Goal: Task Accomplishment & Management: Use online tool/utility

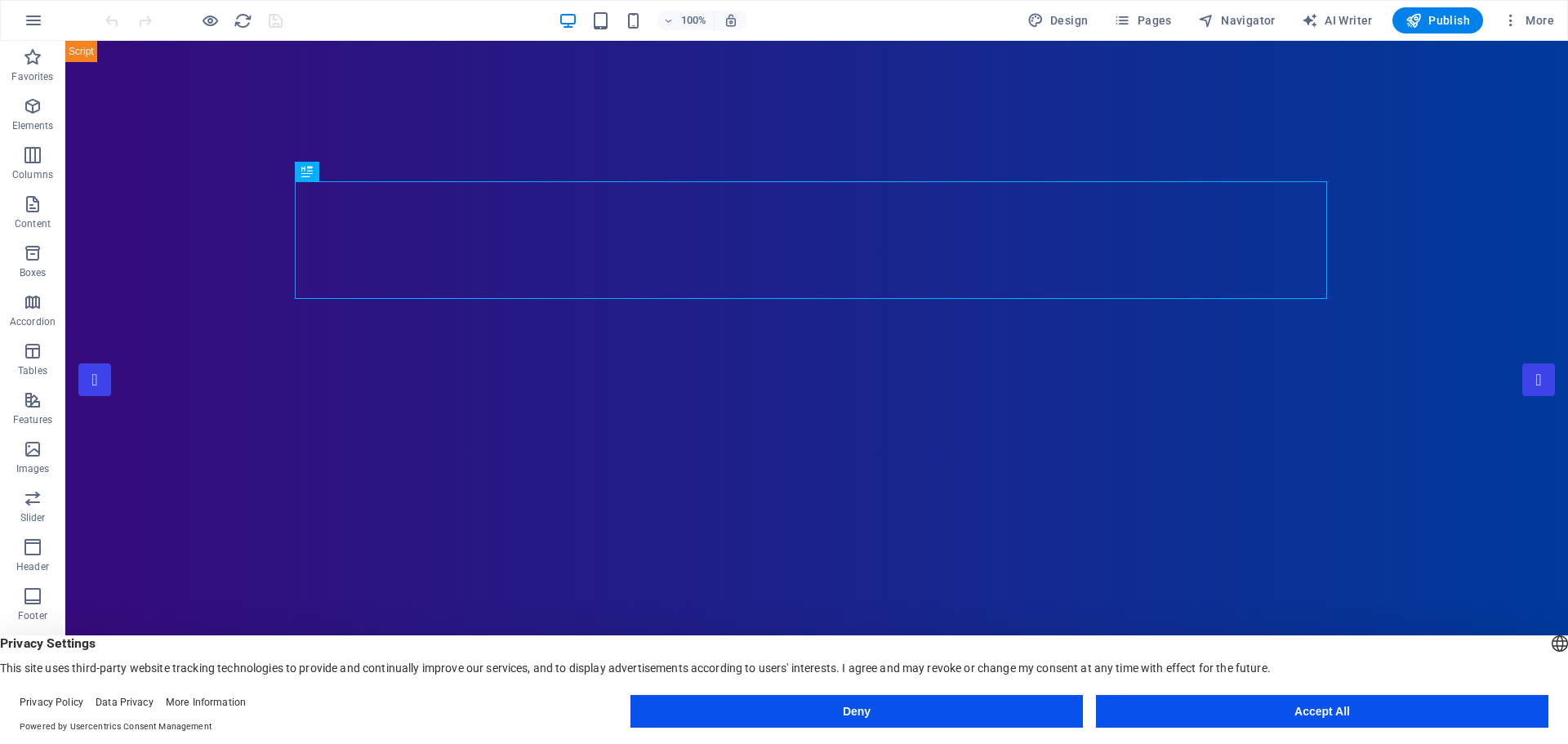
click at [1316, 712] on button "Accept All" at bounding box center [1322, 711] width 452 height 33
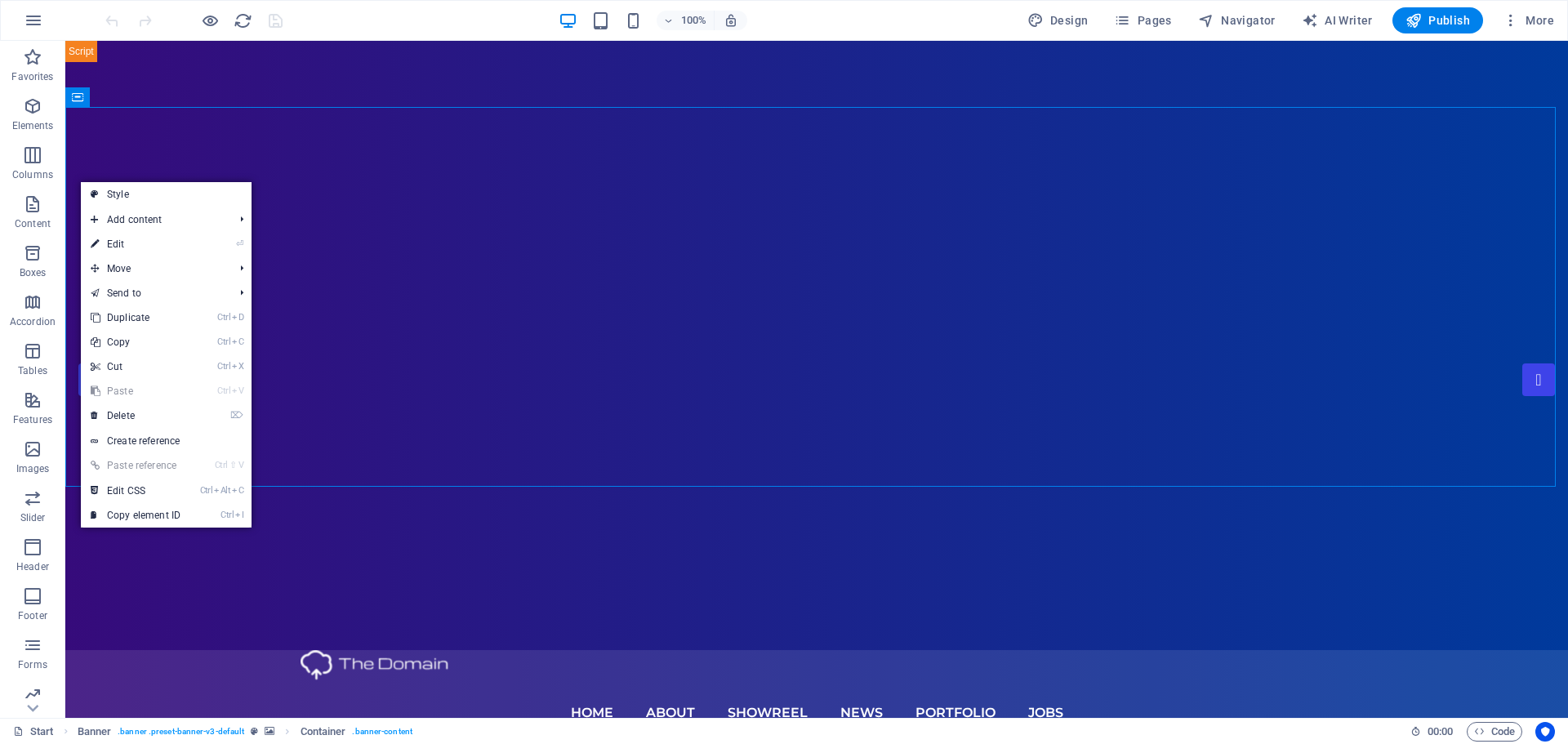
click at [427, 28] on div "100% Design Pages Navigator AI Writer Publish More" at bounding box center [831, 20] width 1459 height 26
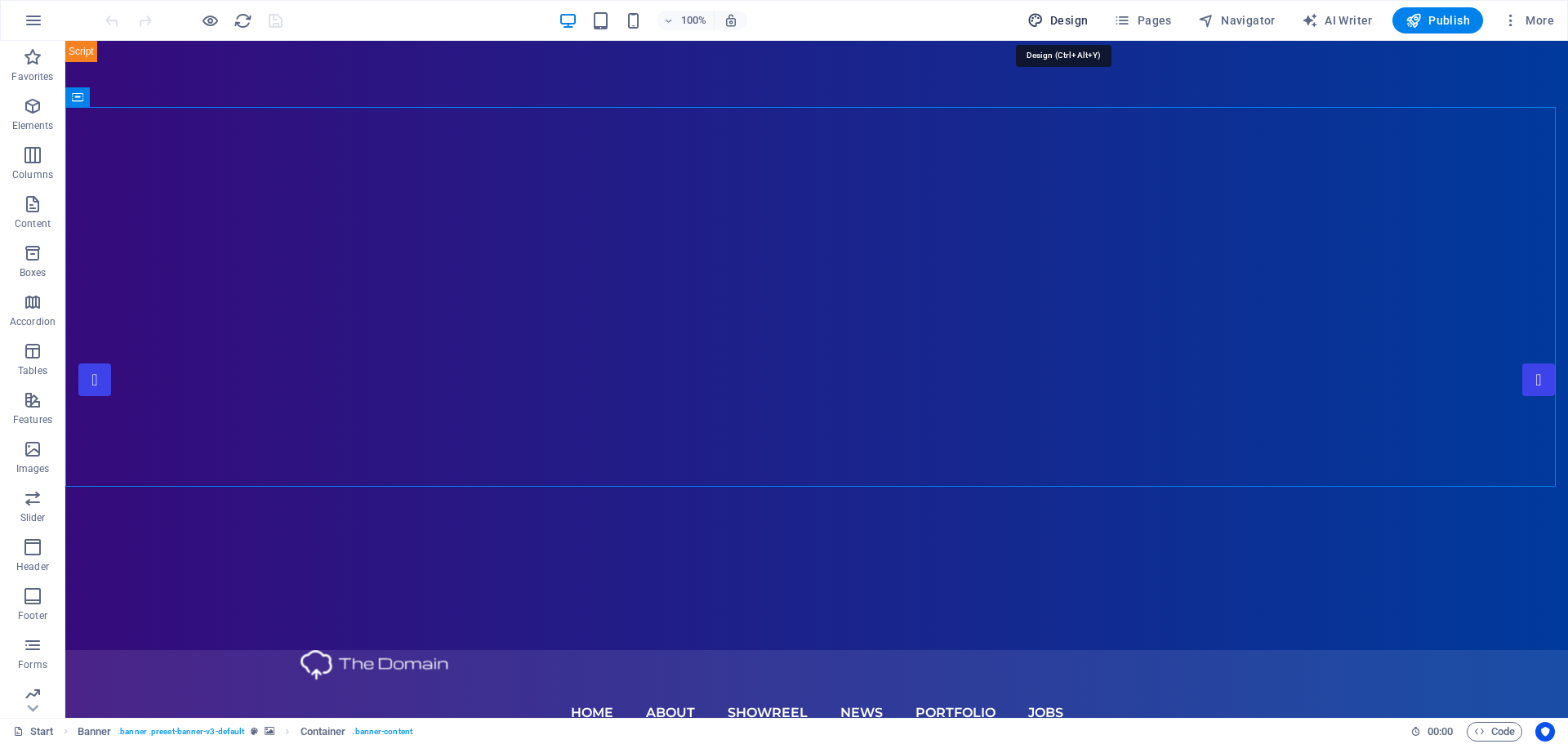
click at [1054, 22] on span "Design" at bounding box center [1059, 20] width 62 height 17
select select "px"
select select "300"
select select "px"
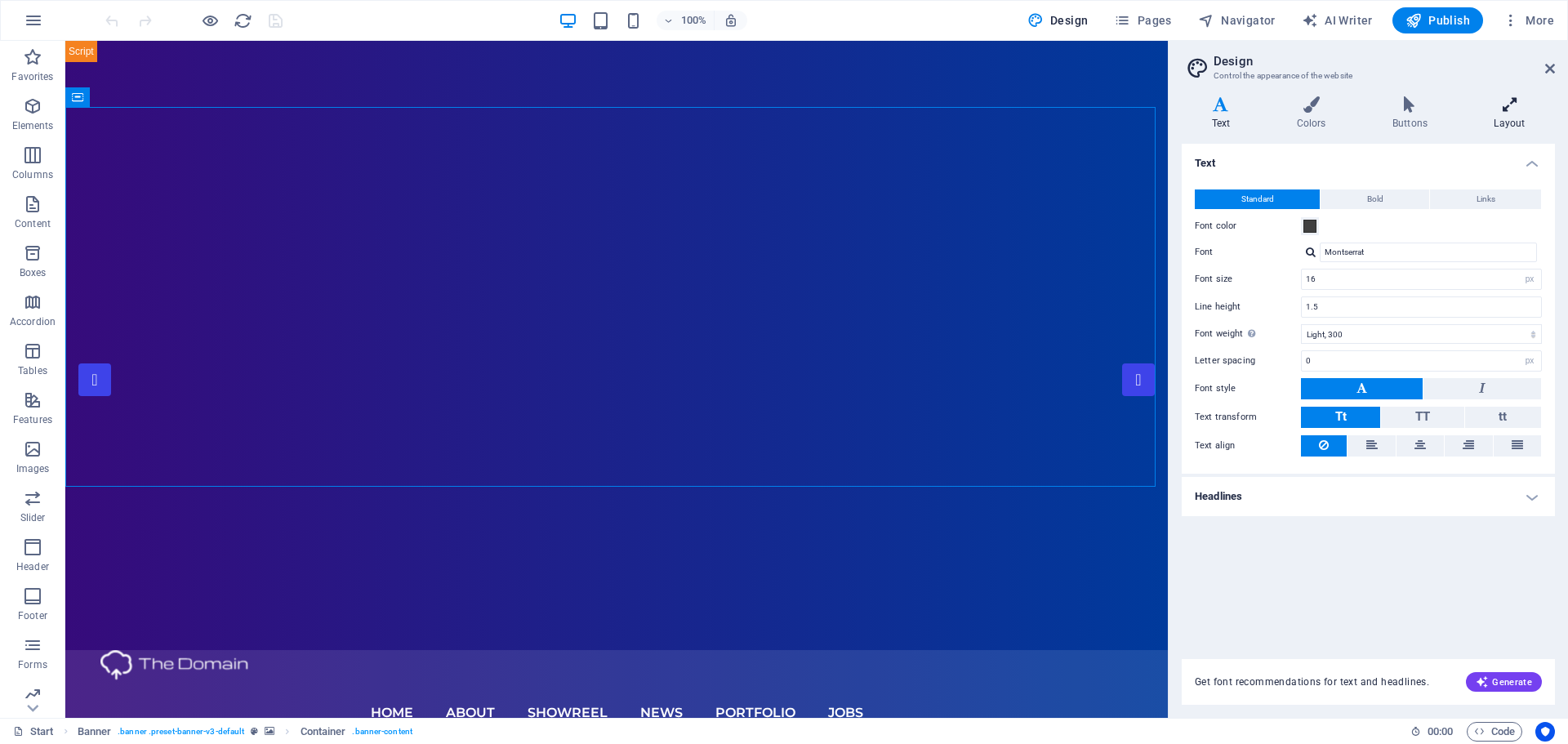
click at [1516, 116] on h4 "Layout" at bounding box center [1510, 113] width 91 height 34
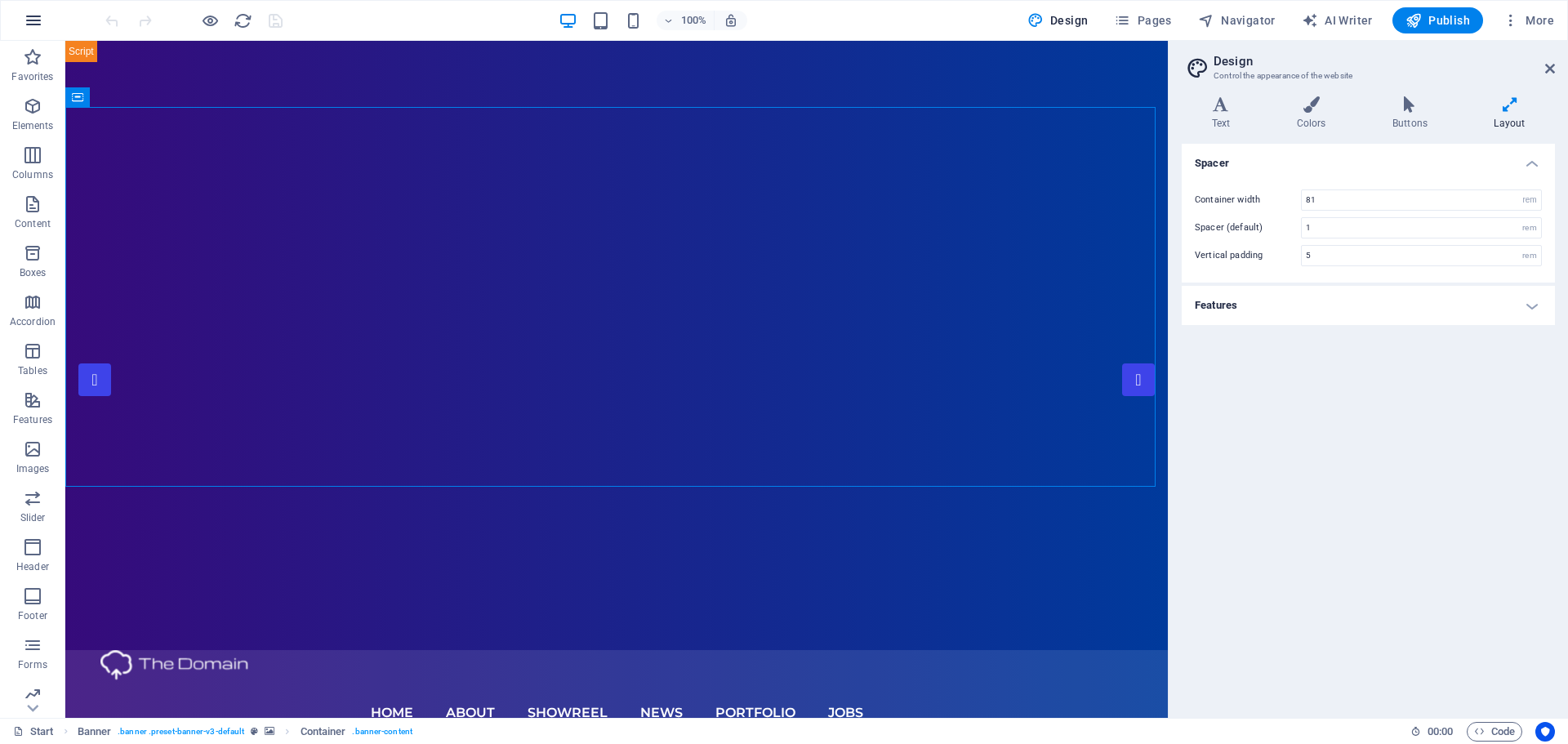
click at [27, 20] on icon "button" at bounding box center [33, 20] width 19 height 19
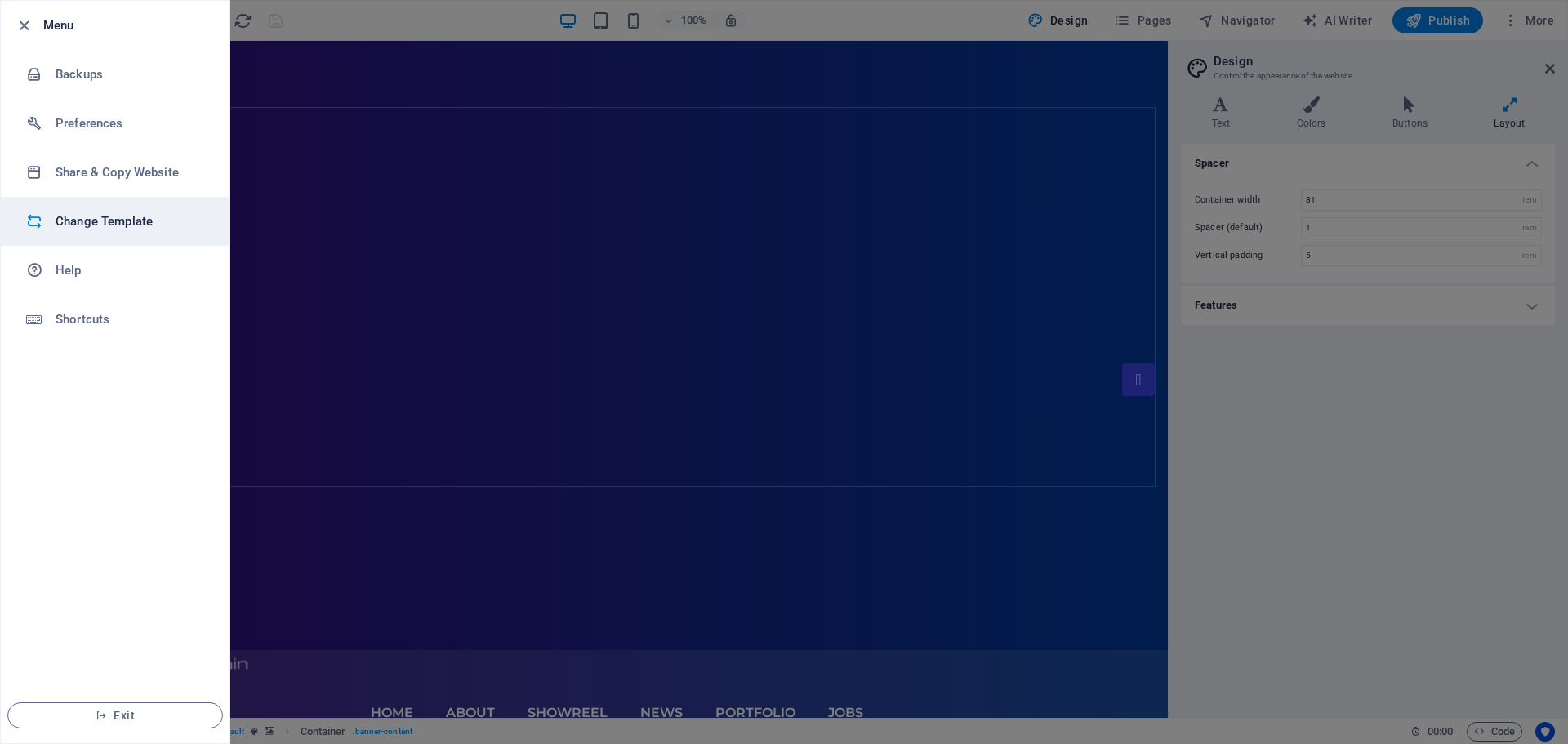
click at [141, 218] on h6 "Change Template" at bounding box center [130, 221] width 151 height 19
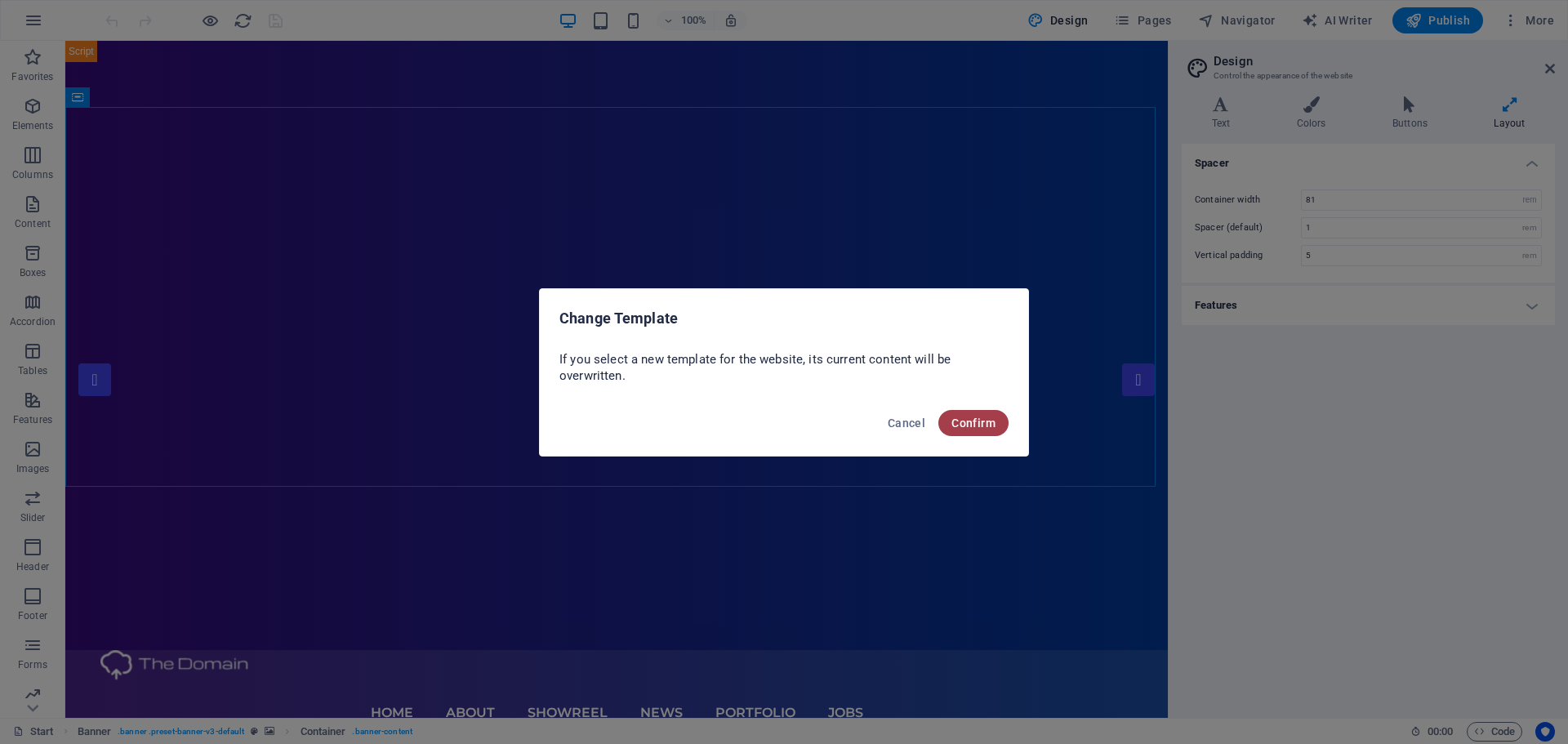
click at [965, 425] on span "Confirm" at bounding box center [974, 423] width 44 height 13
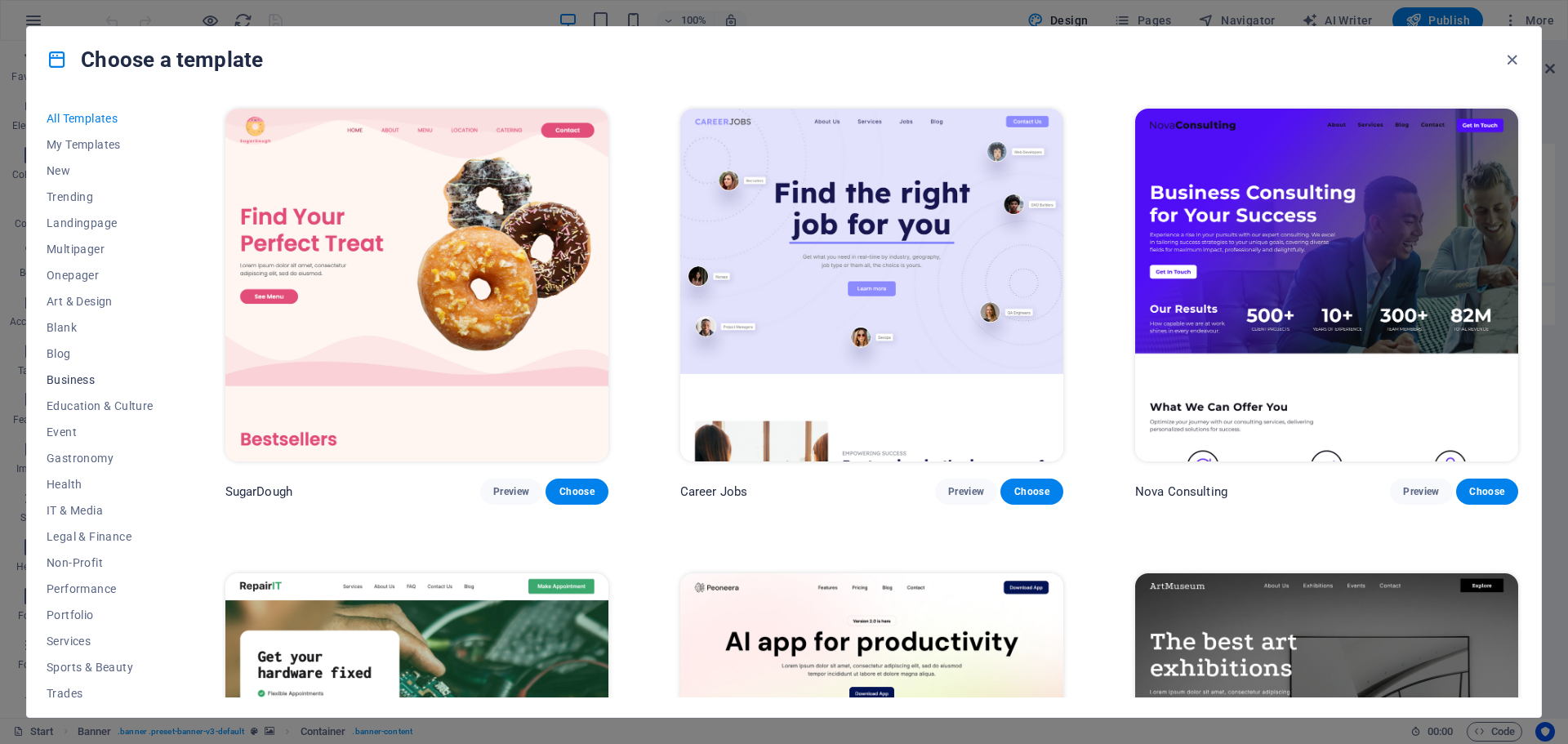
click at [57, 384] on span "Business" at bounding box center [100, 380] width 107 height 13
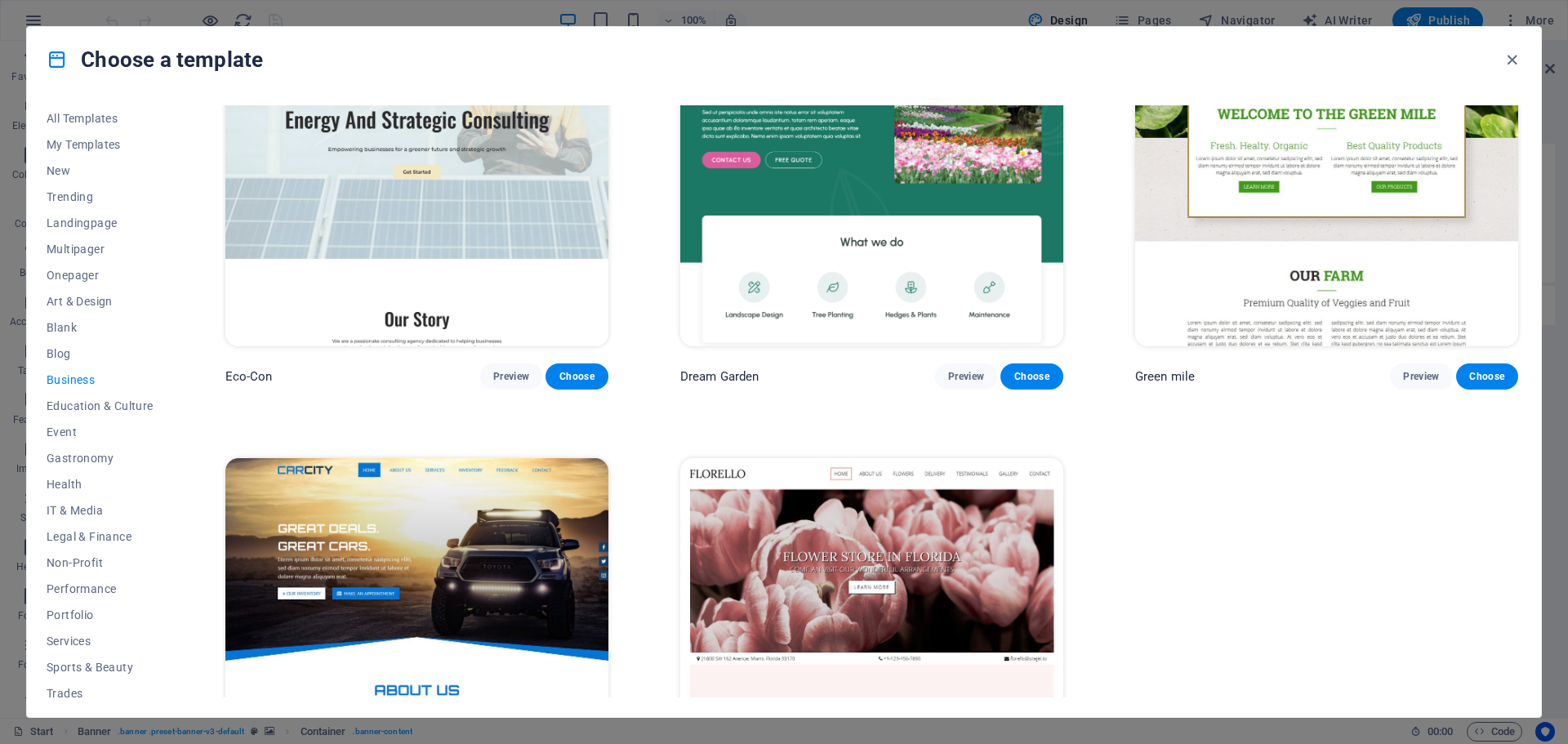
scroll to position [269, 0]
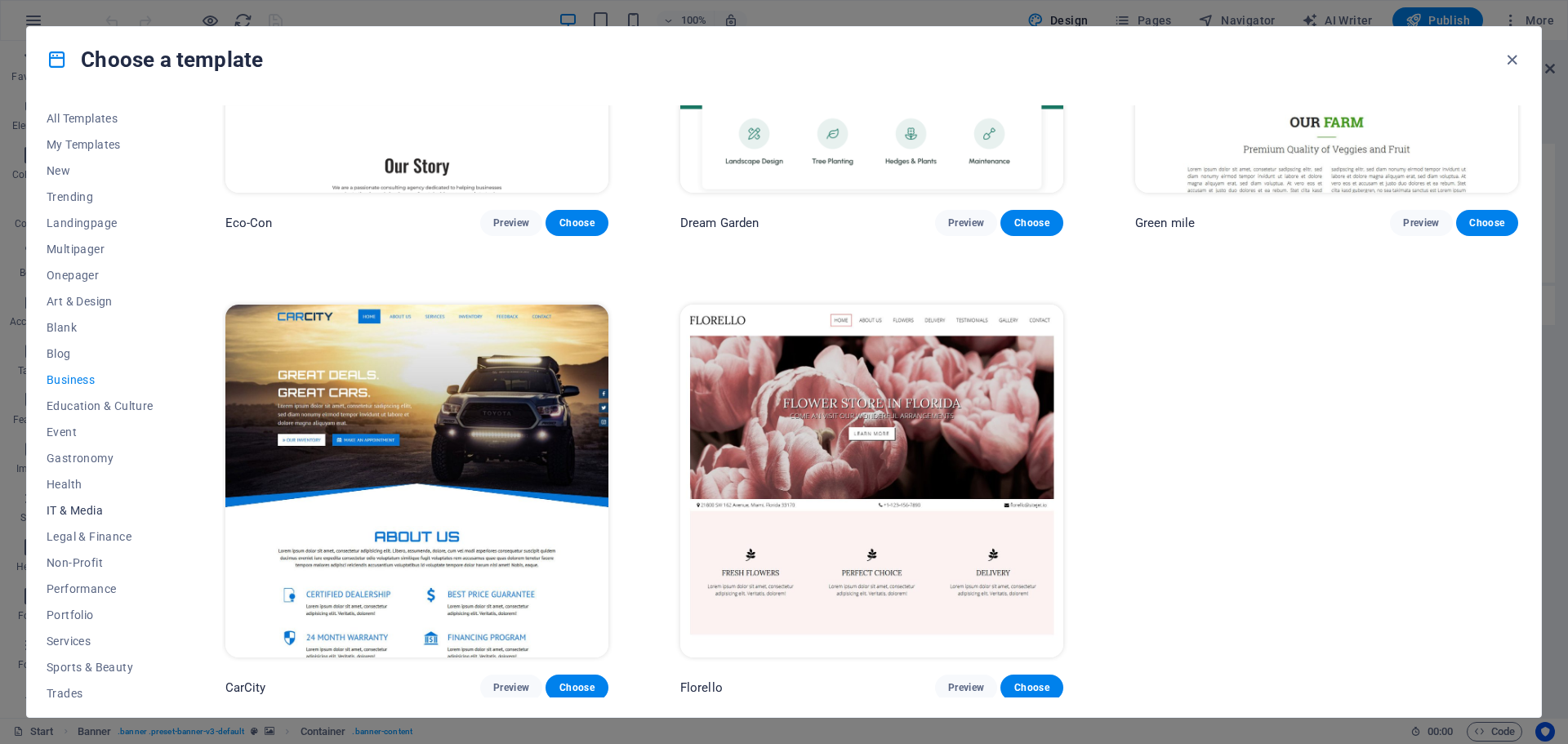
click at [93, 516] on span "IT & Media" at bounding box center [100, 510] width 107 height 13
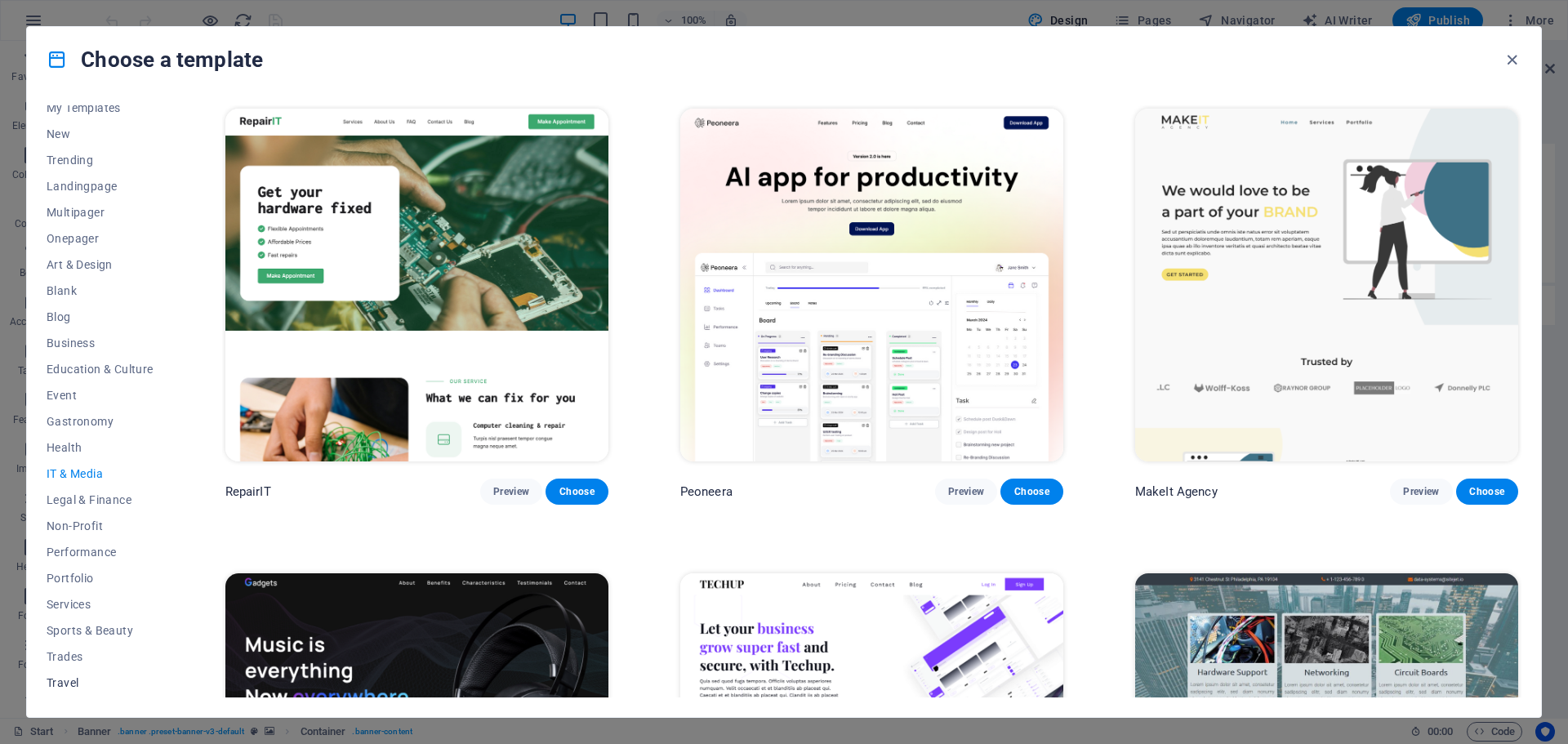
scroll to position [62, 0]
click at [86, 577] on span "Services" at bounding box center [100, 580] width 107 height 13
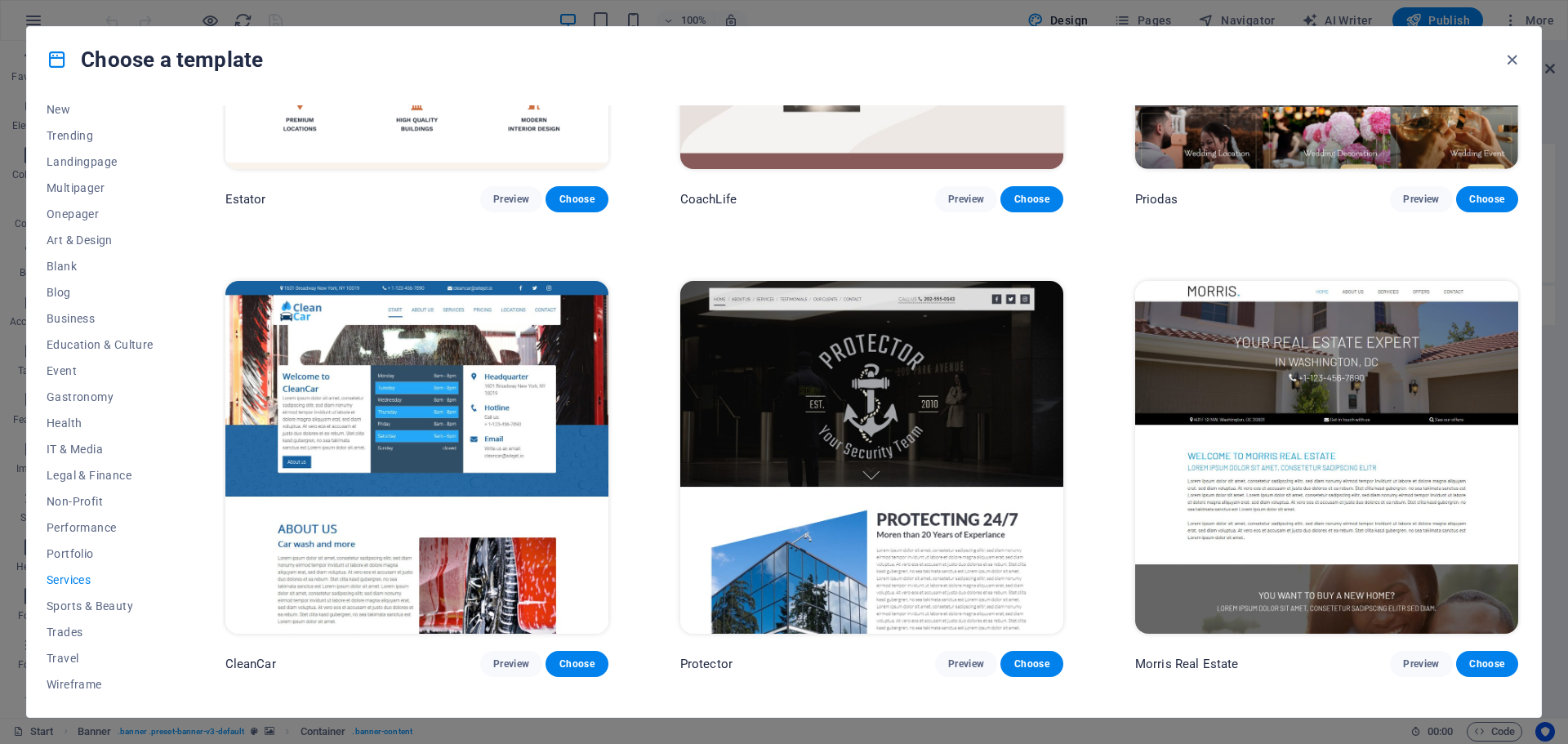
scroll to position [1479, 0]
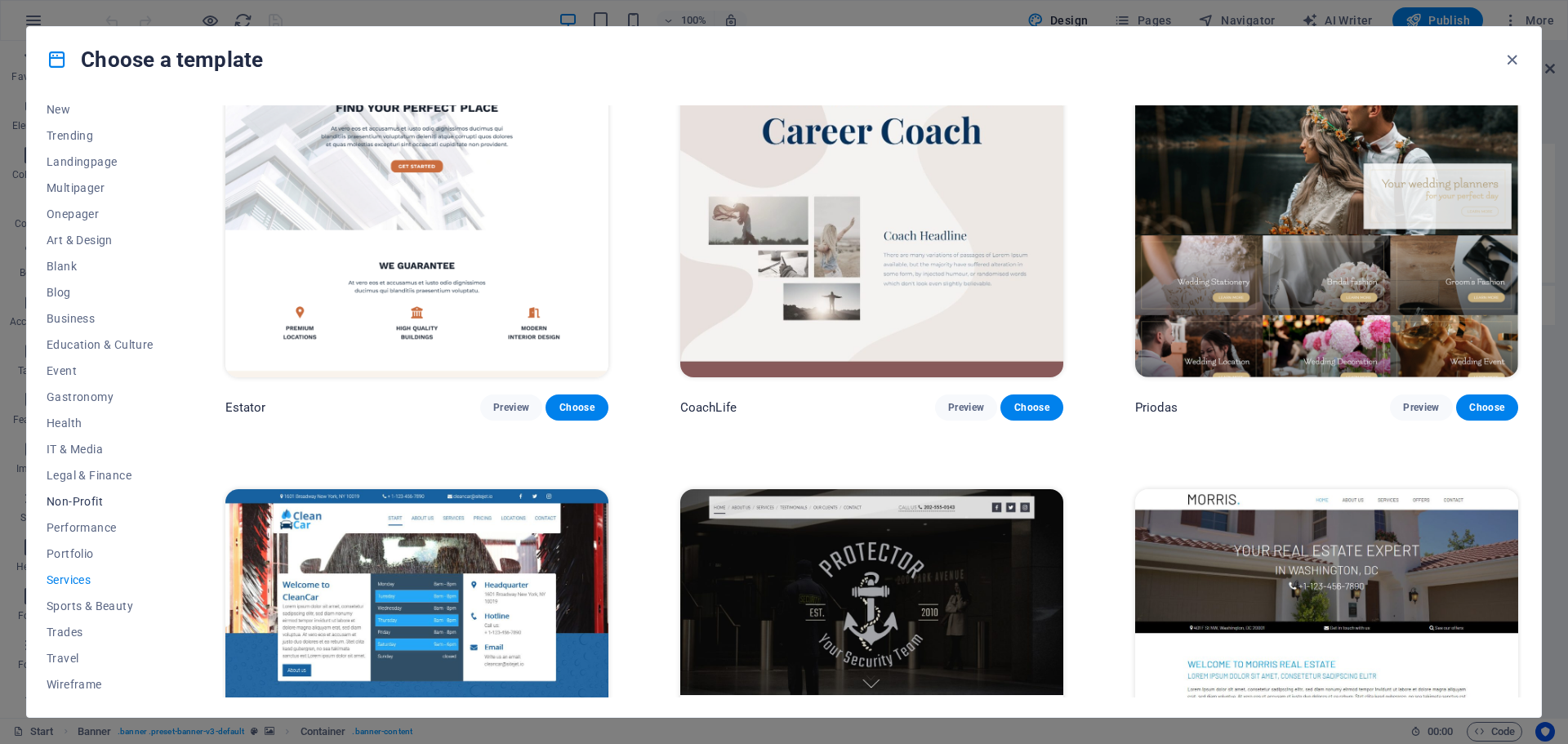
click at [85, 499] on span "Non-Profit" at bounding box center [100, 502] width 107 height 13
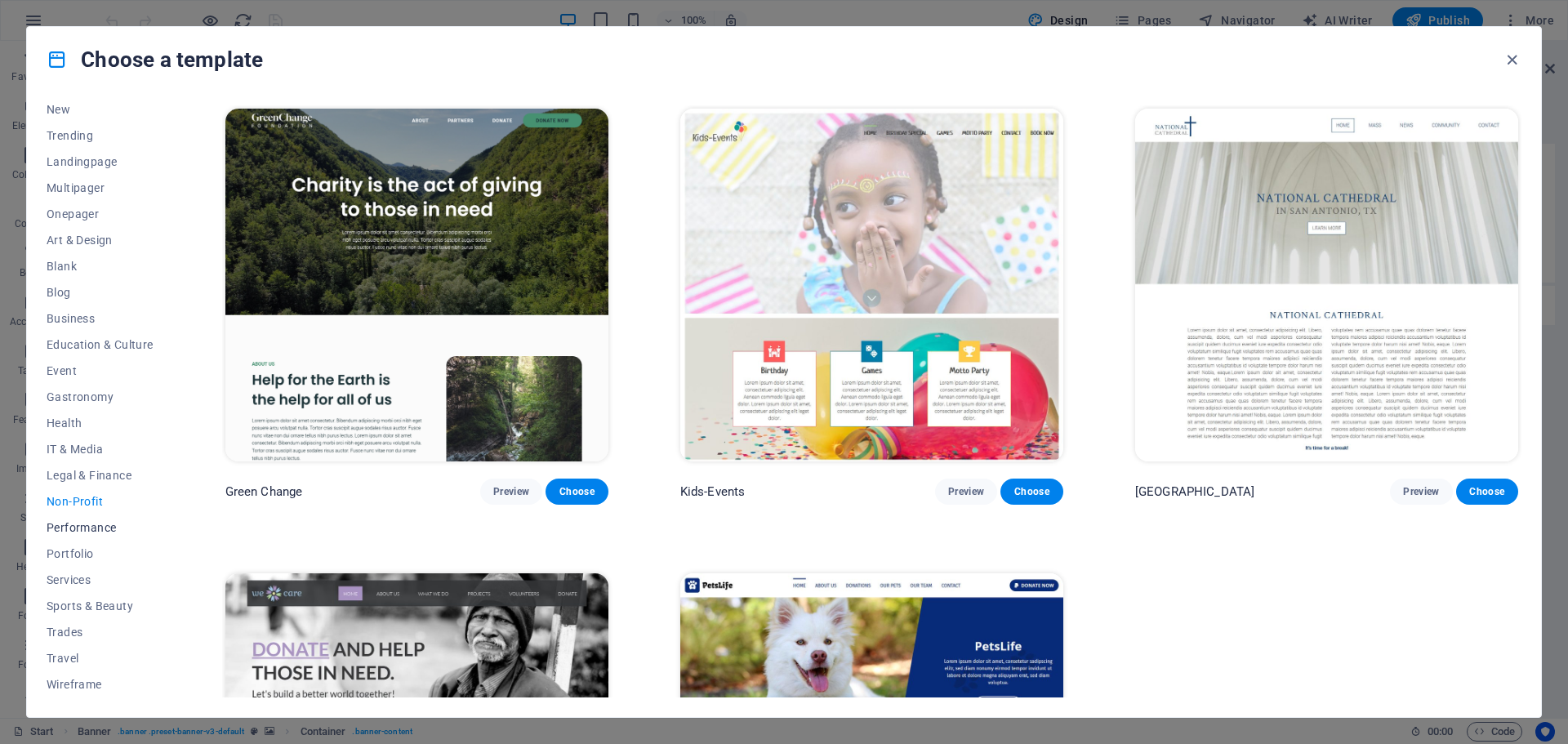
click at [86, 528] on span "Performance" at bounding box center [100, 527] width 107 height 13
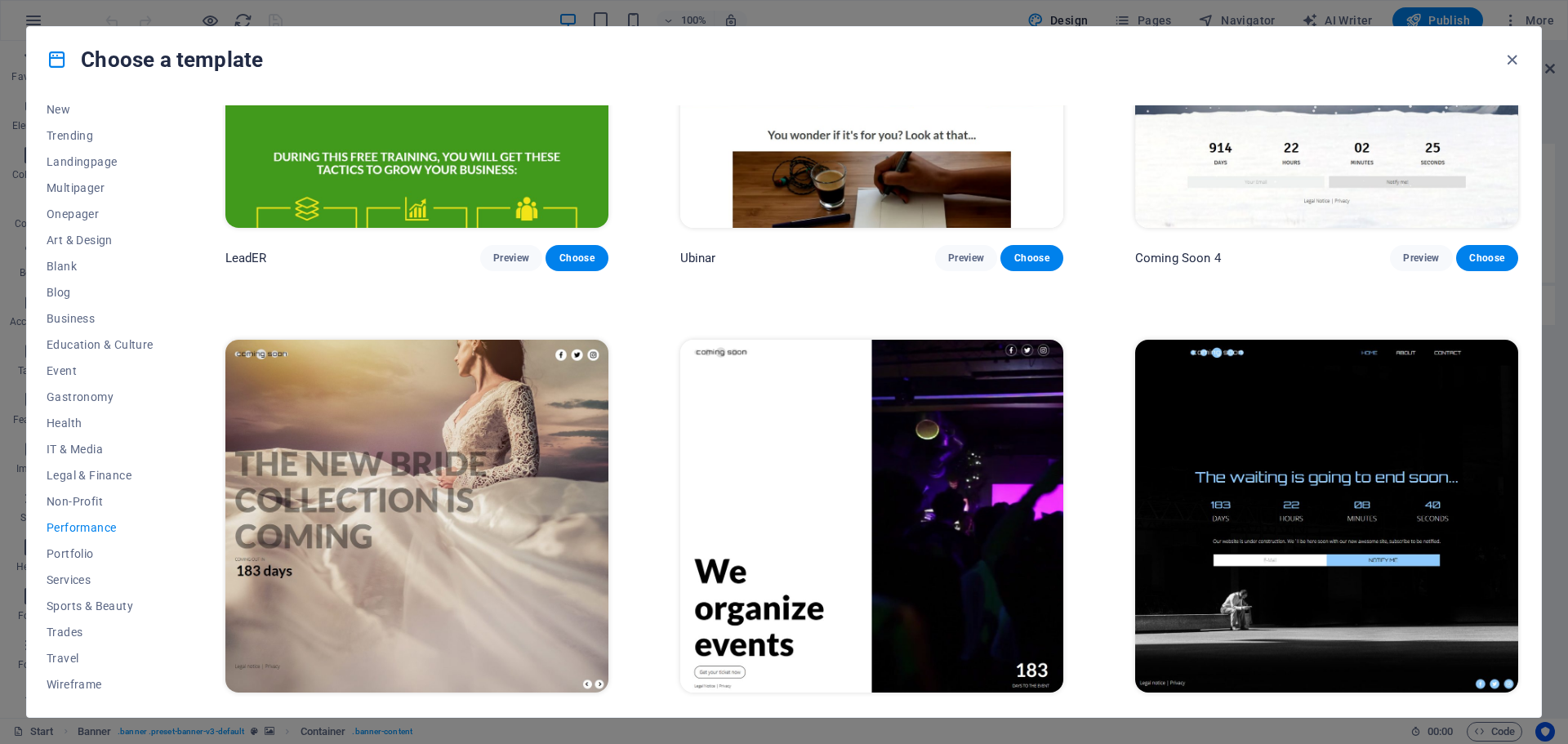
scroll to position [2122, 0]
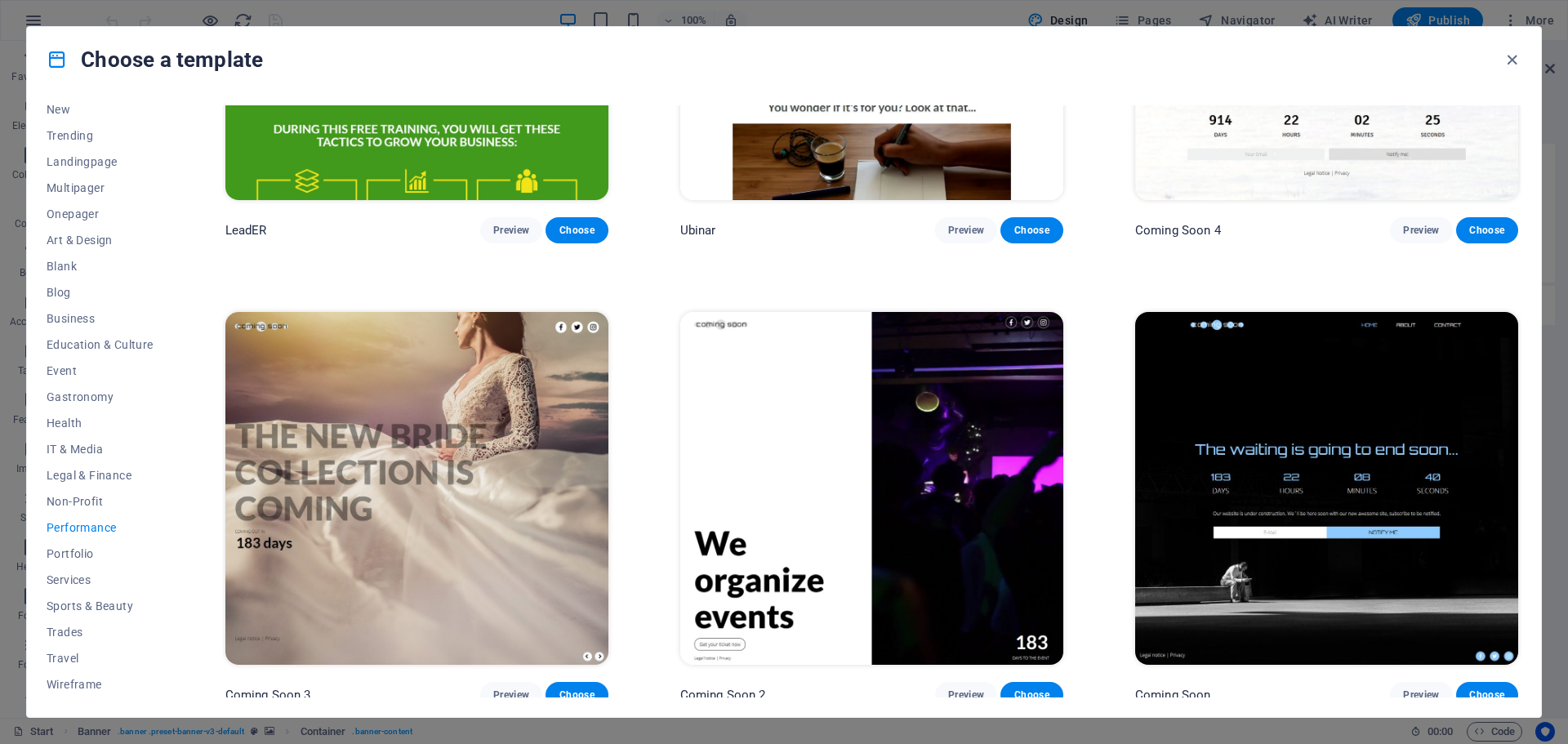
drag, startPoint x: 985, startPoint y: 495, endPoint x: 1126, endPoint y: 391, distance: 175.2
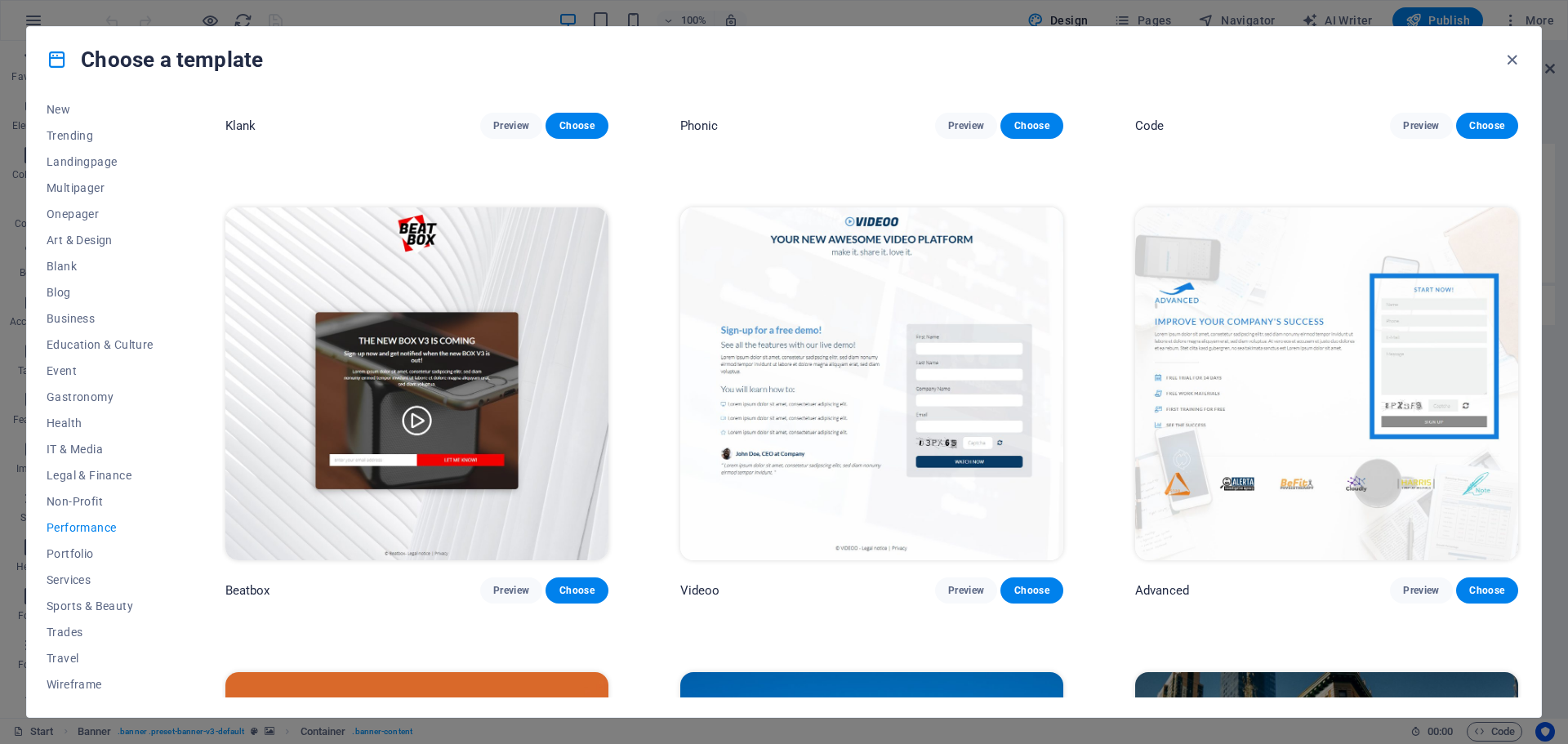
scroll to position [357, 0]
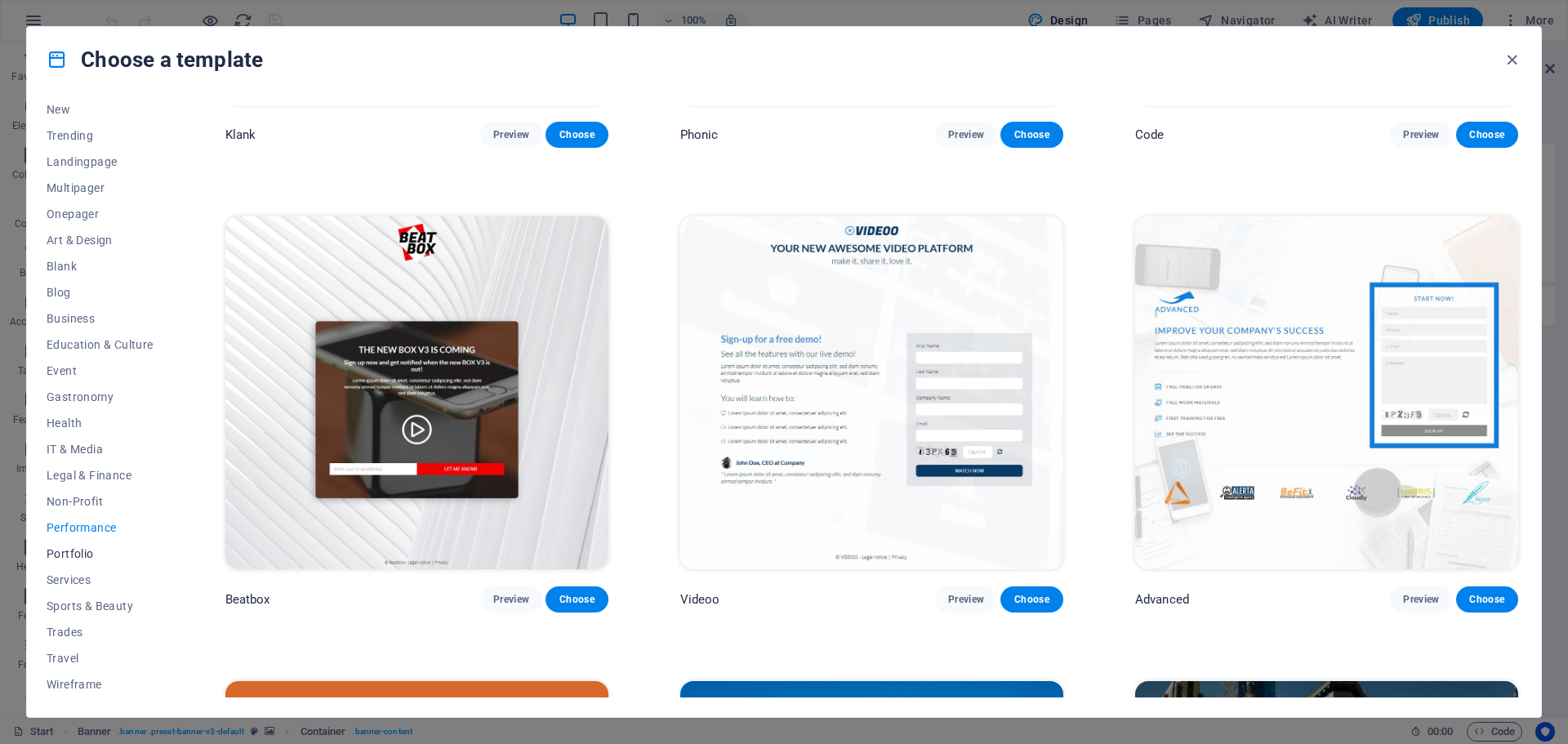
click at [88, 562] on button "Portfolio" at bounding box center [100, 554] width 107 height 26
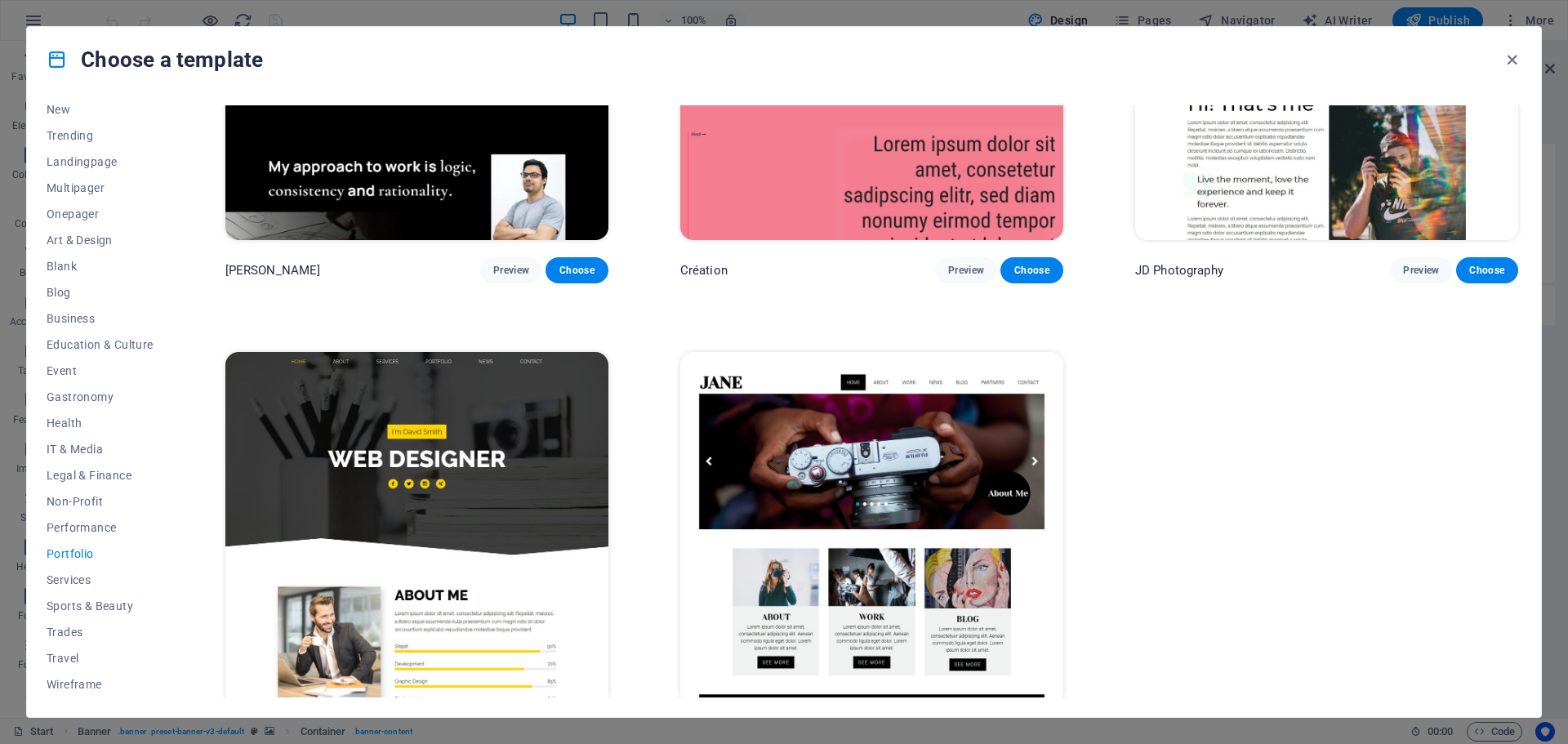
scroll to position [732, 0]
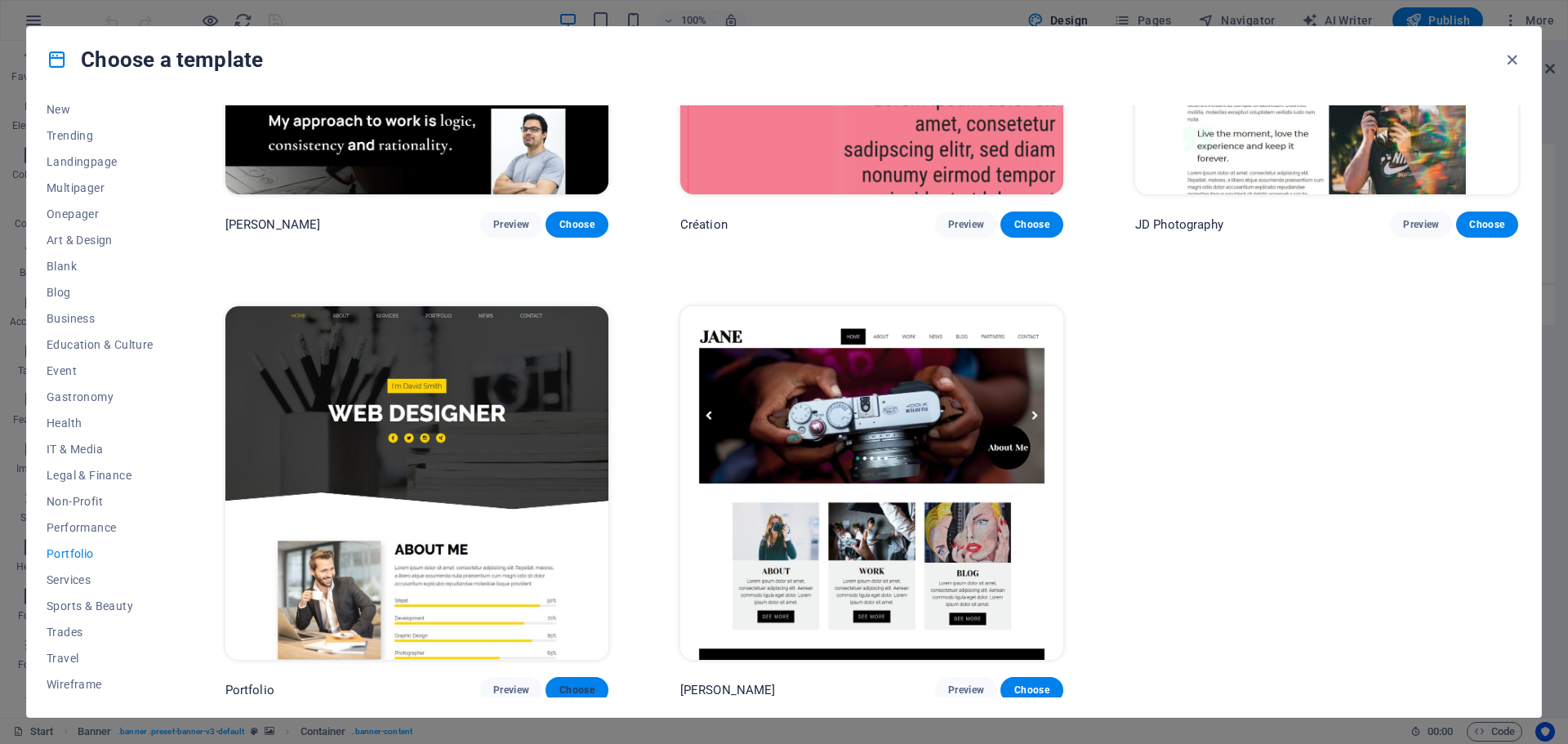
click at [568, 688] on span "Choose" at bounding box center [576, 690] width 36 height 13
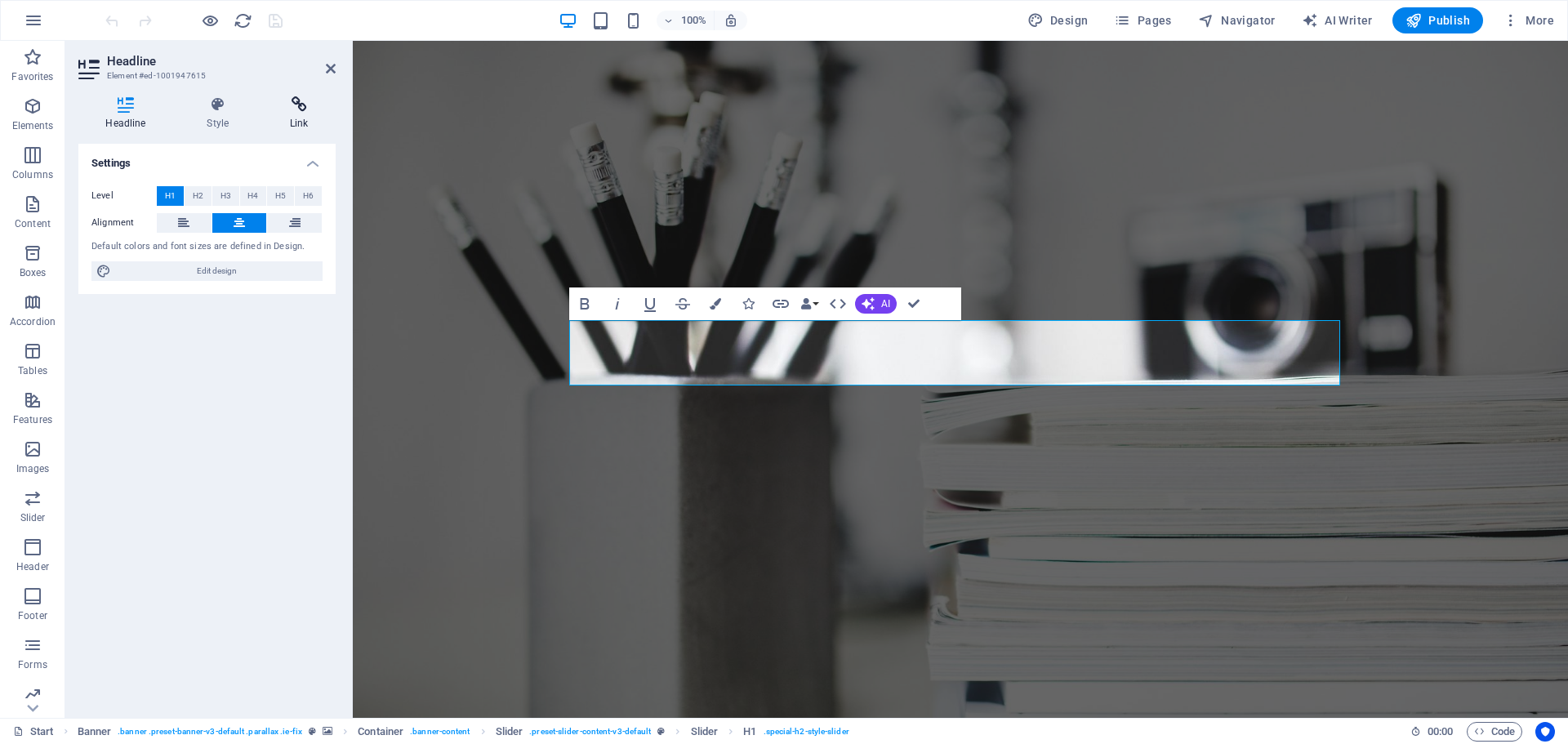
click at [292, 111] on icon at bounding box center [299, 104] width 72 height 17
click at [227, 114] on h4 "Style" at bounding box center [221, 113] width 84 height 34
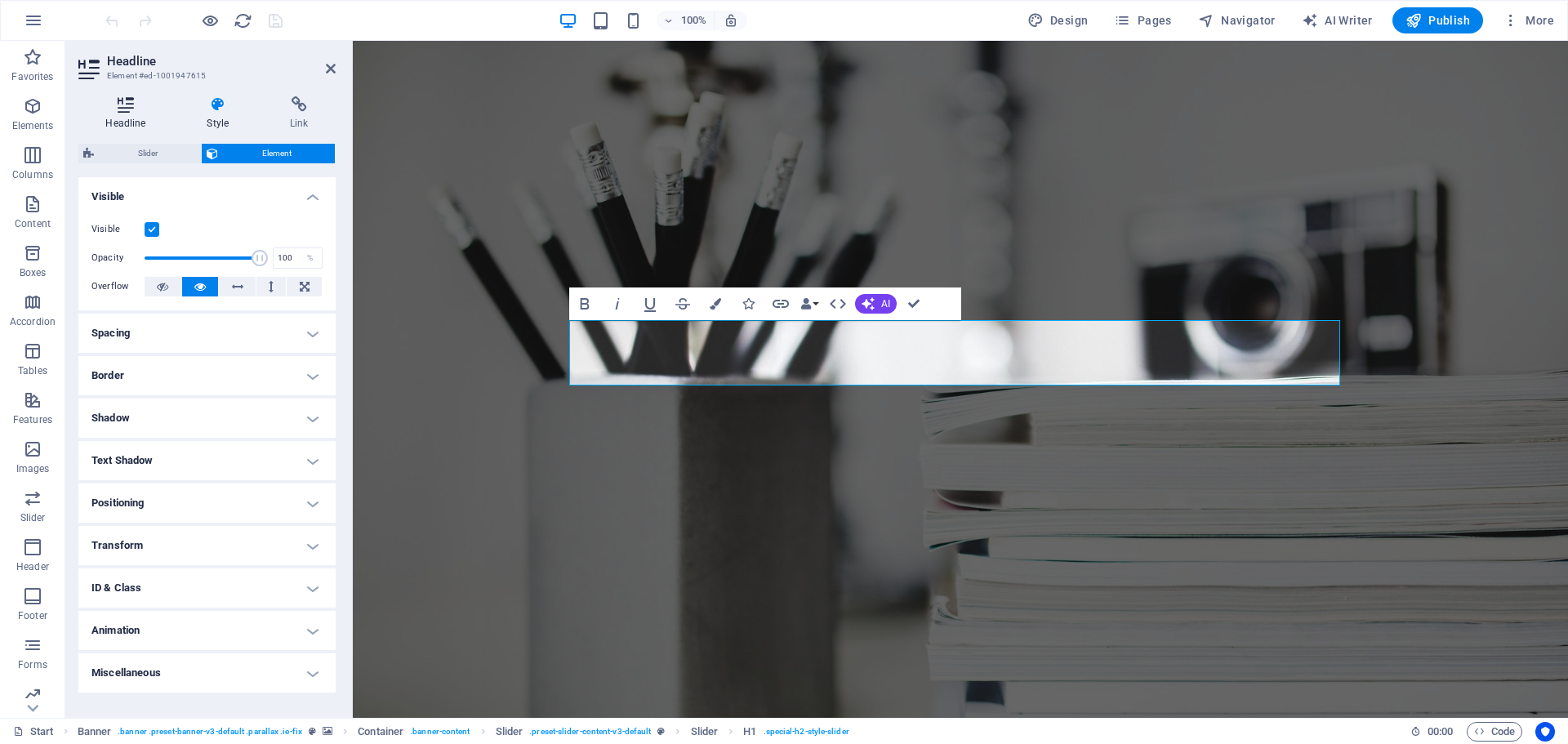
click at [136, 117] on h4 "Headline" at bounding box center [129, 113] width 101 height 34
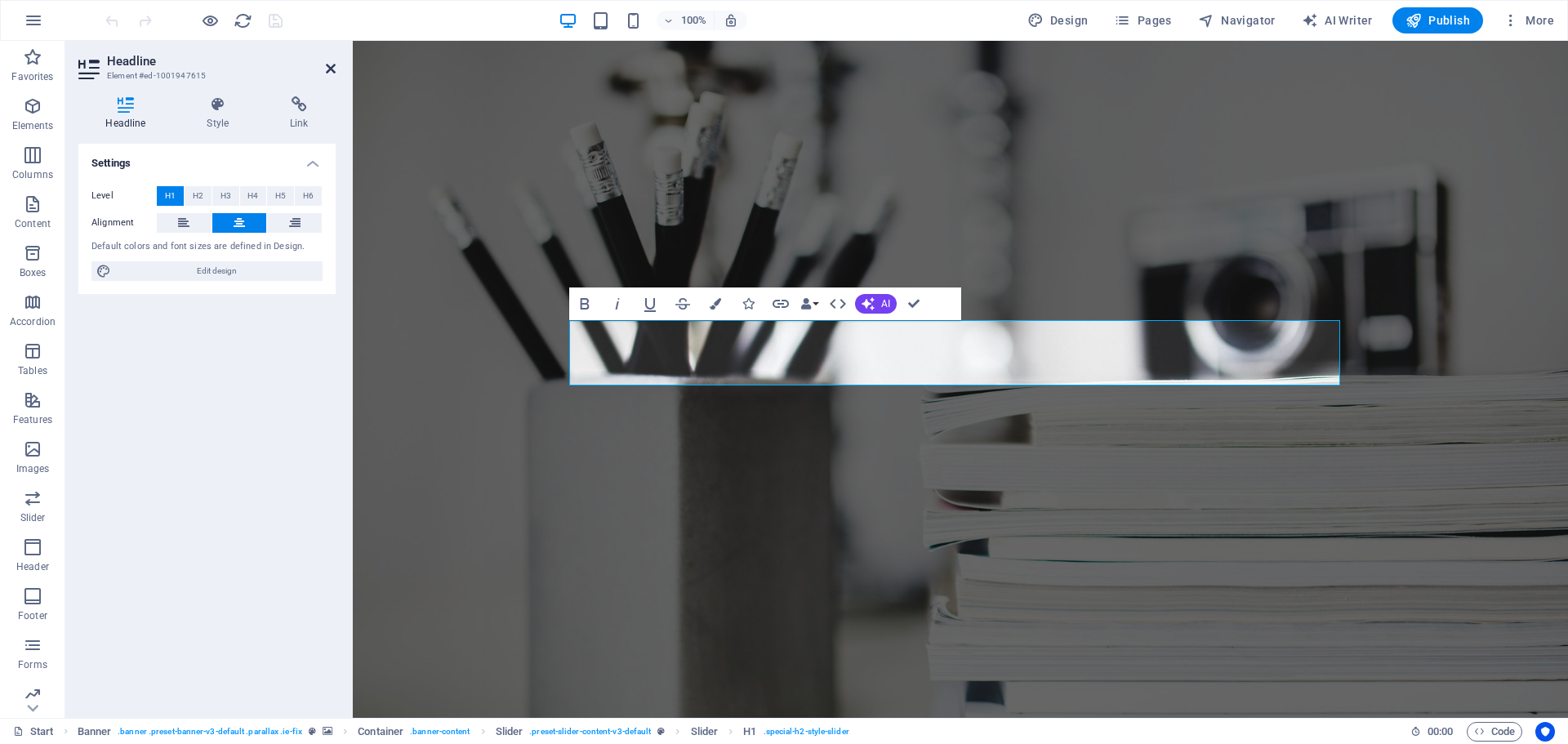
click at [329, 71] on icon at bounding box center [331, 68] width 10 height 13
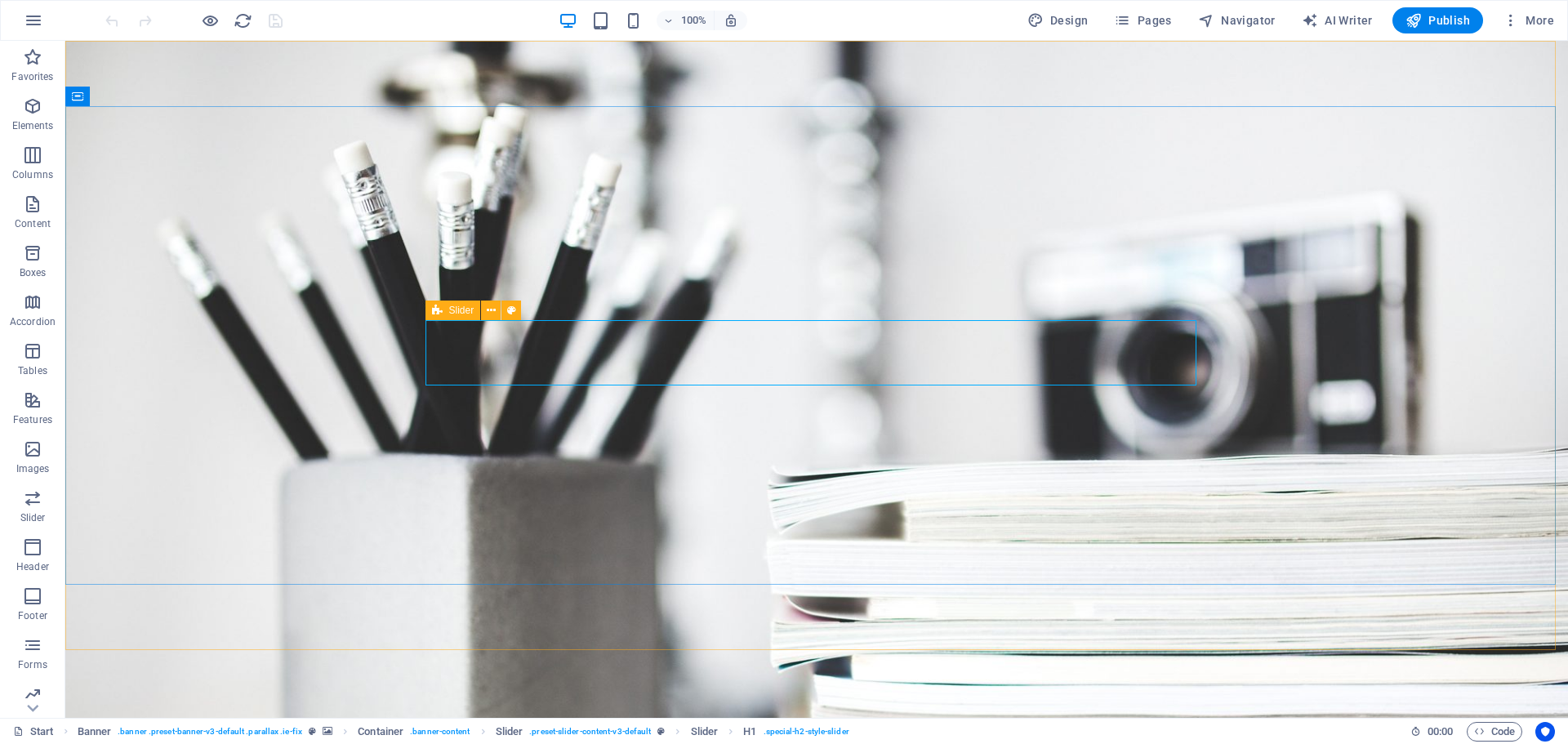
click at [442, 314] on div "Slider" at bounding box center [453, 310] width 56 height 19
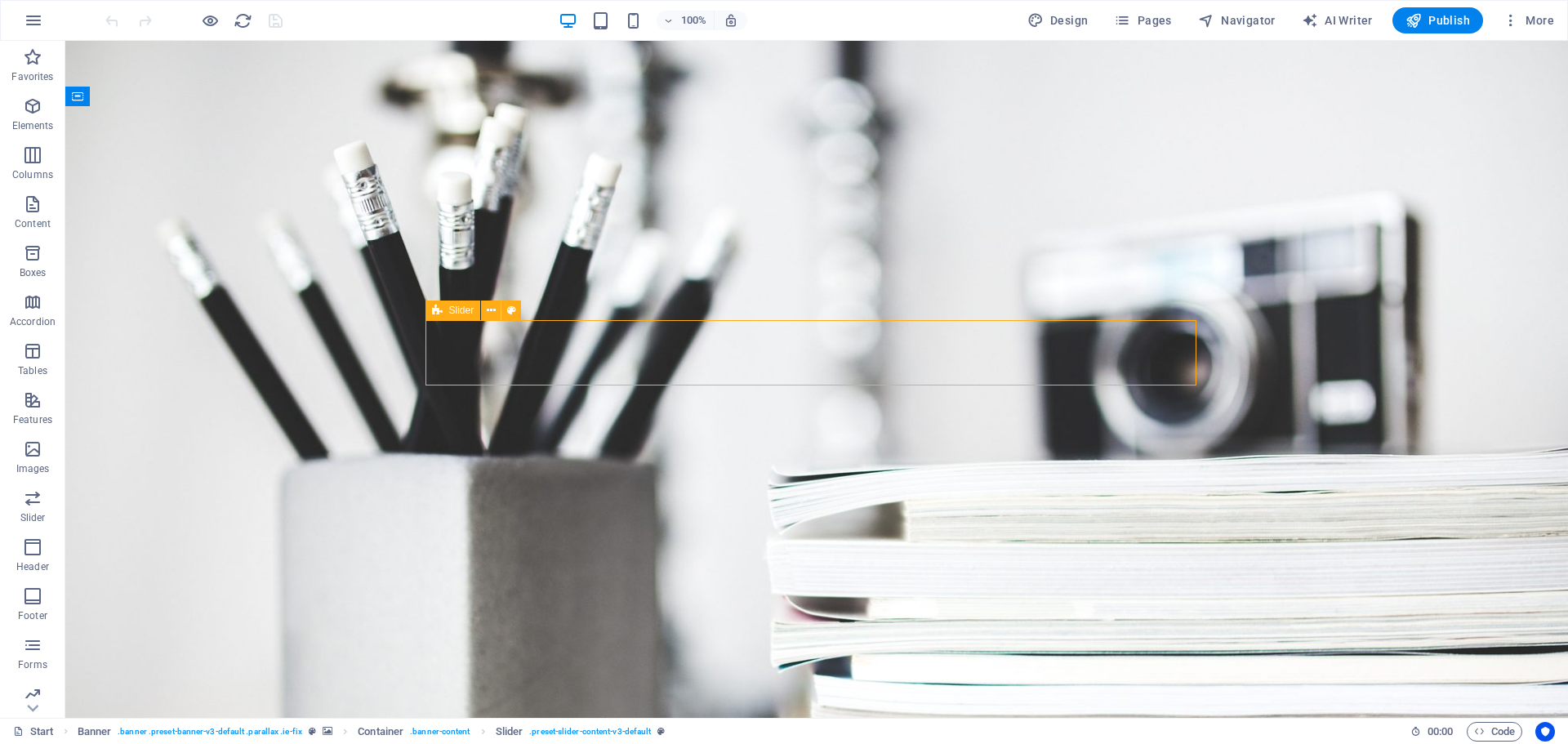
click at [442, 314] on div "Slider" at bounding box center [453, 310] width 56 height 19
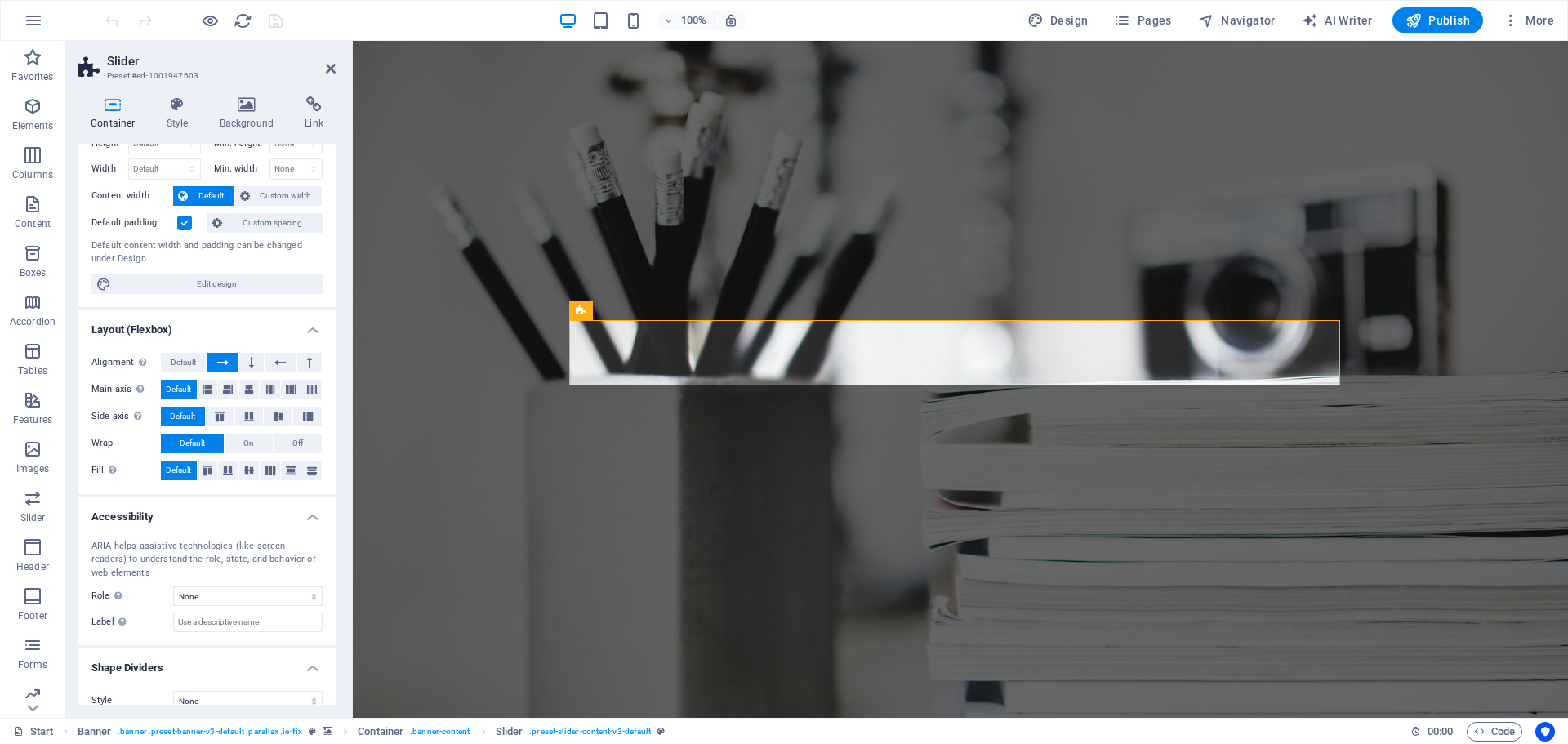
scroll to position [72, 0]
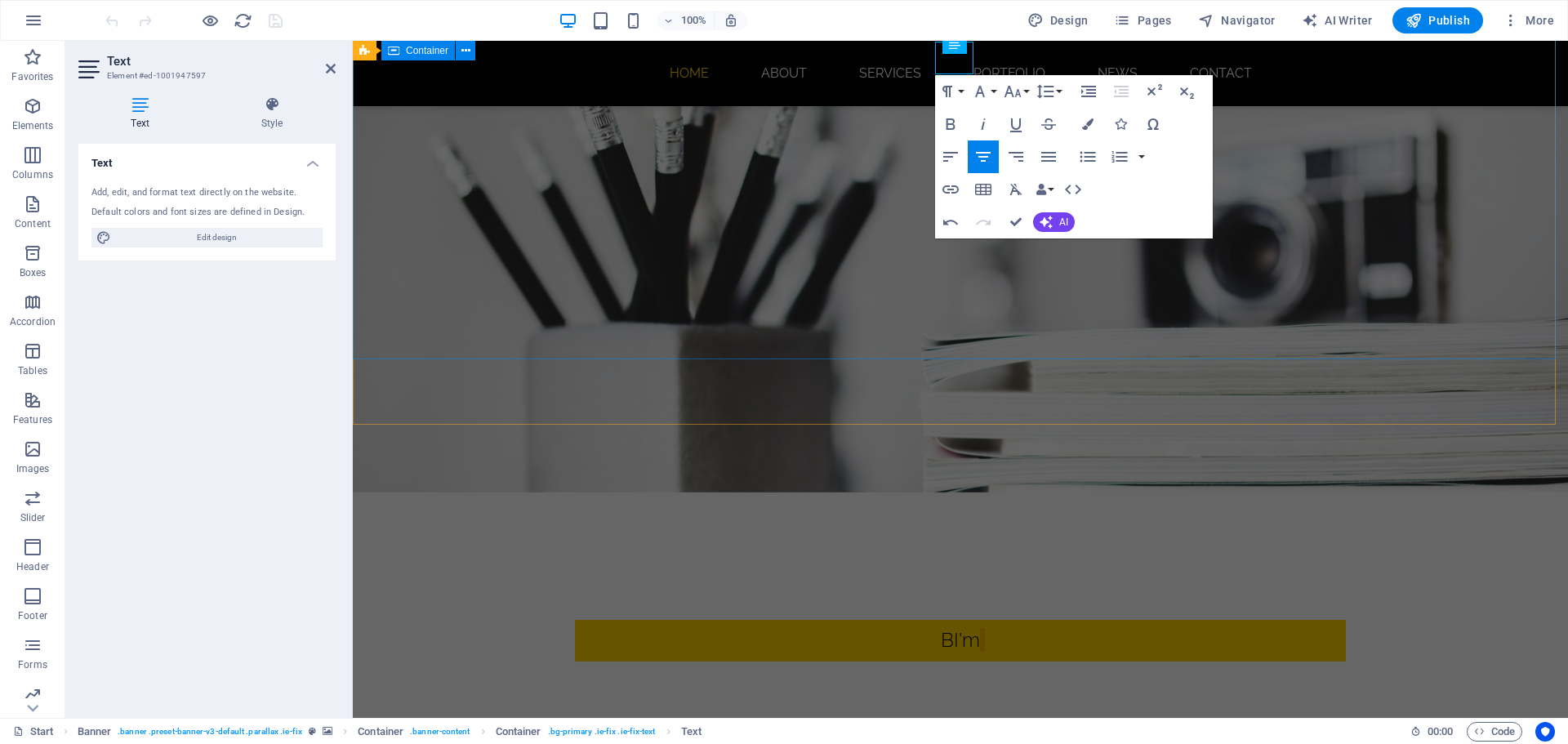
scroll to position [128, 0]
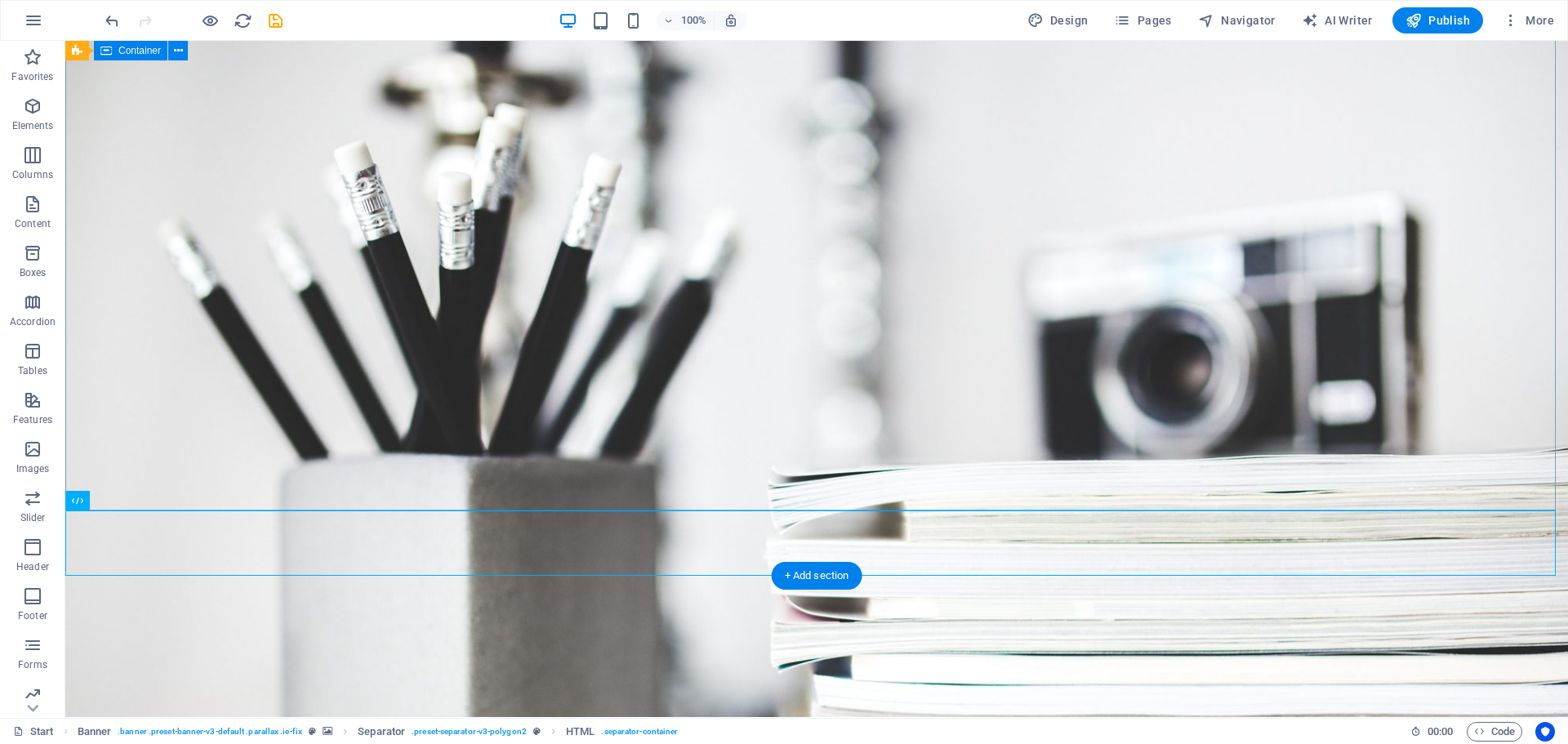
scroll to position [0, 0]
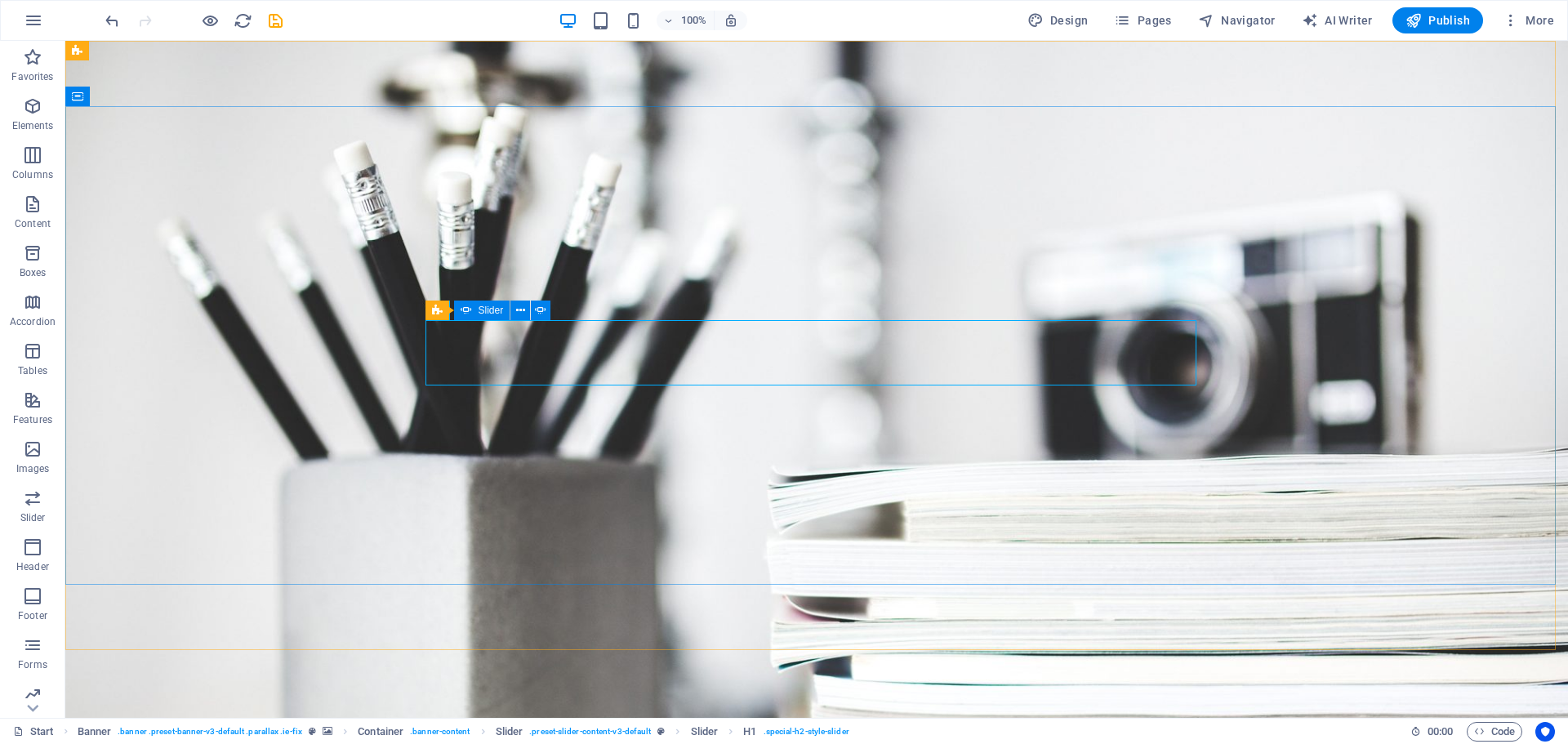
click at [474, 311] on div "Slider" at bounding box center [482, 310] width 56 height 19
select select "fade"
select select "ms"
select select "s"
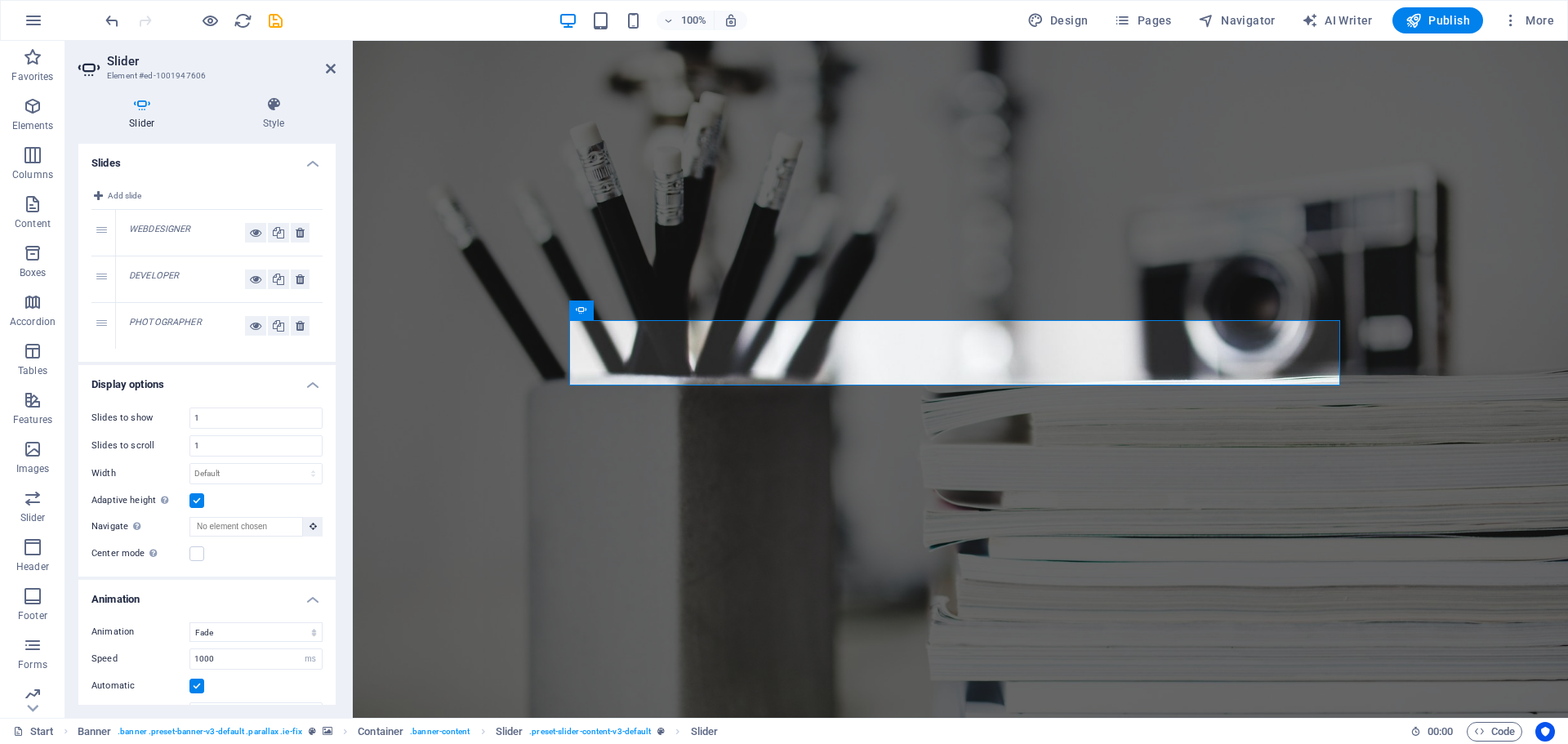
click at [161, 229] on em "WEBDESIGNER" at bounding box center [160, 229] width 62 height 11
click at [97, 231] on div "1" at bounding box center [104, 233] width 25 height 46
click at [174, 224] on em "WEBDESIGNER" at bounding box center [160, 229] width 62 height 11
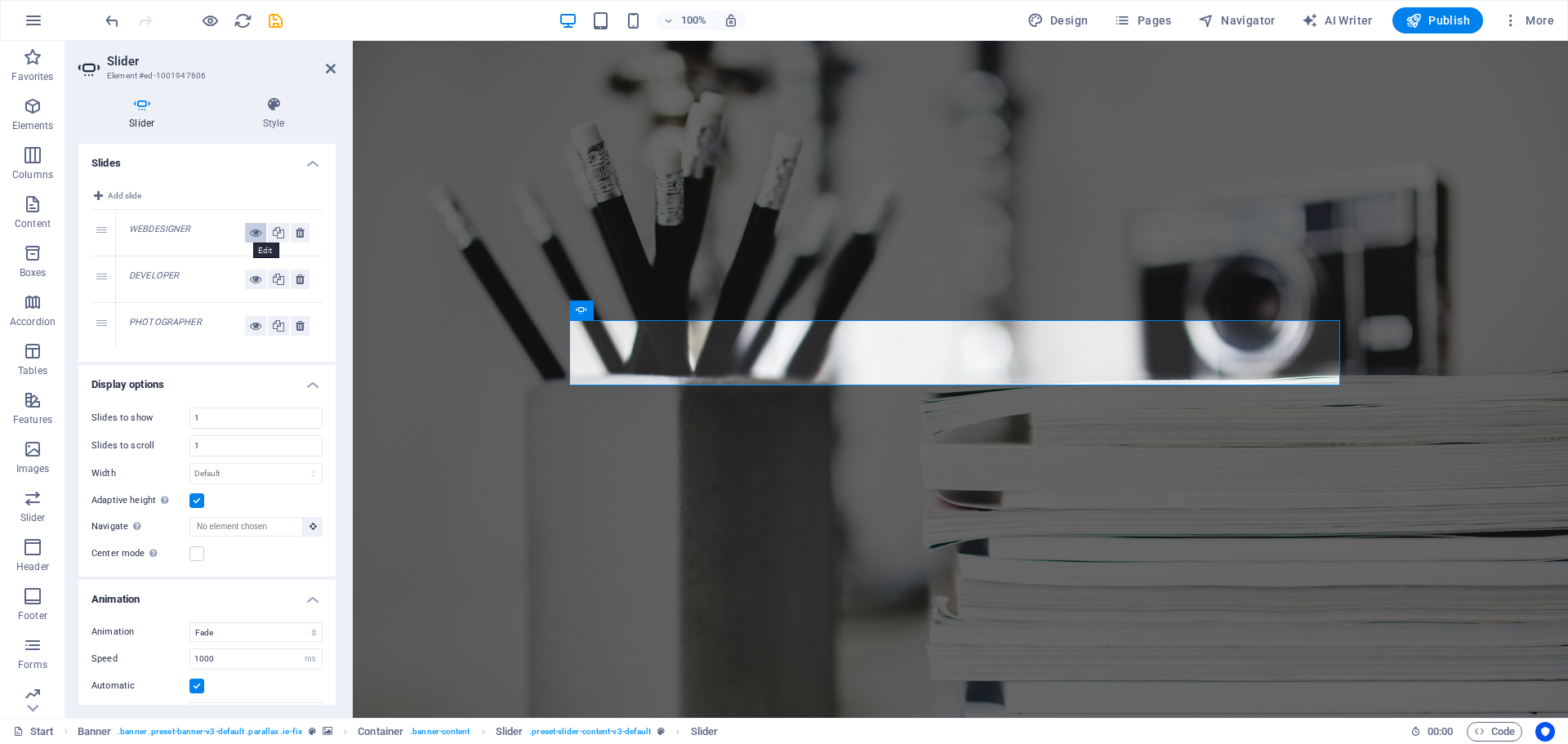
click at [253, 233] on icon at bounding box center [256, 233] width 11 height 19
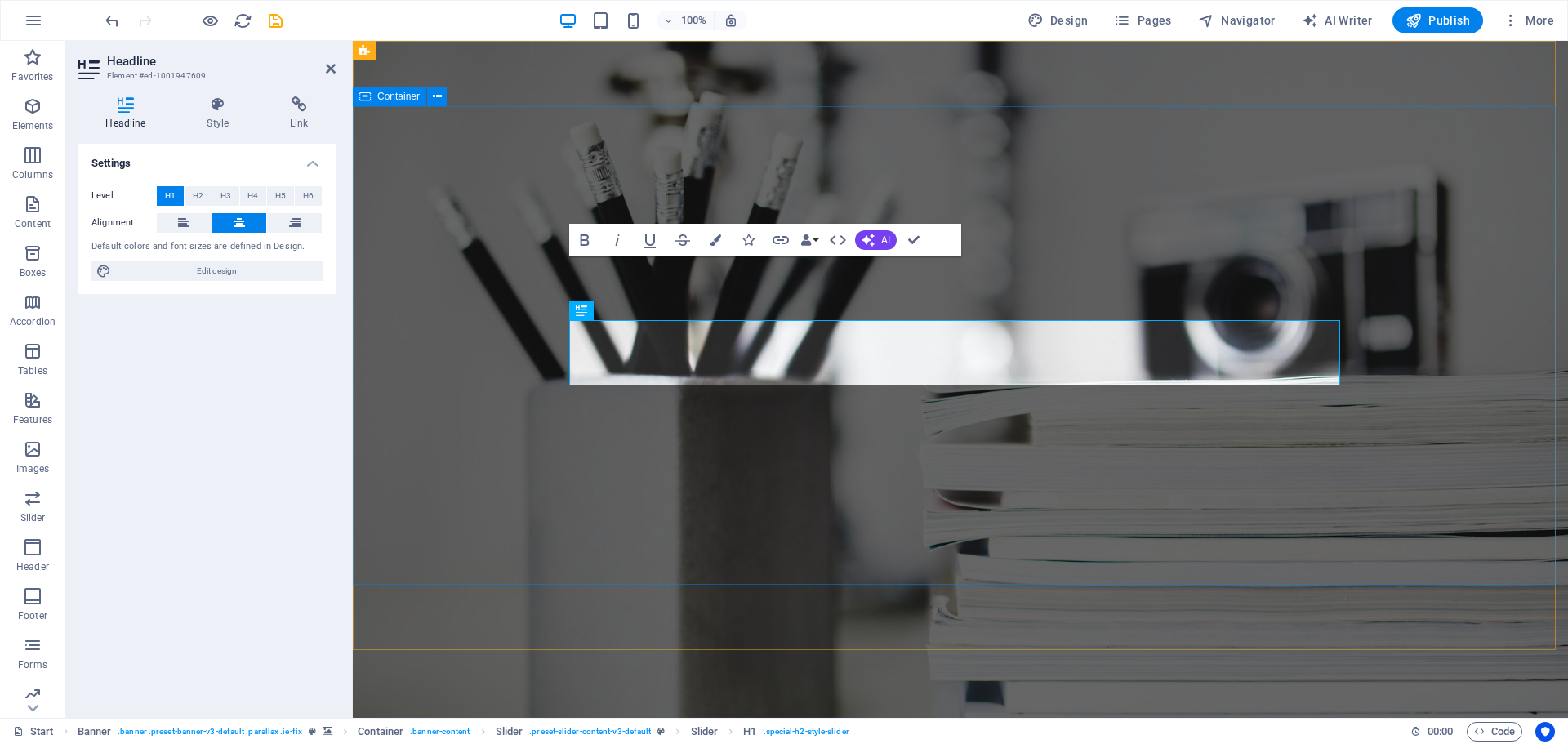
scroll to position [63, 0]
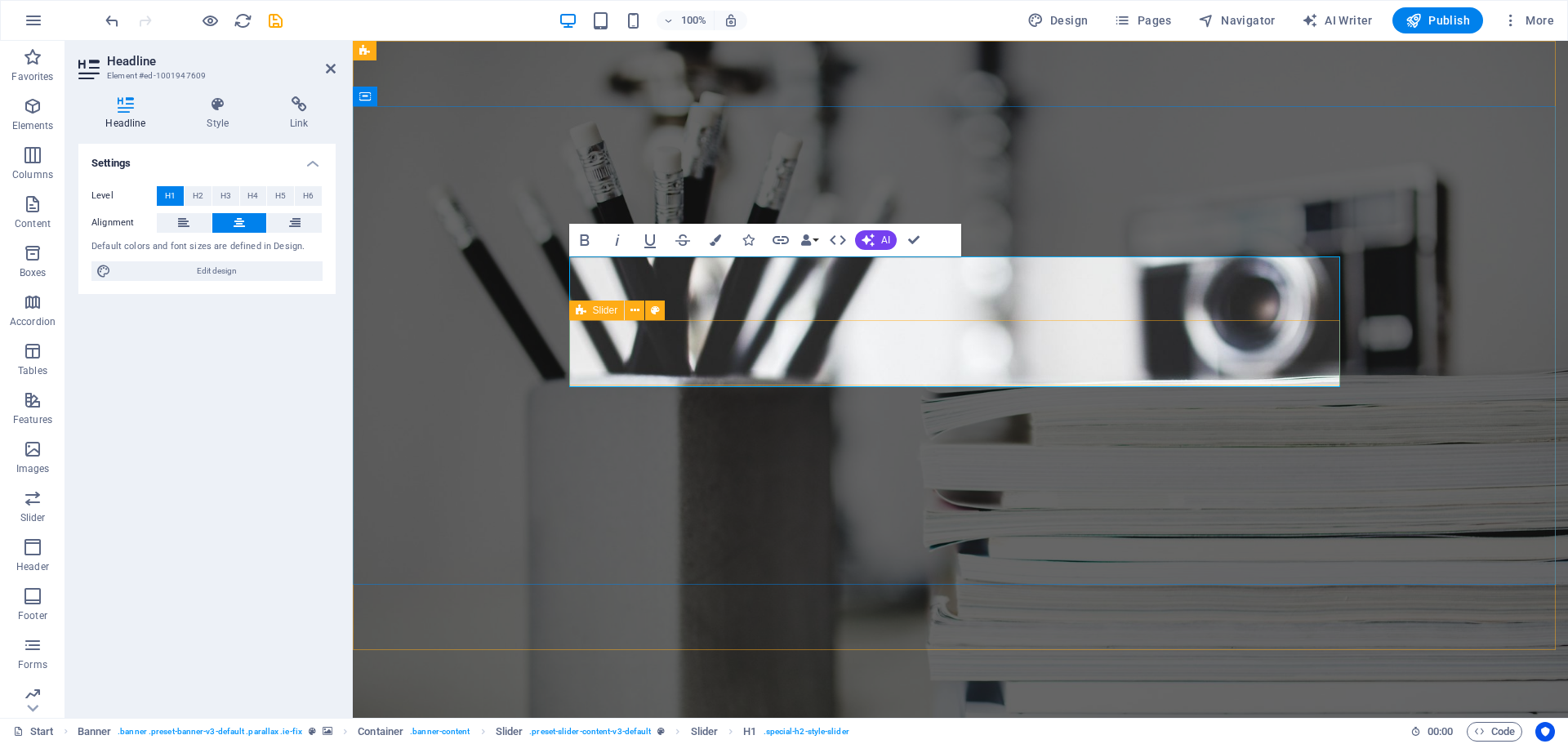
click at [576, 308] on icon at bounding box center [581, 310] width 11 height 19
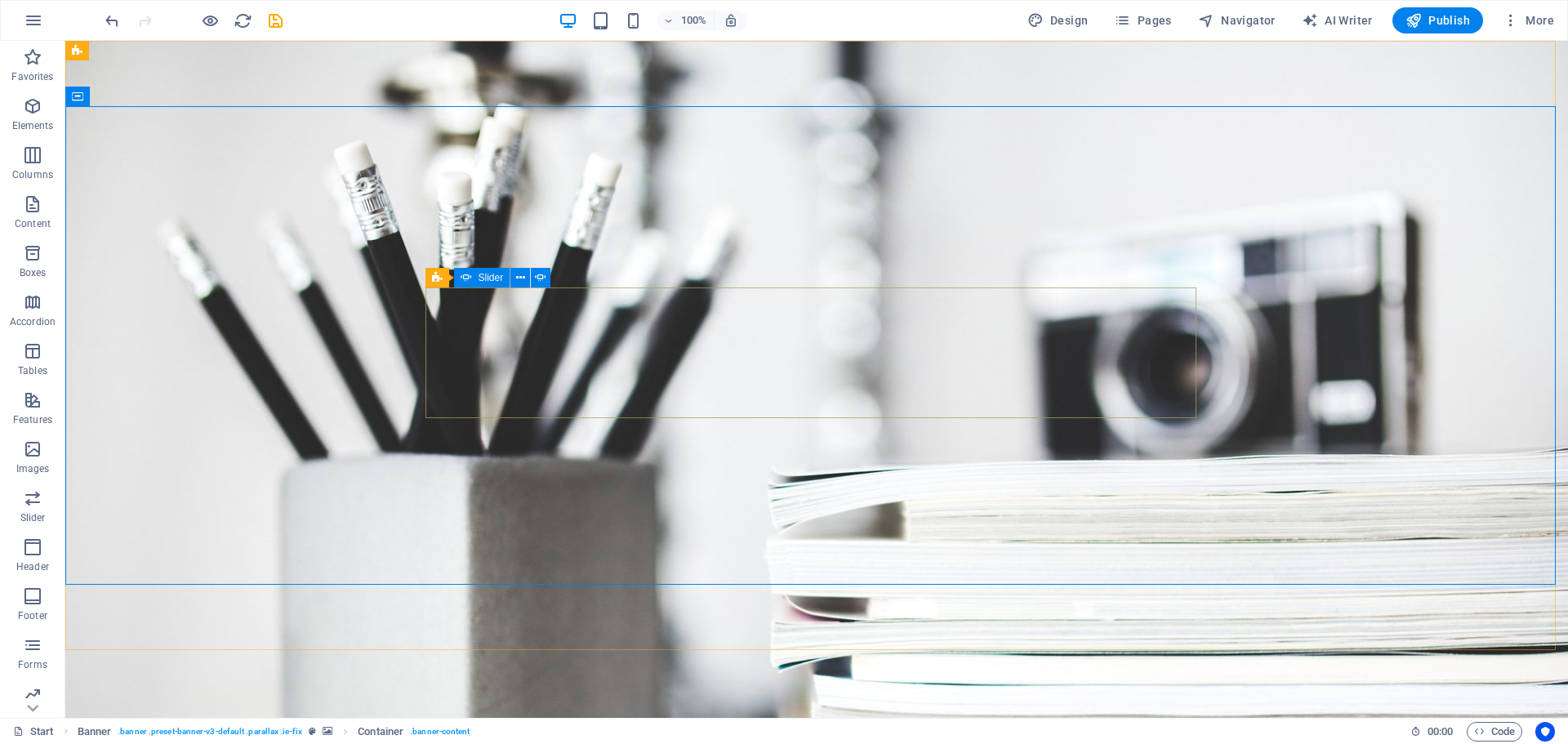
click at [470, 277] on icon at bounding box center [466, 278] width 11 height 19
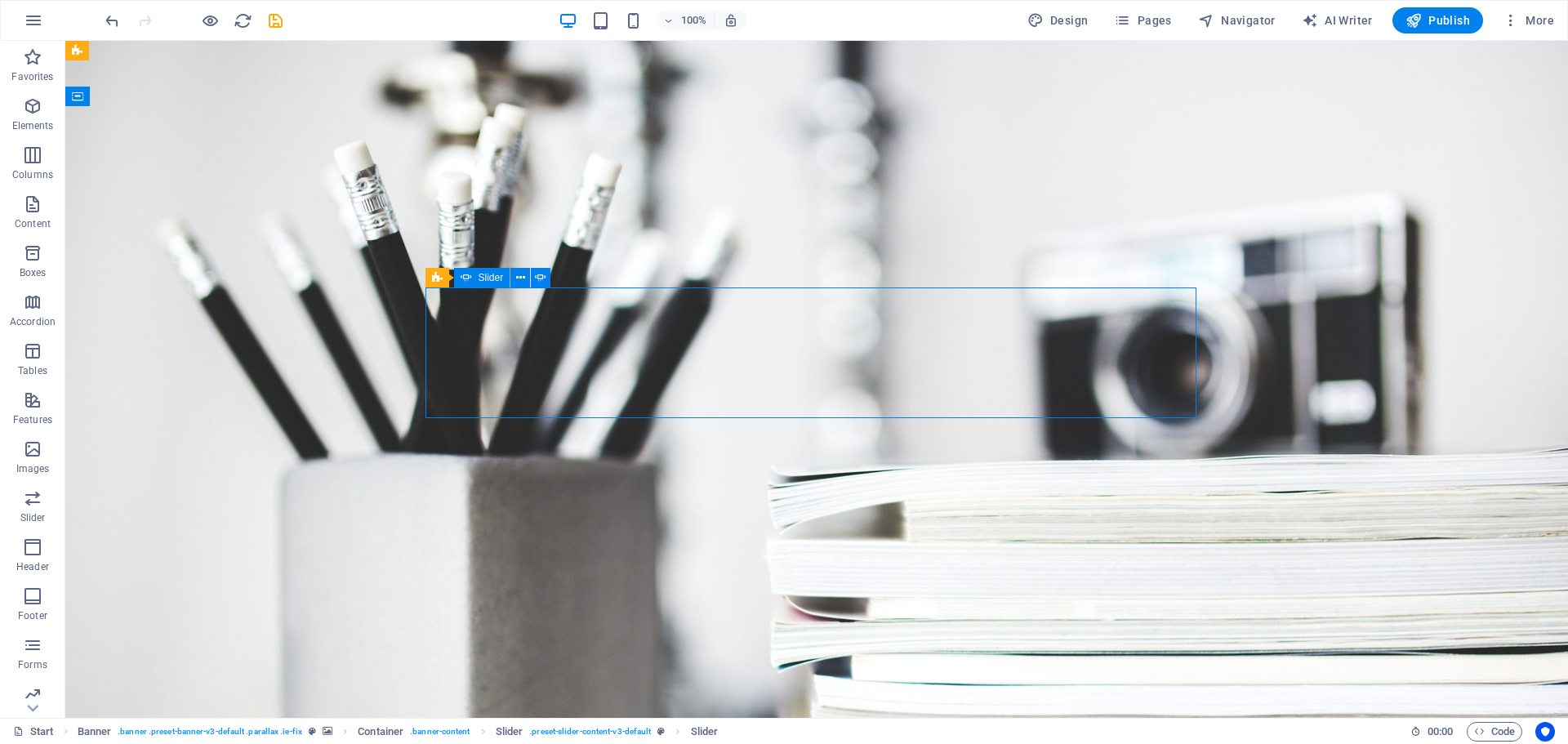
click at [470, 277] on icon at bounding box center [466, 278] width 11 height 19
select select "fade"
select select "ms"
select select "s"
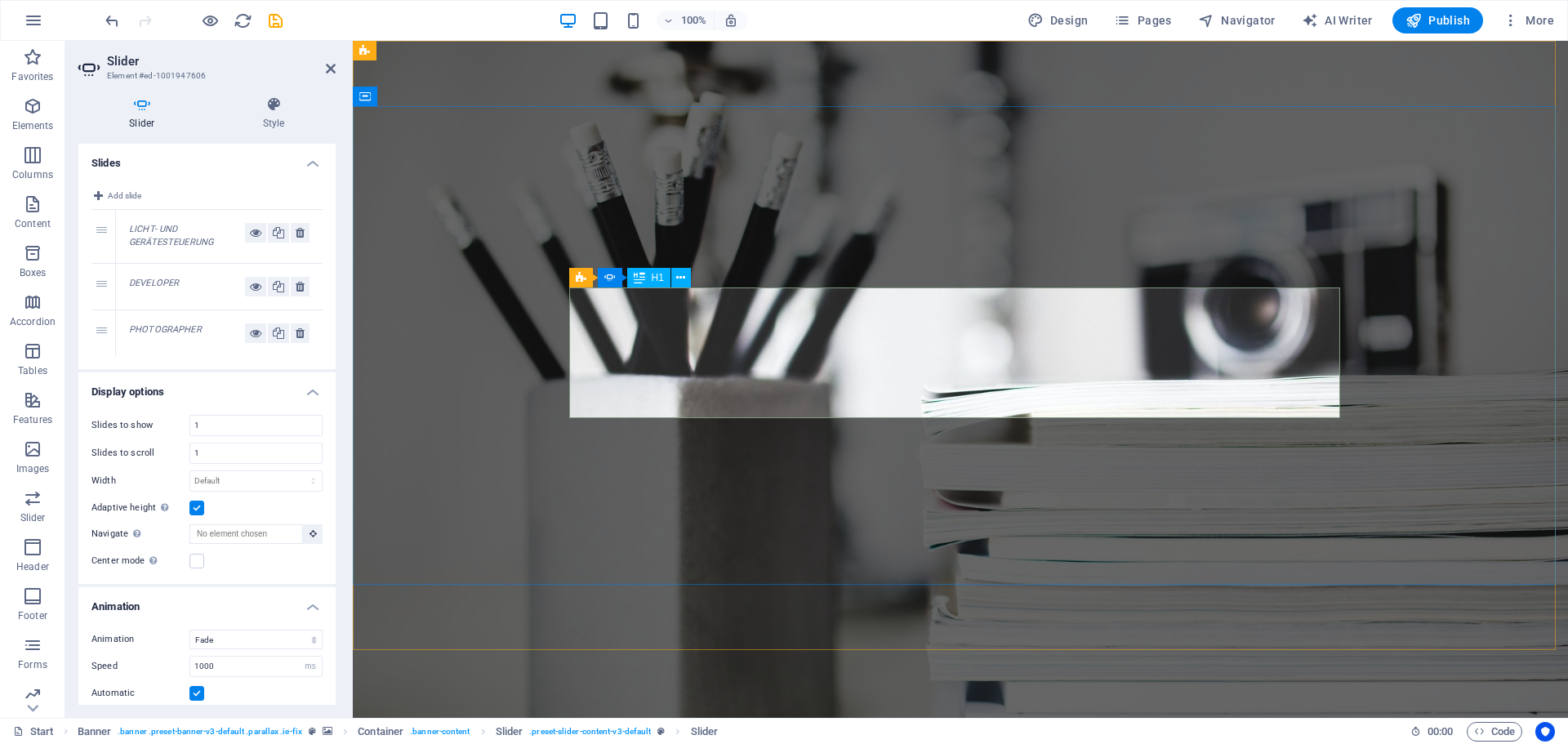
click at [254, 290] on icon at bounding box center [256, 286] width 11 height 19
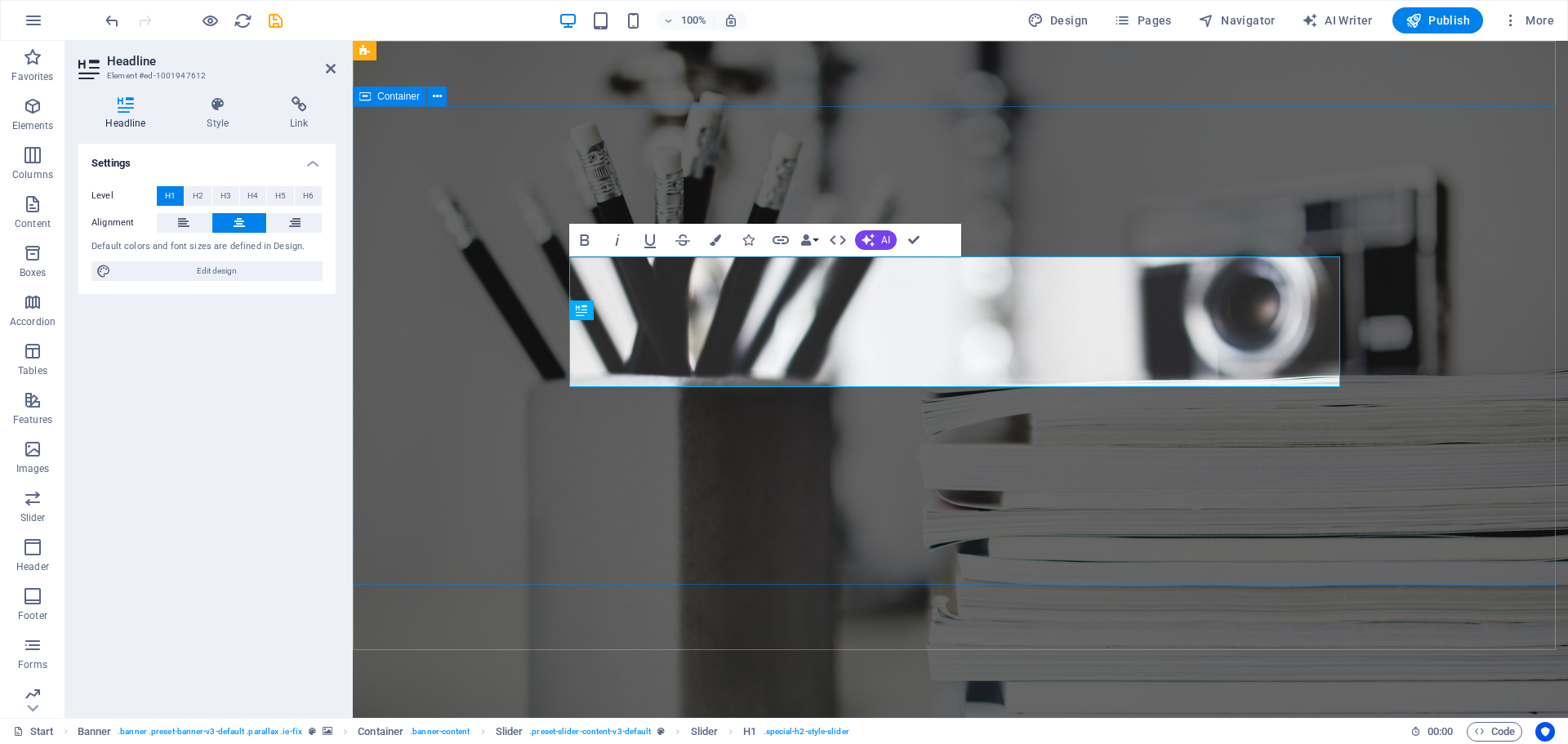
drag, startPoint x: 1479, startPoint y: 480, endPoint x: 1767, endPoint y: 483, distance: 288.0
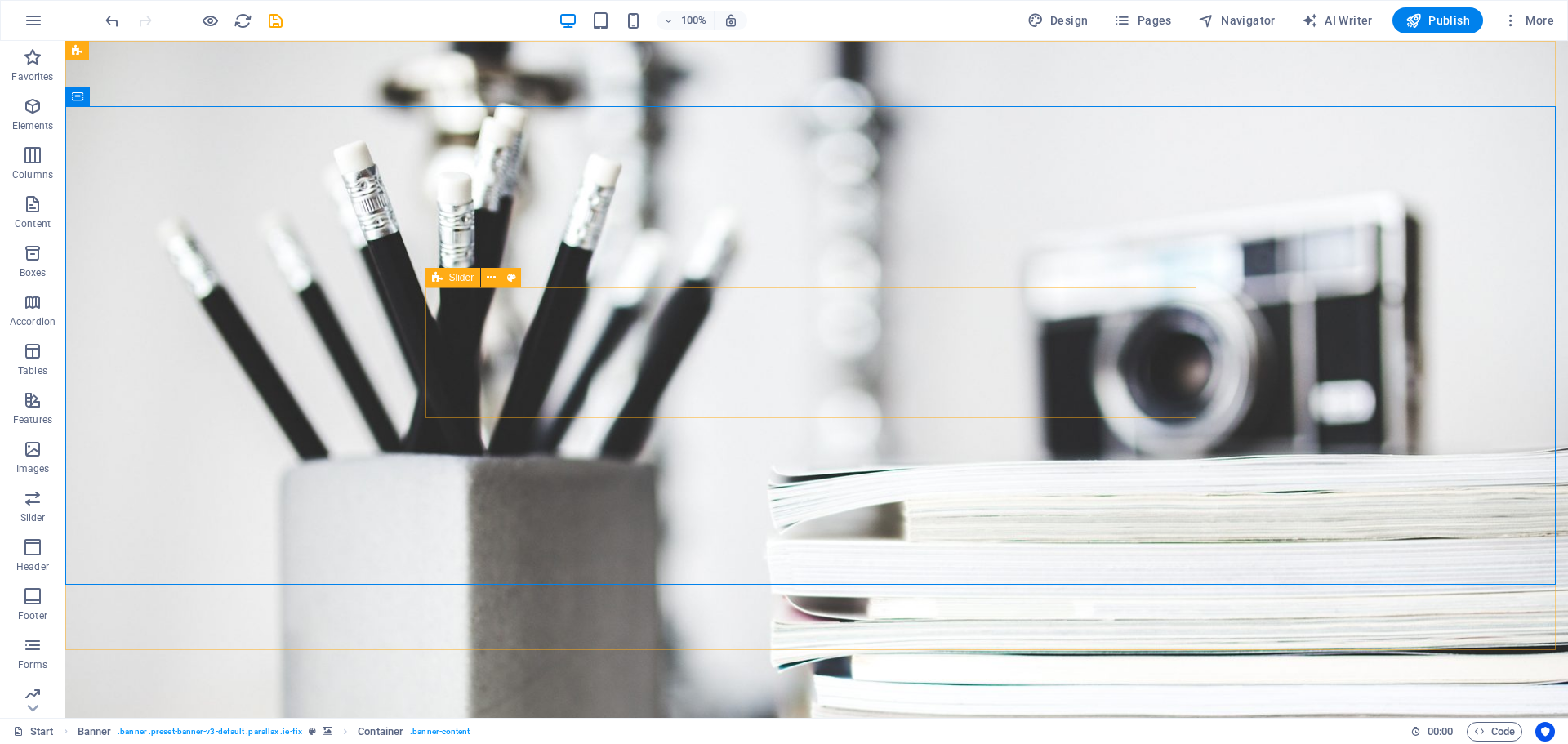
click at [443, 278] on div "Slider" at bounding box center [453, 278] width 56 height 19
click at [444, 281] on div "Slider" at bounding box center [453, 278] width 56 height 19
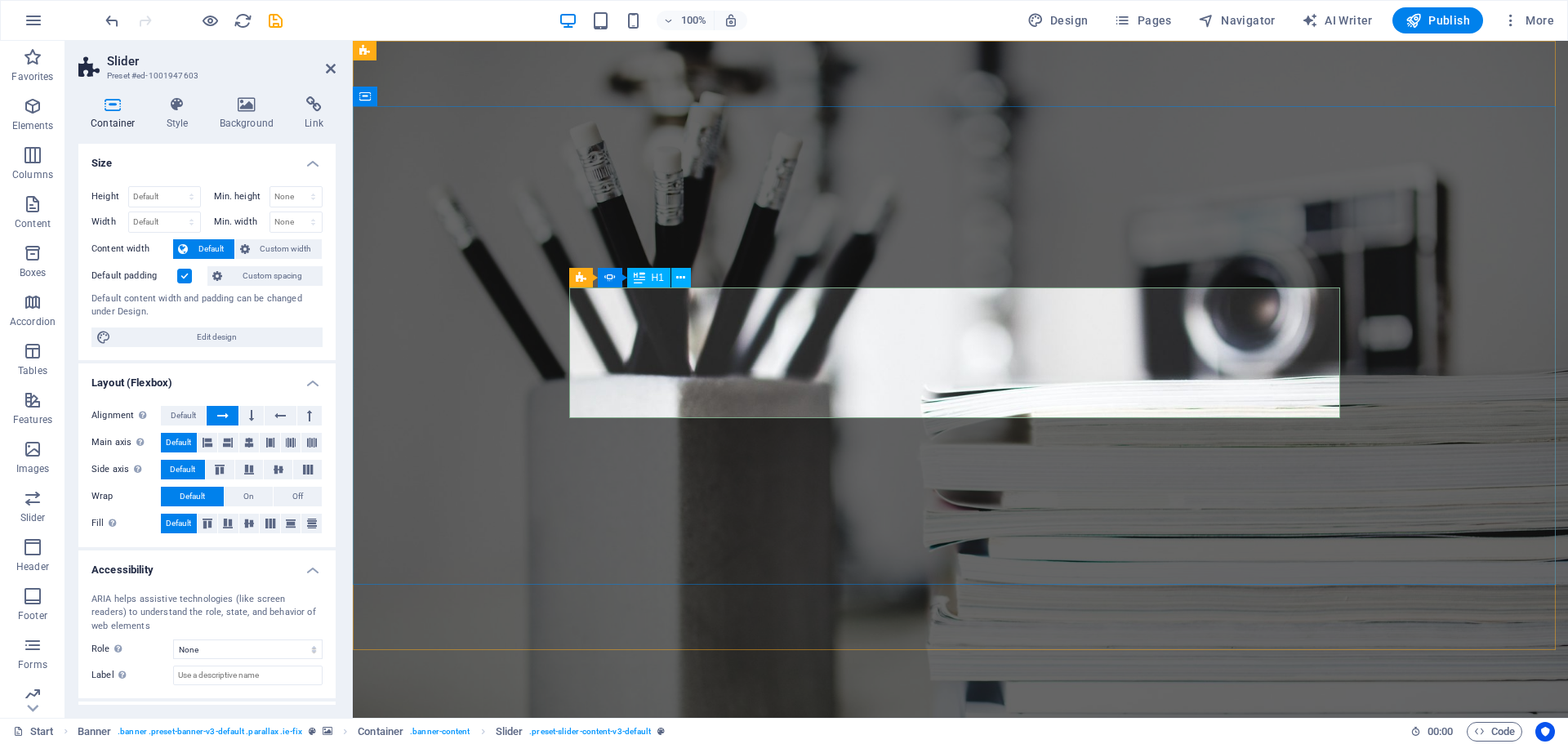
click at [621, 275] on div "Slider" at bounding box center [626, 278] width 56 height 19
select select "fade"
select select "ms"
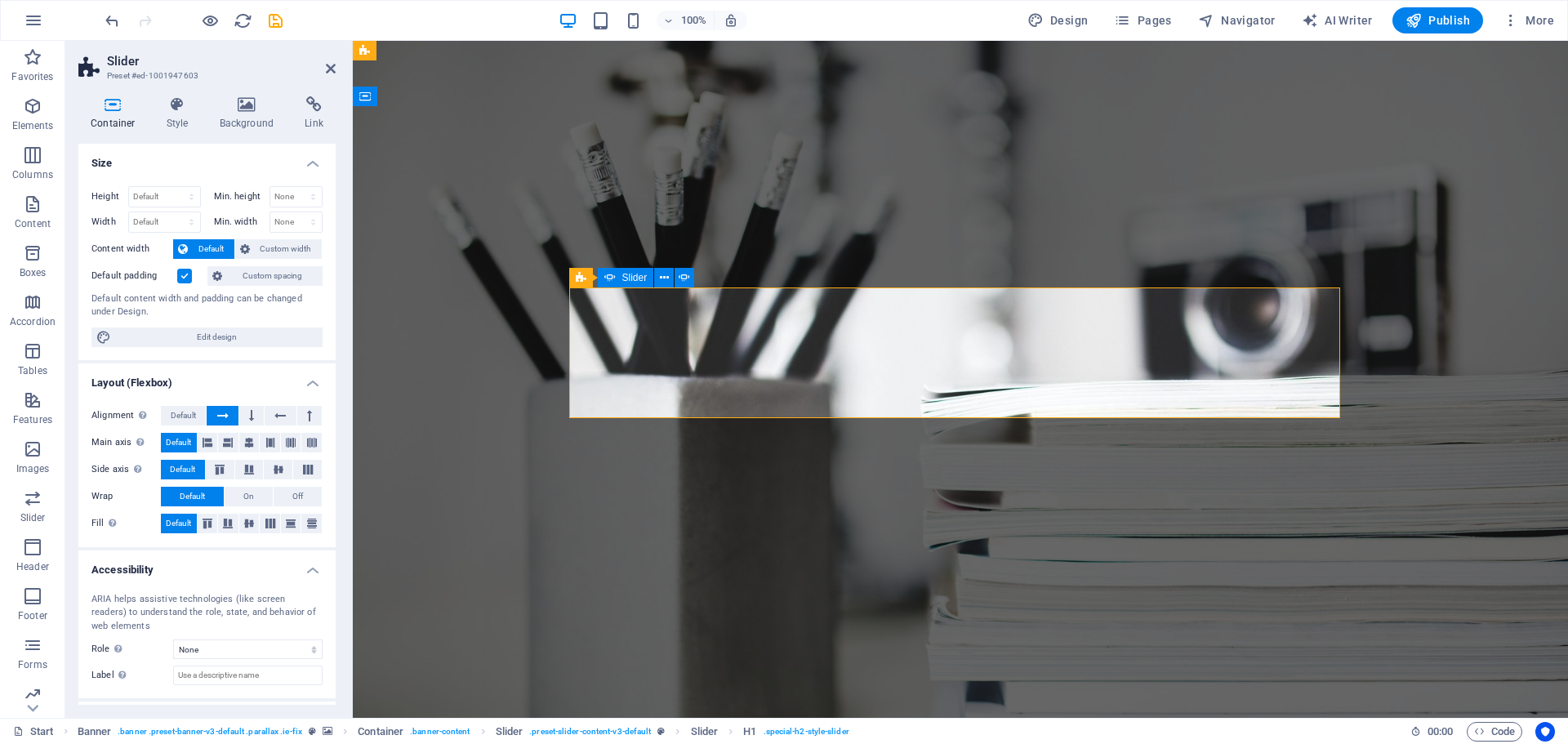
select select "s"
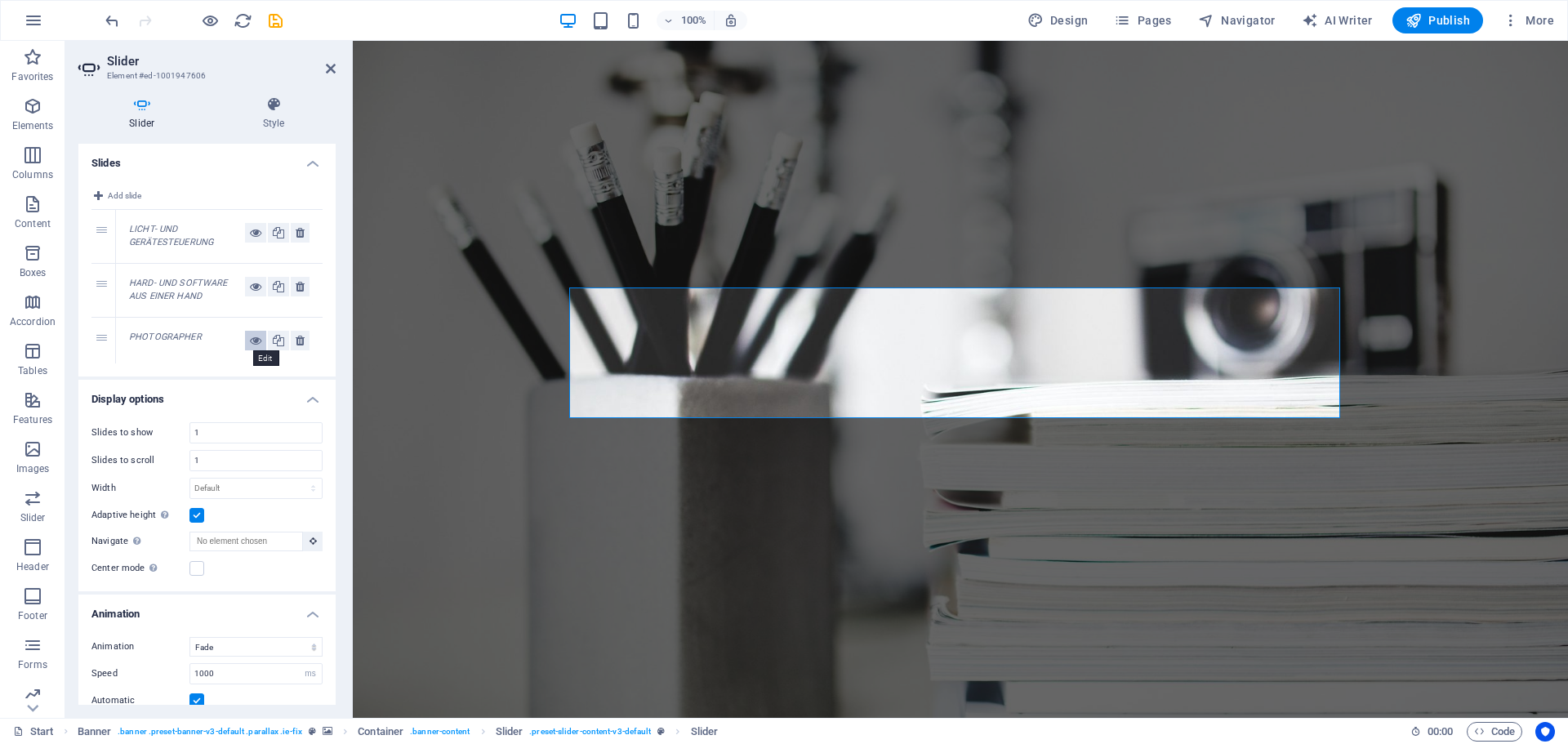
click at [250, 341] on icon at bounding box center [256, 340] width 11 height 19
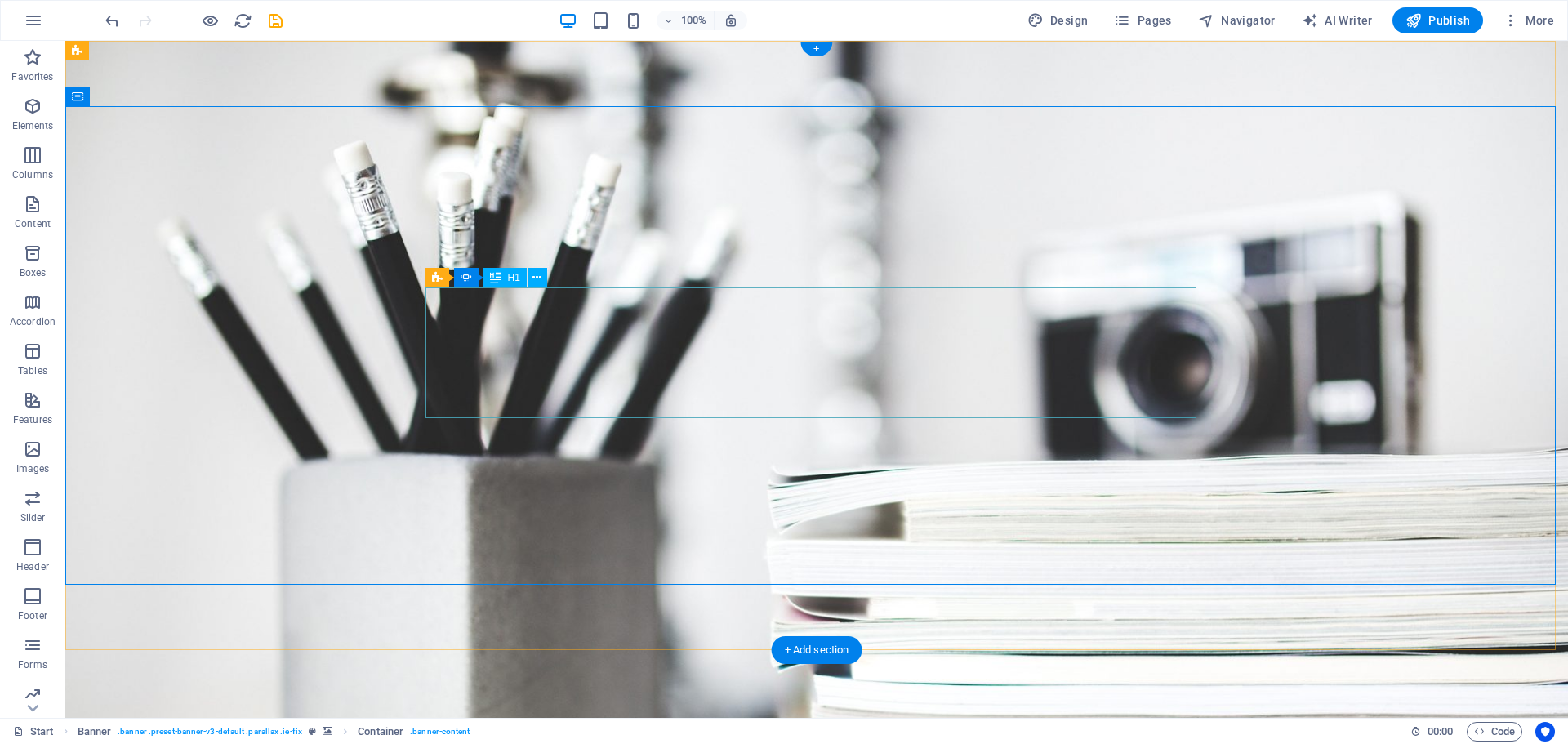
click at [21, 112] on span "Elements" at bounding box center [33, 115] width 65 height 39
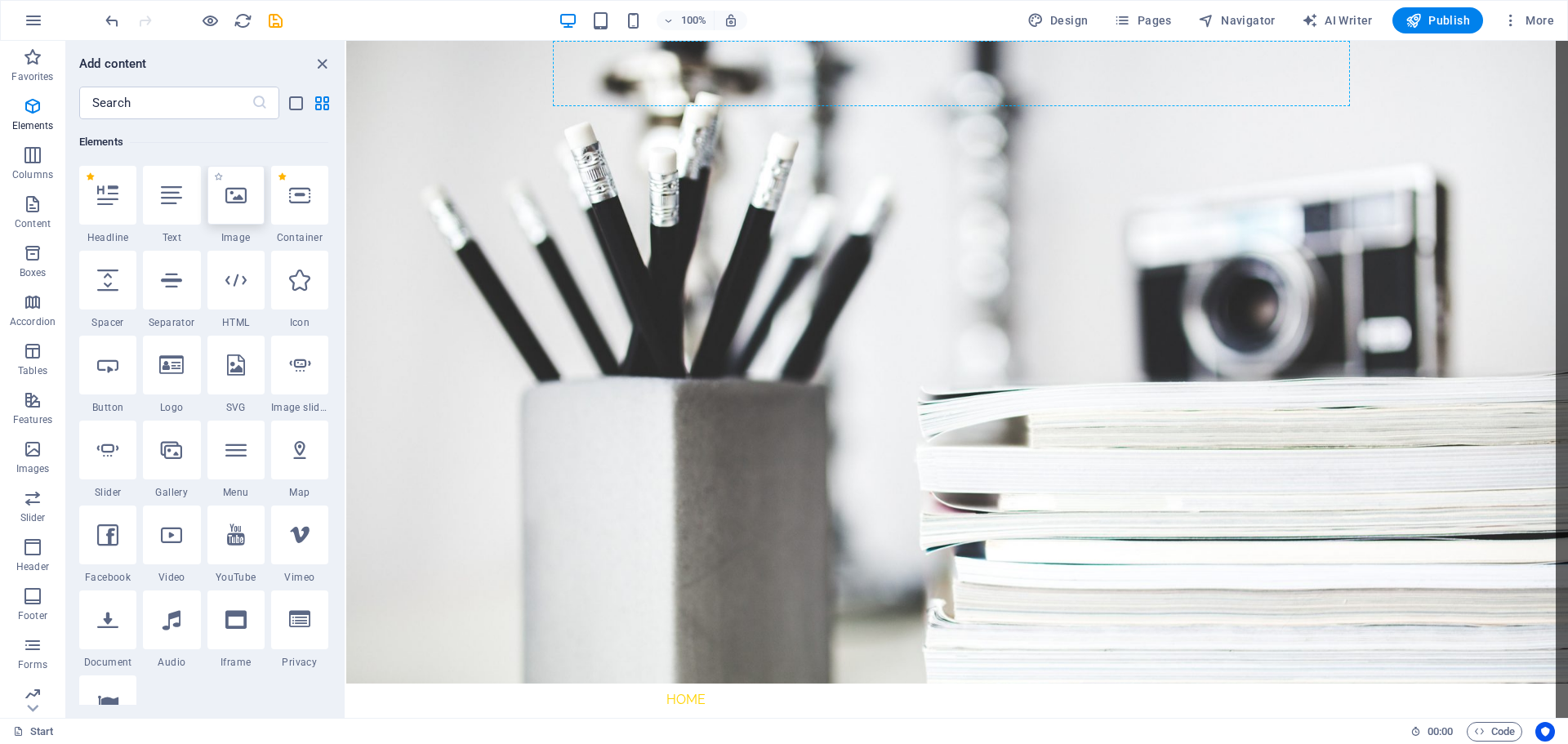
scroll to position [0, 0]
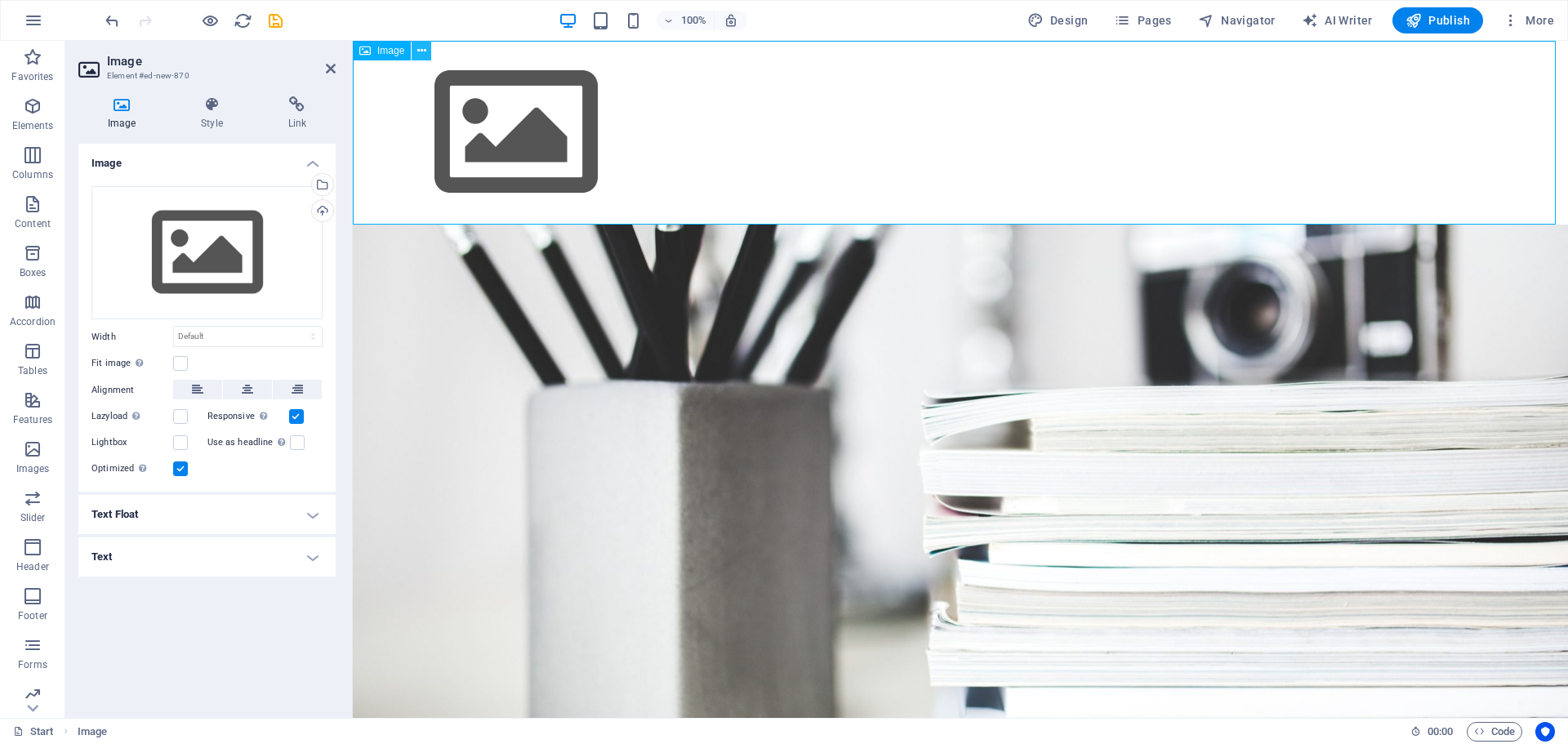
click at [423, 56] on icon at bounding box center [422, 50] width 9 height 17
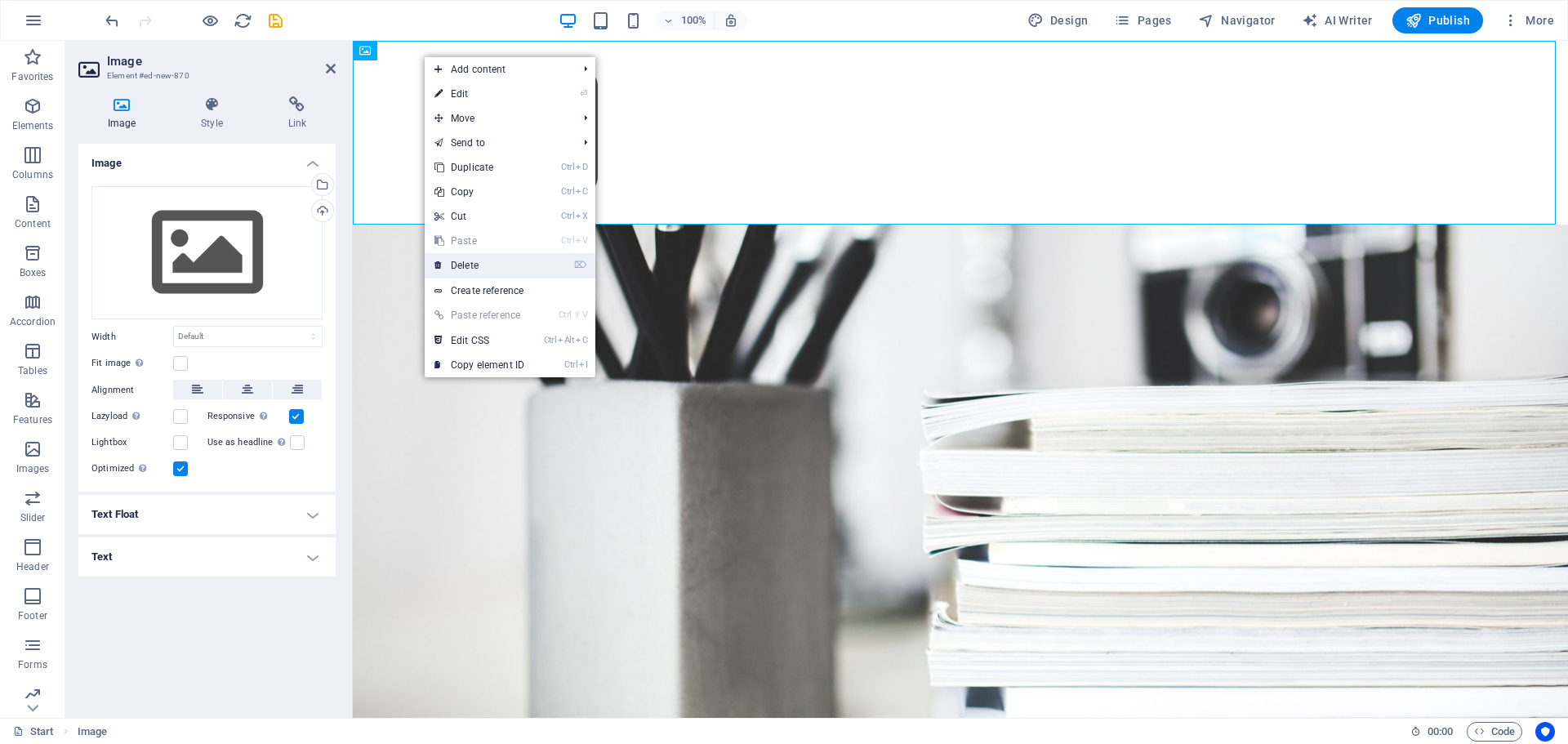
click at [494, 272] on link "⌦ Delete" at bounding box center [479, 265] width 109 height 25
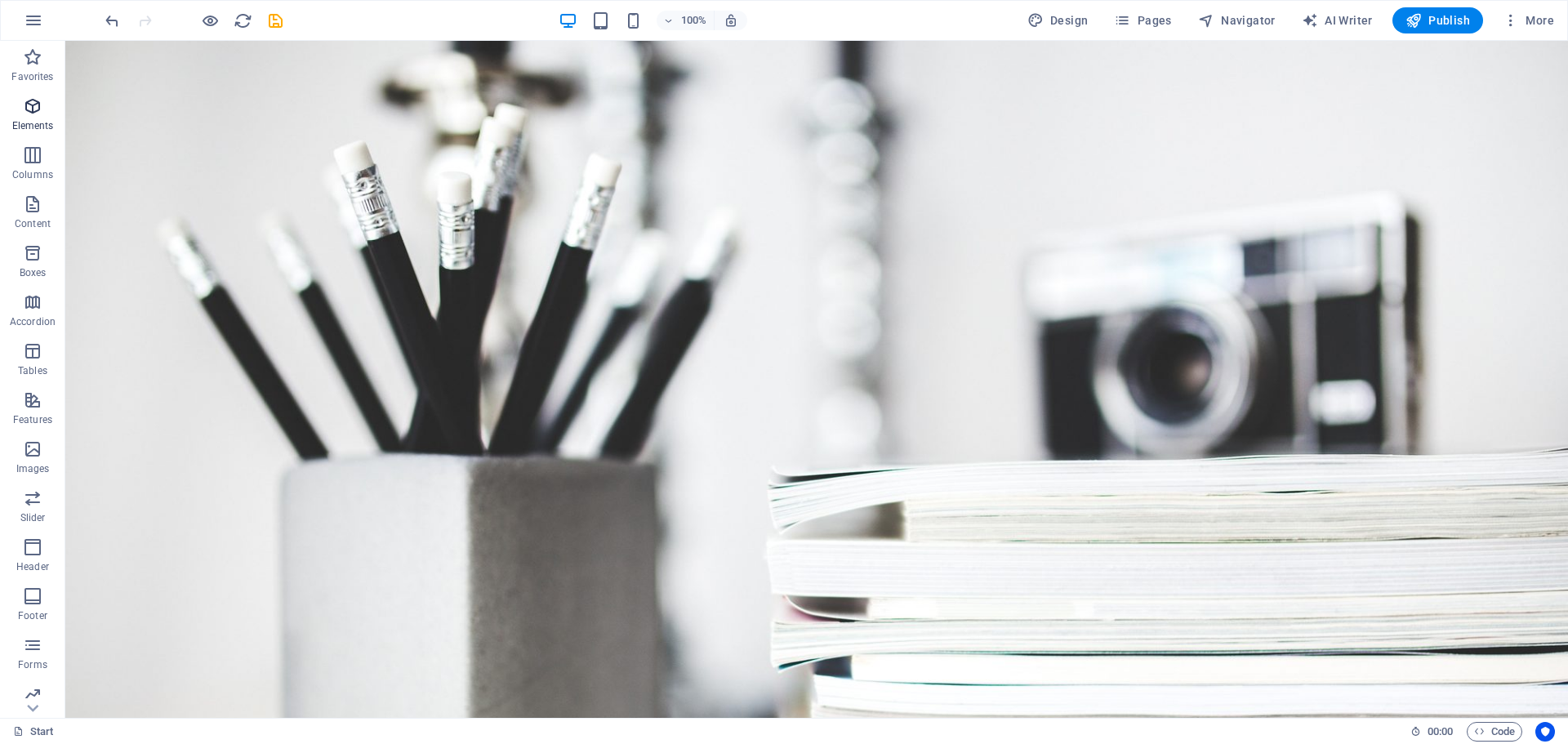
click at [45, 118] on span "Elements" at bounding box center [33, 115] width 65 height 39
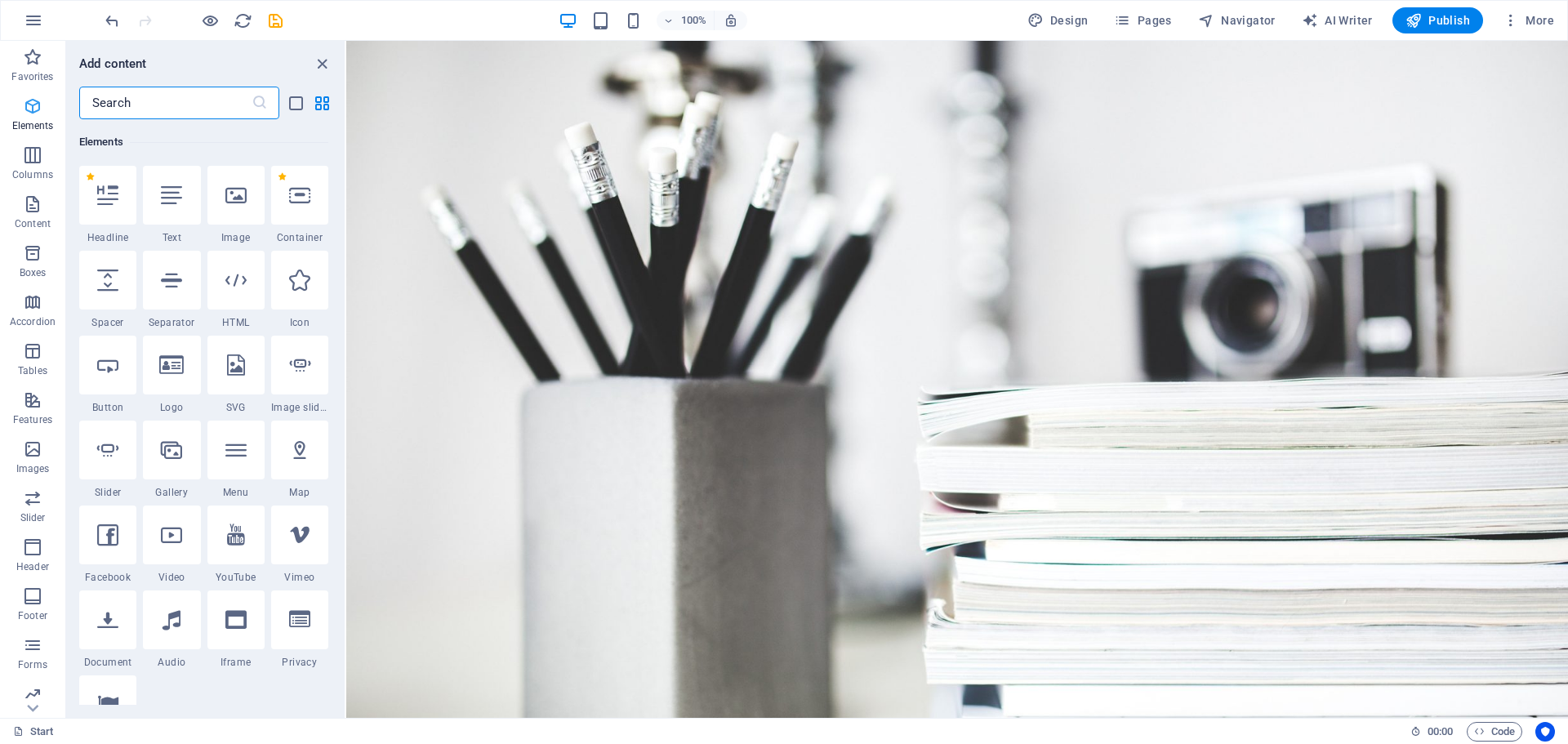
scroll to position [174, 0]
click at [45, 118] on span "Elements" at bounding box center [33, 115] width 65 height 39
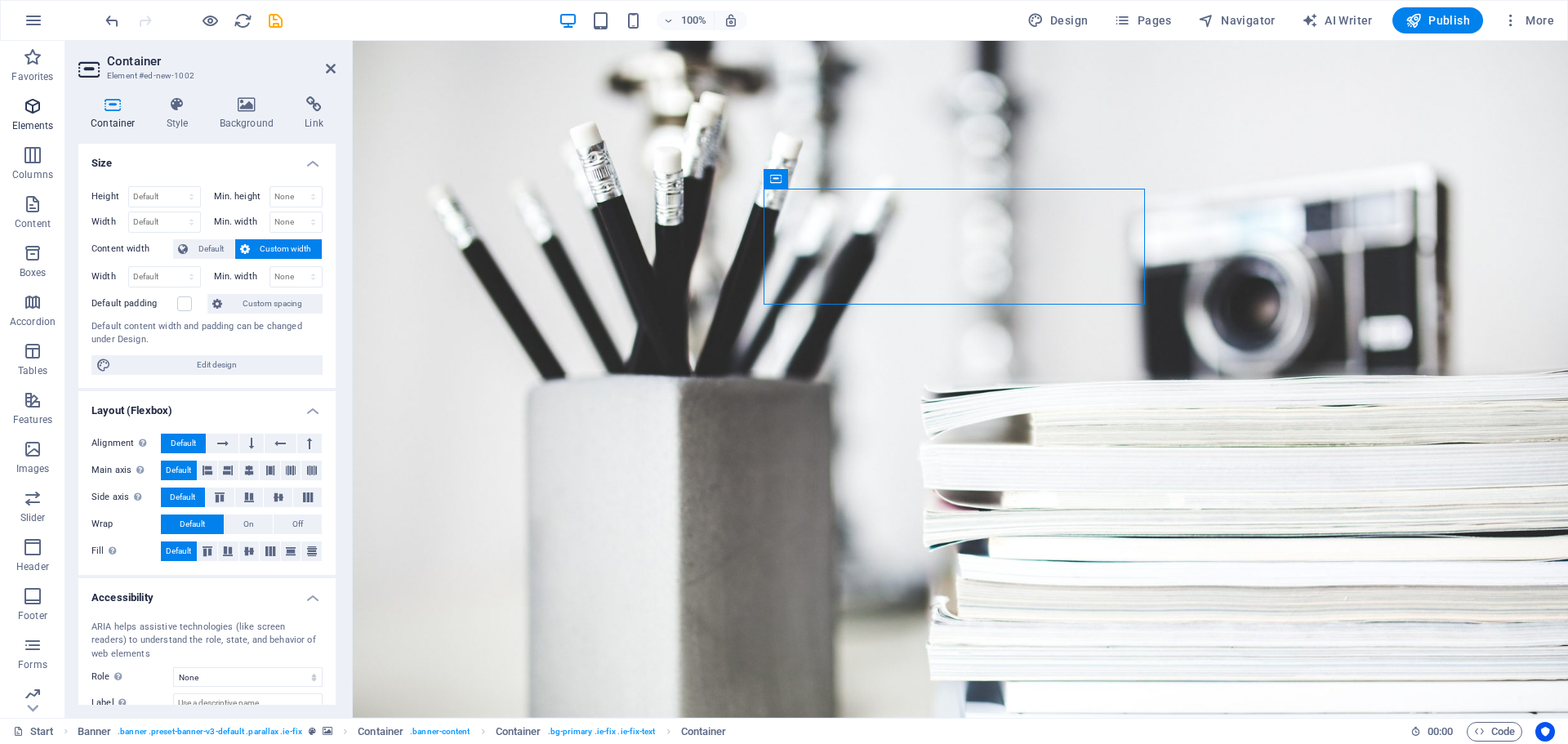
click at [30, 125] on p "Elements" at bounding box center [33, 125] width 41 height 13
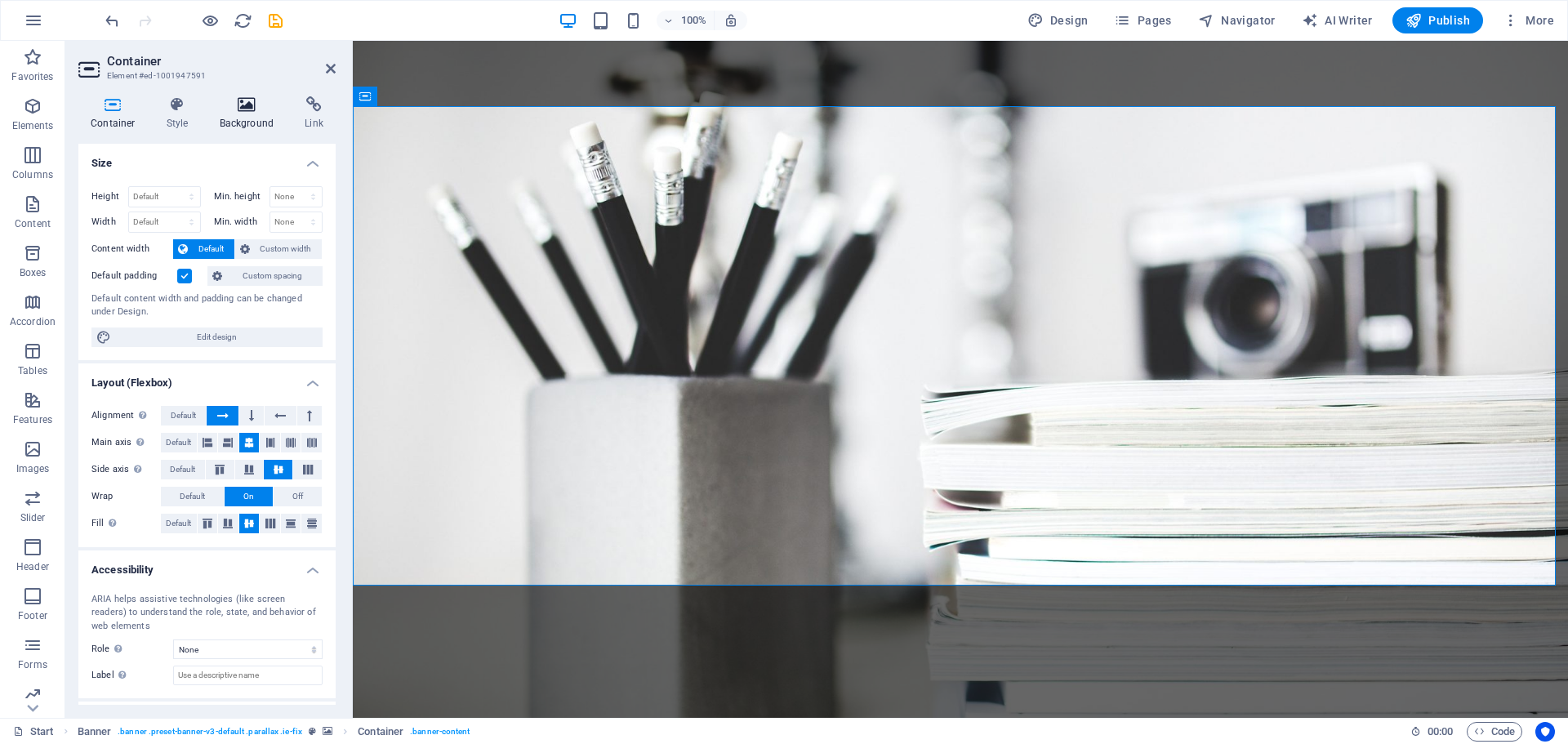
click at [251, 114] on h4 "Background" at bounding box center [249, 113] width 85 height 34
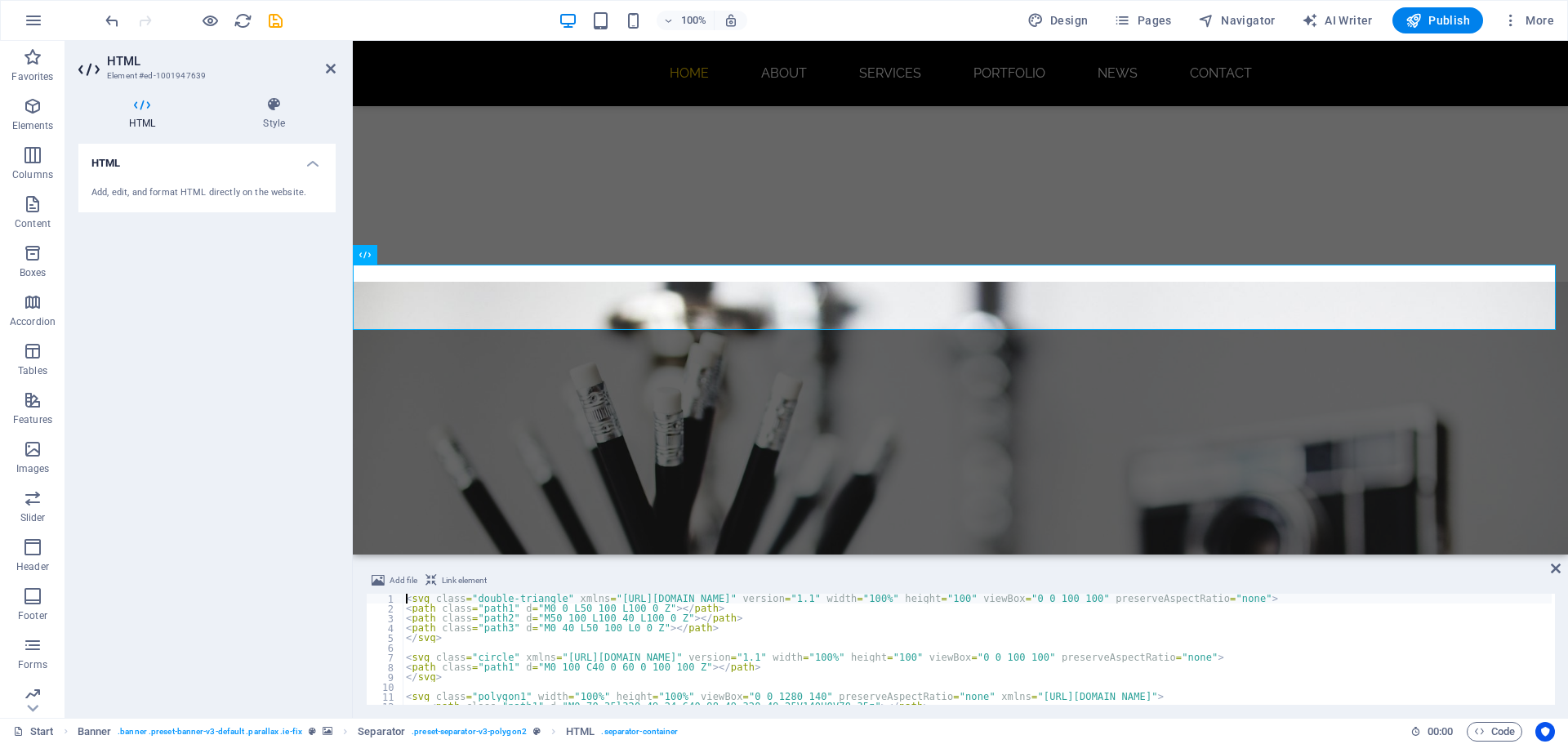
scroll to position [321, 0]
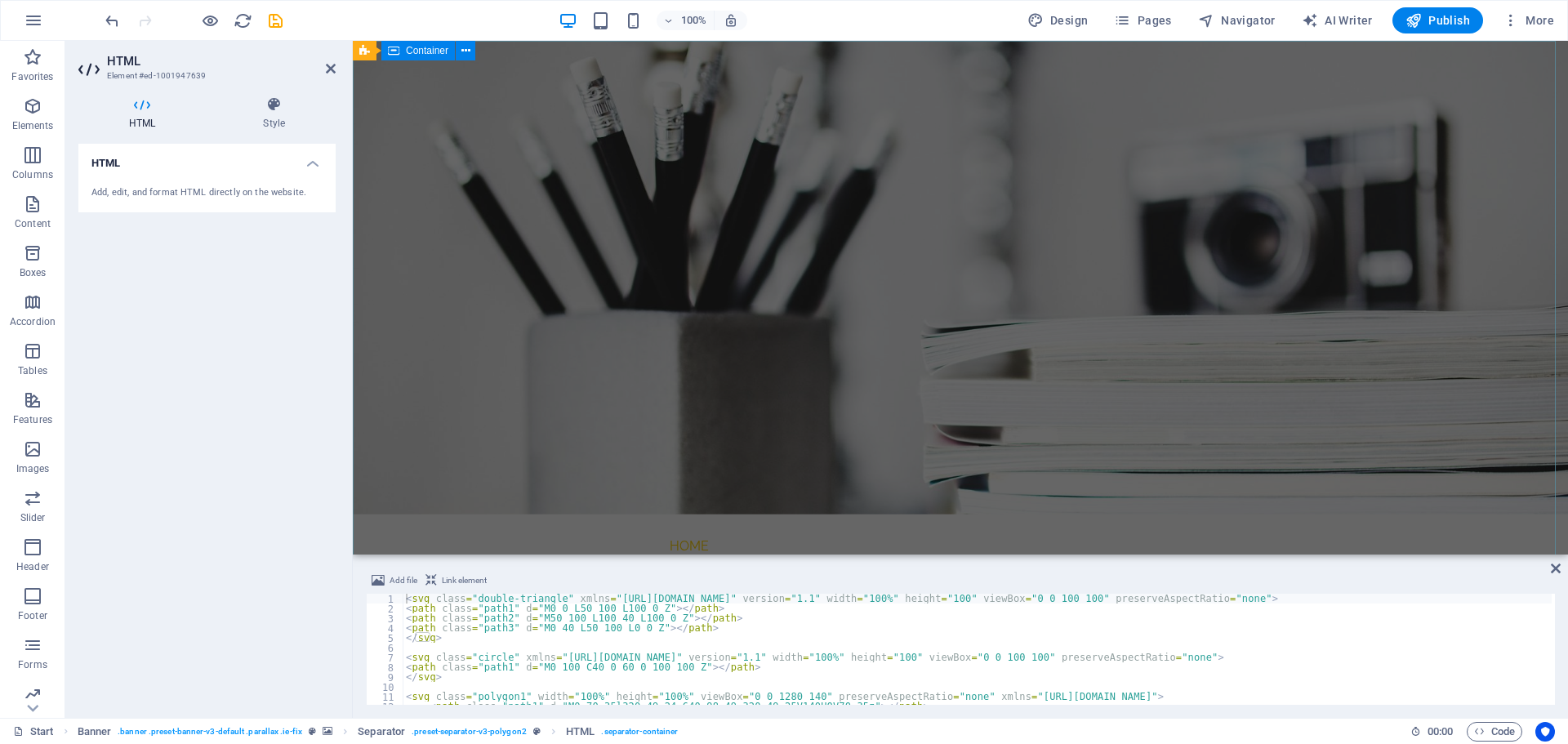
scroll to position [0, 0]
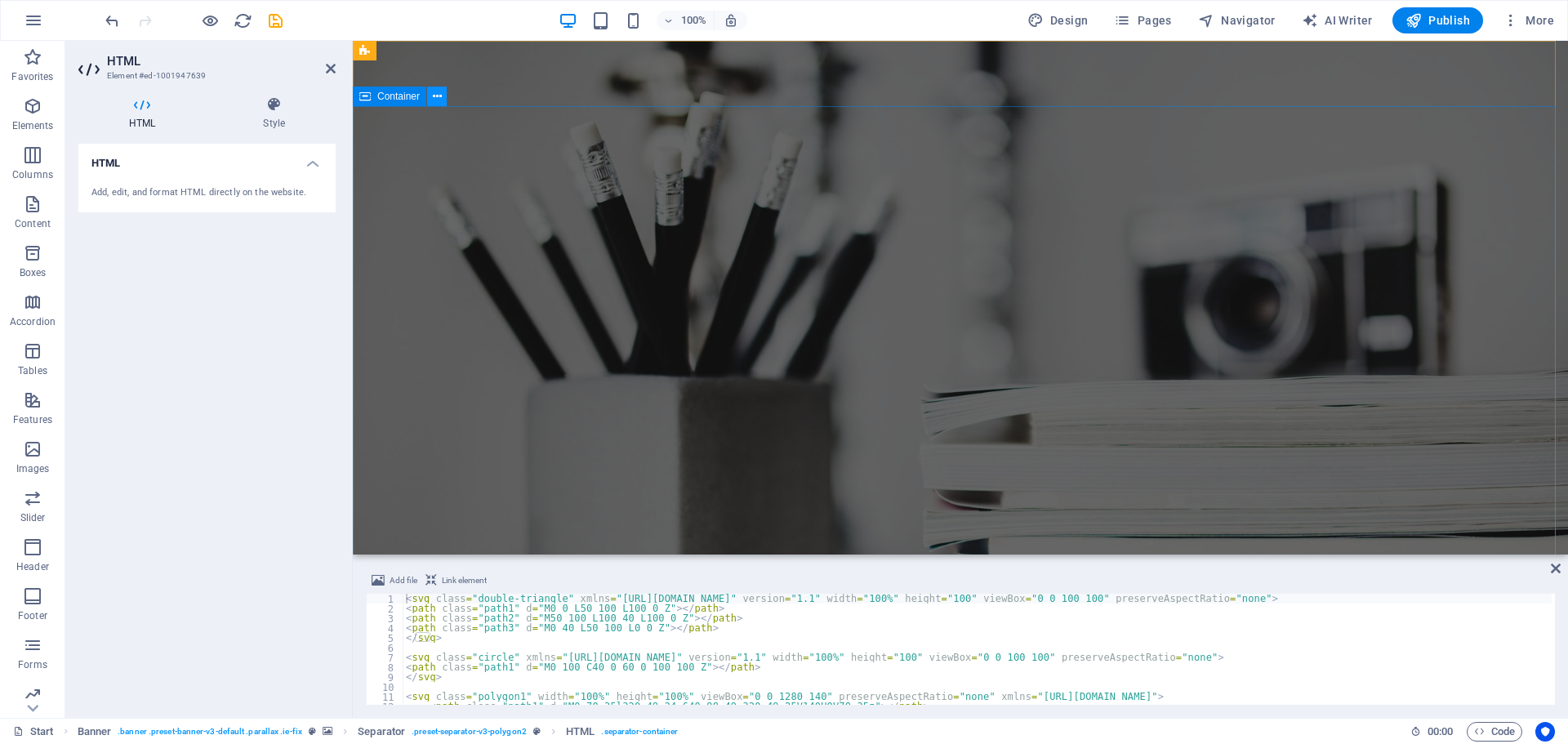
click at [437, 95] on icon at bounding box center [437, 96] width 9 height 17
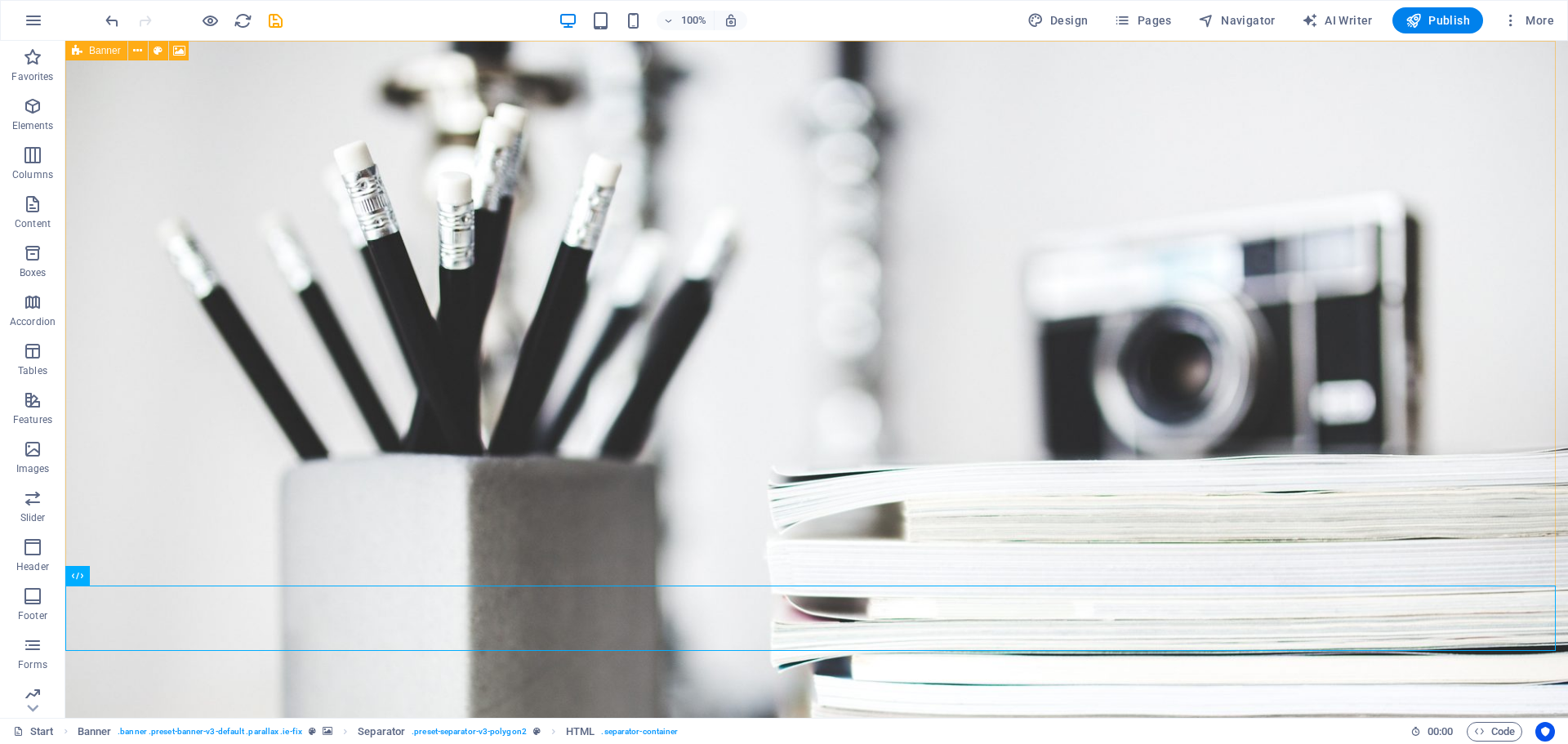
click at [89, 51] on span "Banner" at bounding box center [105, 50] width 32 height 10
select select "vh"
select select "header"
select select "%"
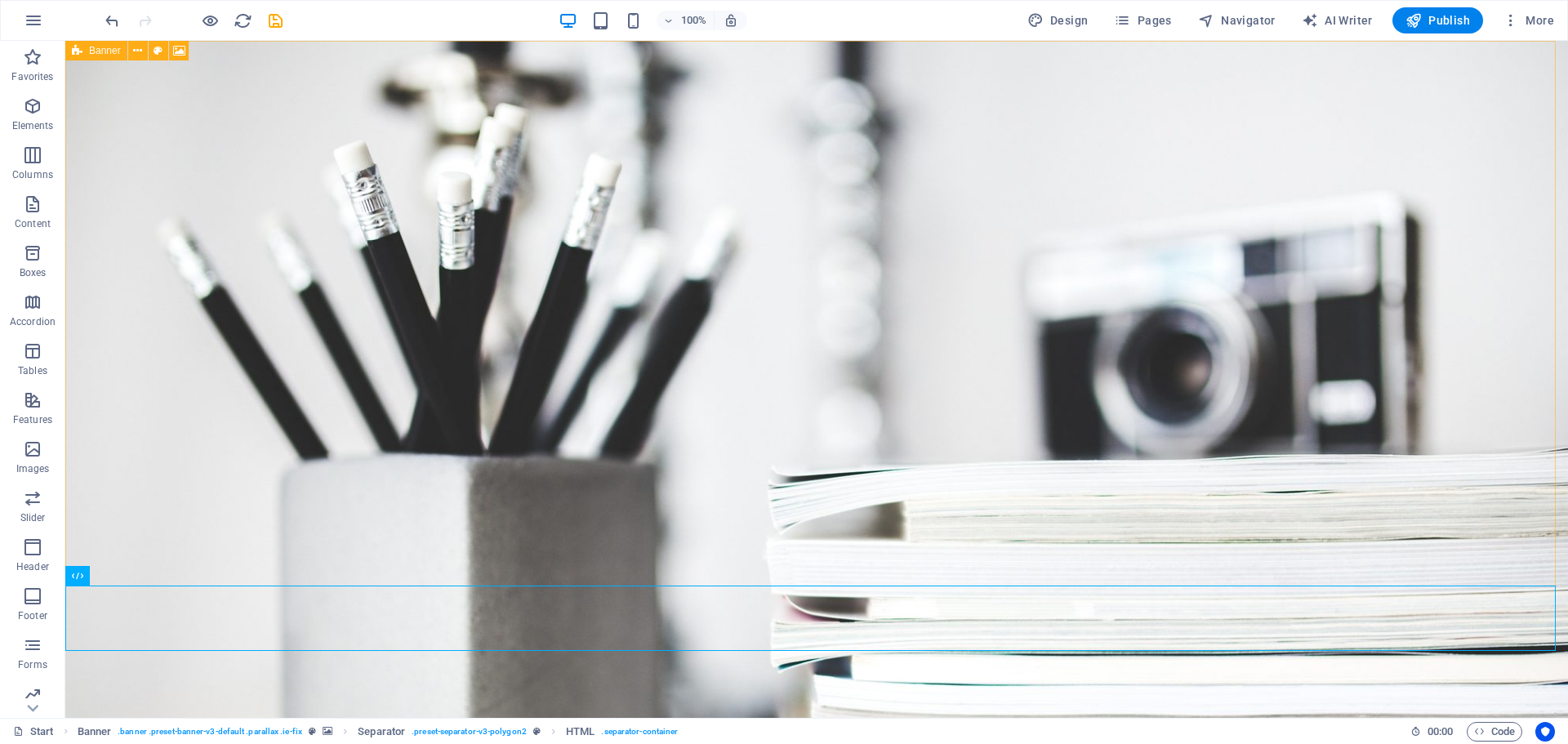
select select "px"
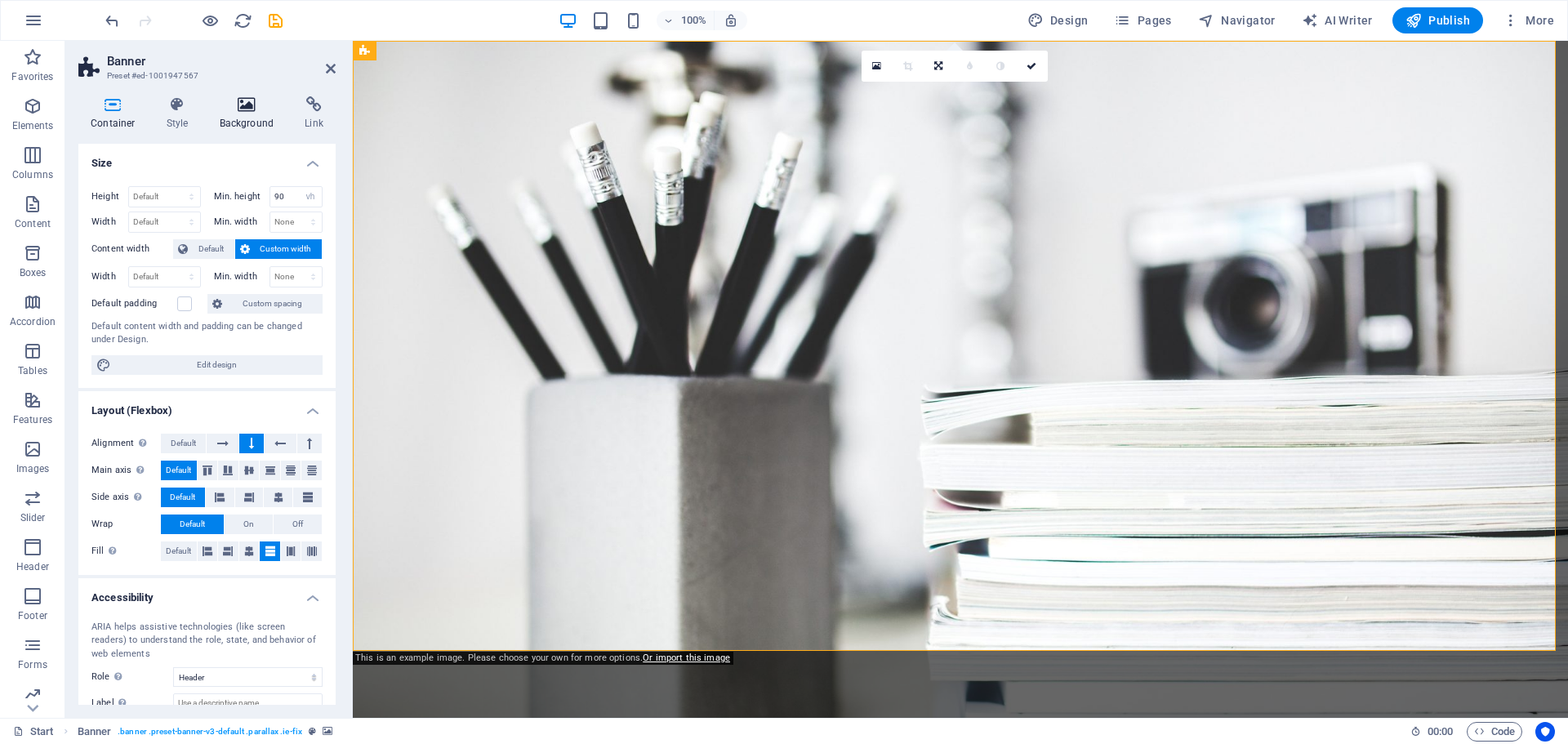
click at [253, 114] on h4 "Background" at bounding box center [249, 113] width 85 height 34
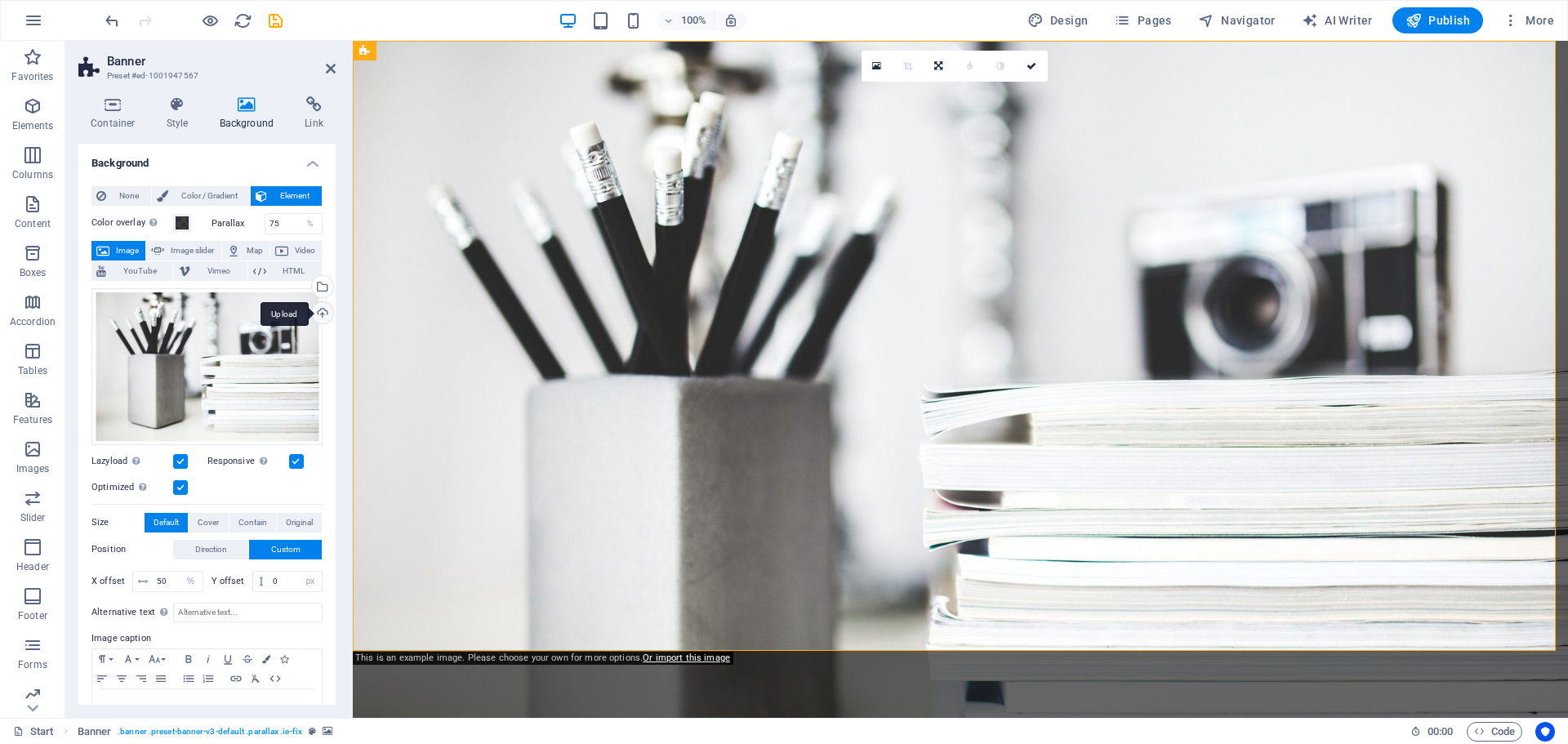
click at [317, 315] on div "Upload" at bounding box center [321, 315] width 25 height 25
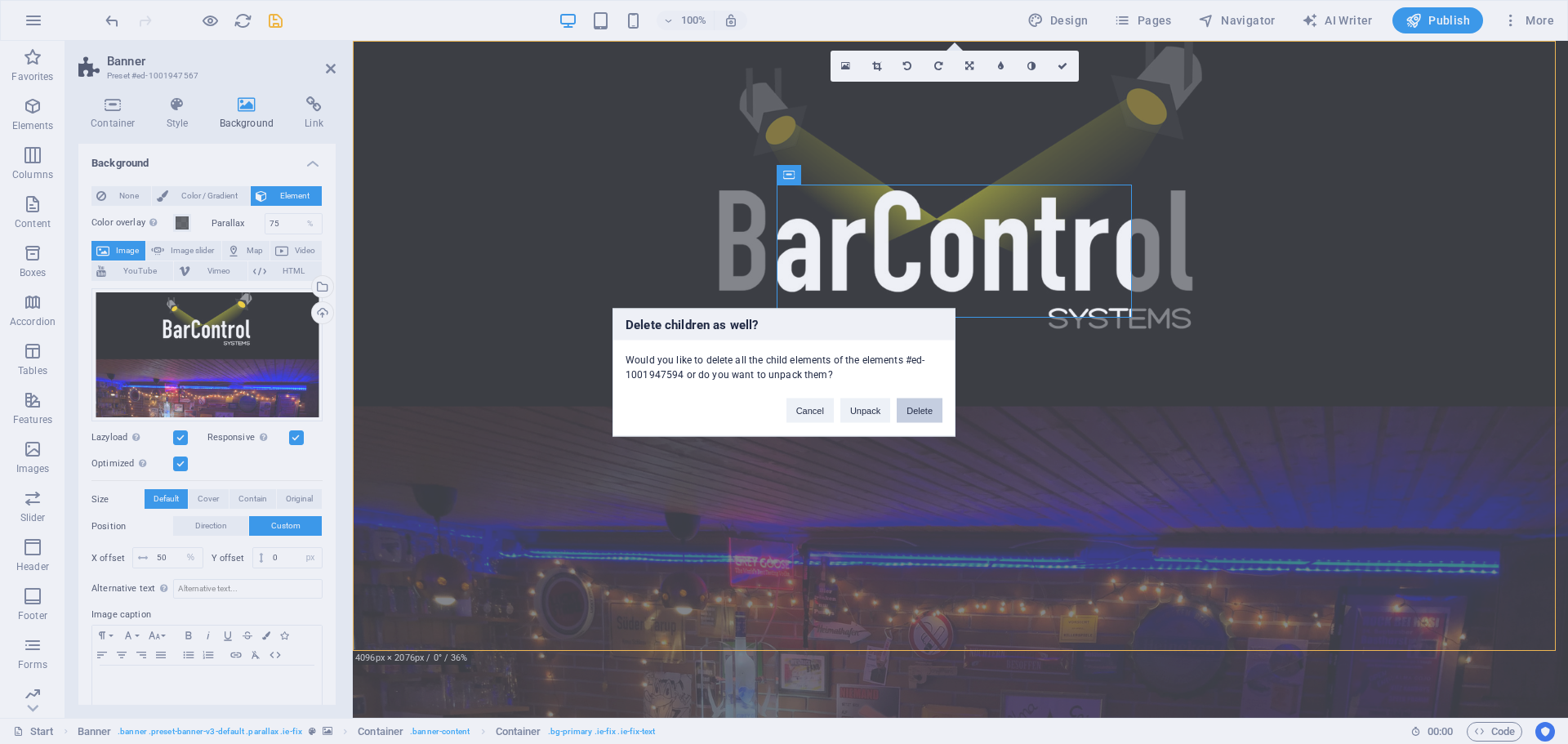
click at [927, 412] on button "Delete" at bounding box center [920, 410] width 46 height 25
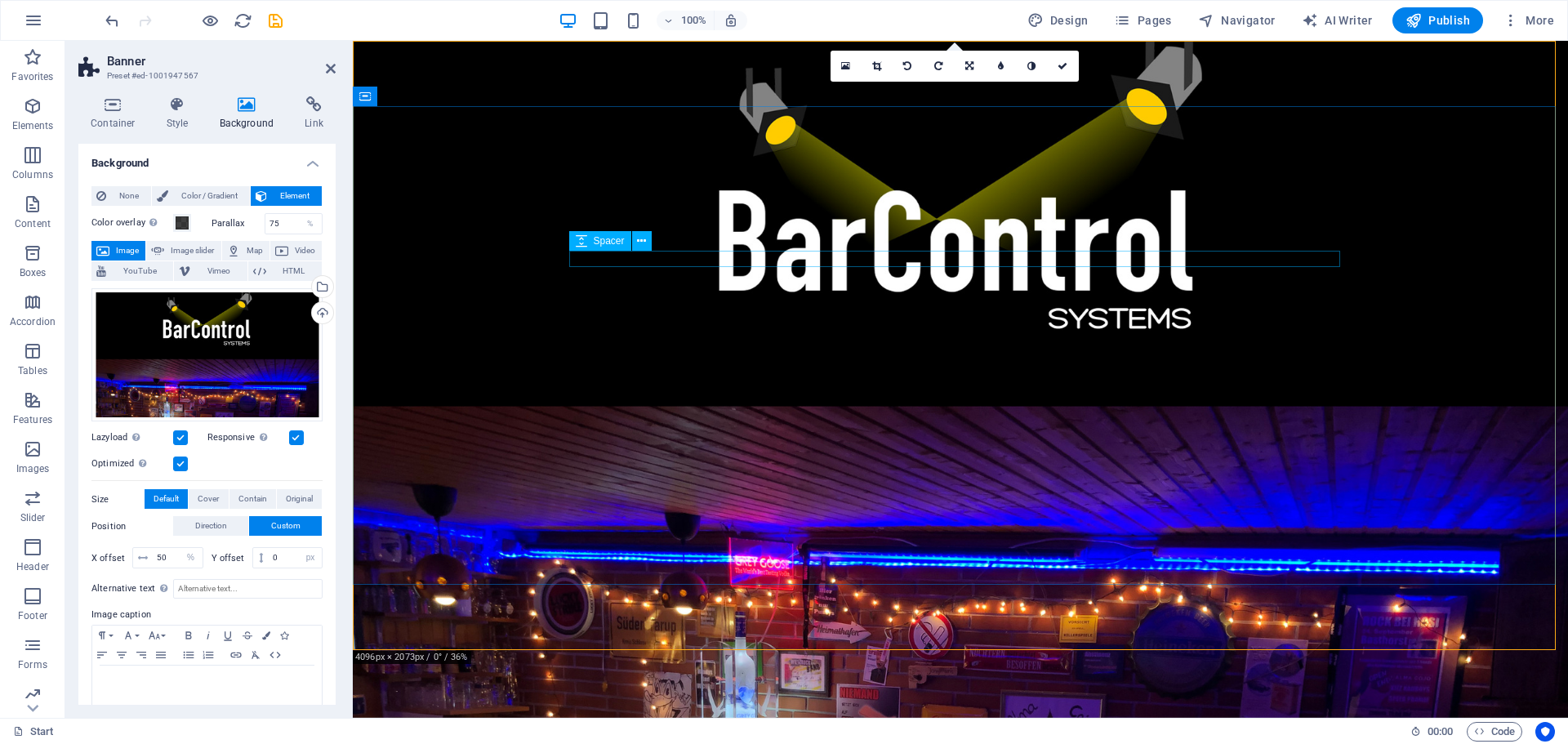
select select "px"
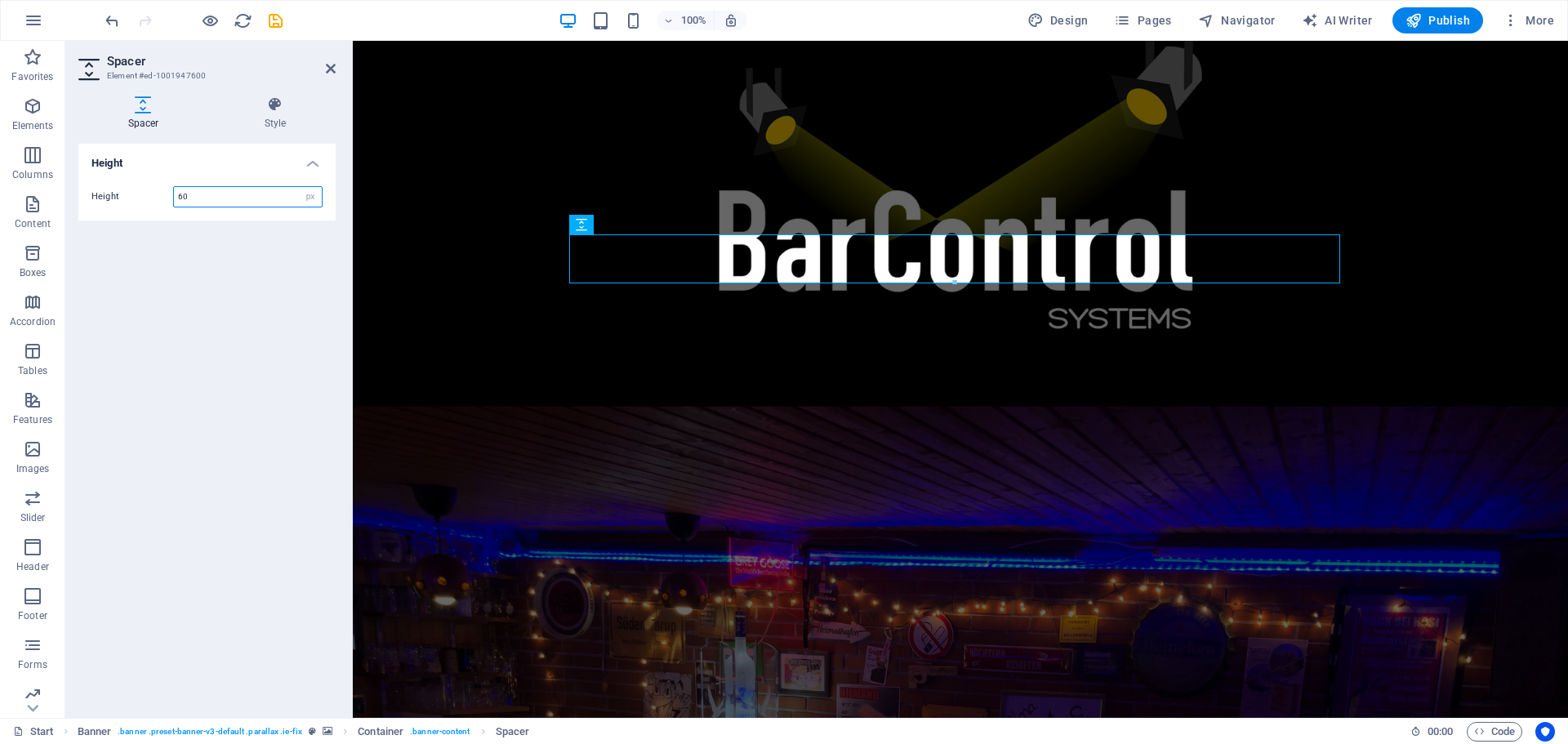
drag, startPoint x: 276, startPoint y: 196, endPoint x: 118, endPoint y: 177, distance: 159.1
click at [118, 177] on div "Height 60 px rem vh vw" at bounding box center [207, 197] width 257 height 48
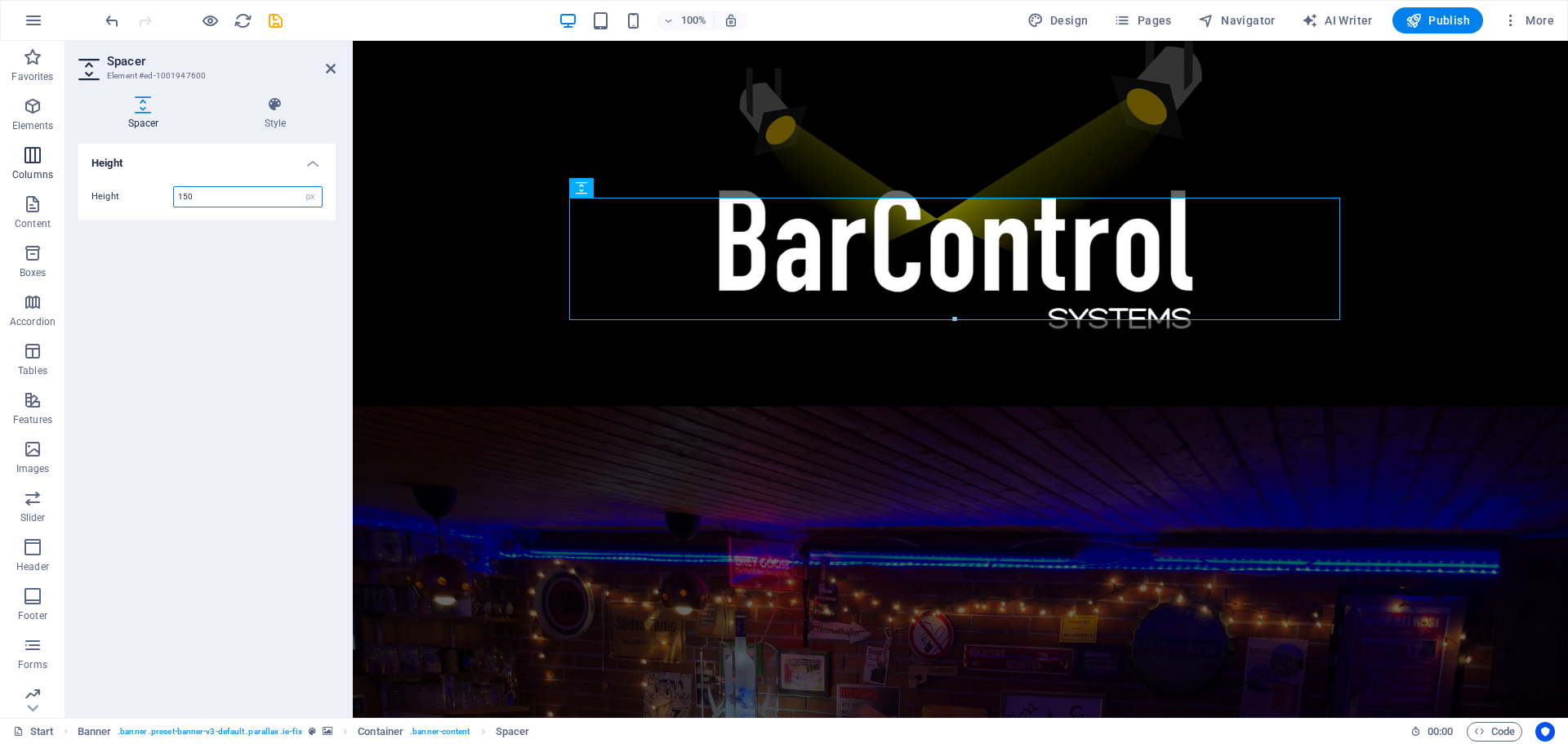
drag, startPoint x: 227, startPoint y: 201, endPoint x: 0, endPoint y: 158, distance: 231.0
click at [7, 173] on section "Favorites Elements Columns Content Boxes Accordion Tables Features Images Slide…" at bounding box center [784, 379] width 1568 height 677
type input "250"
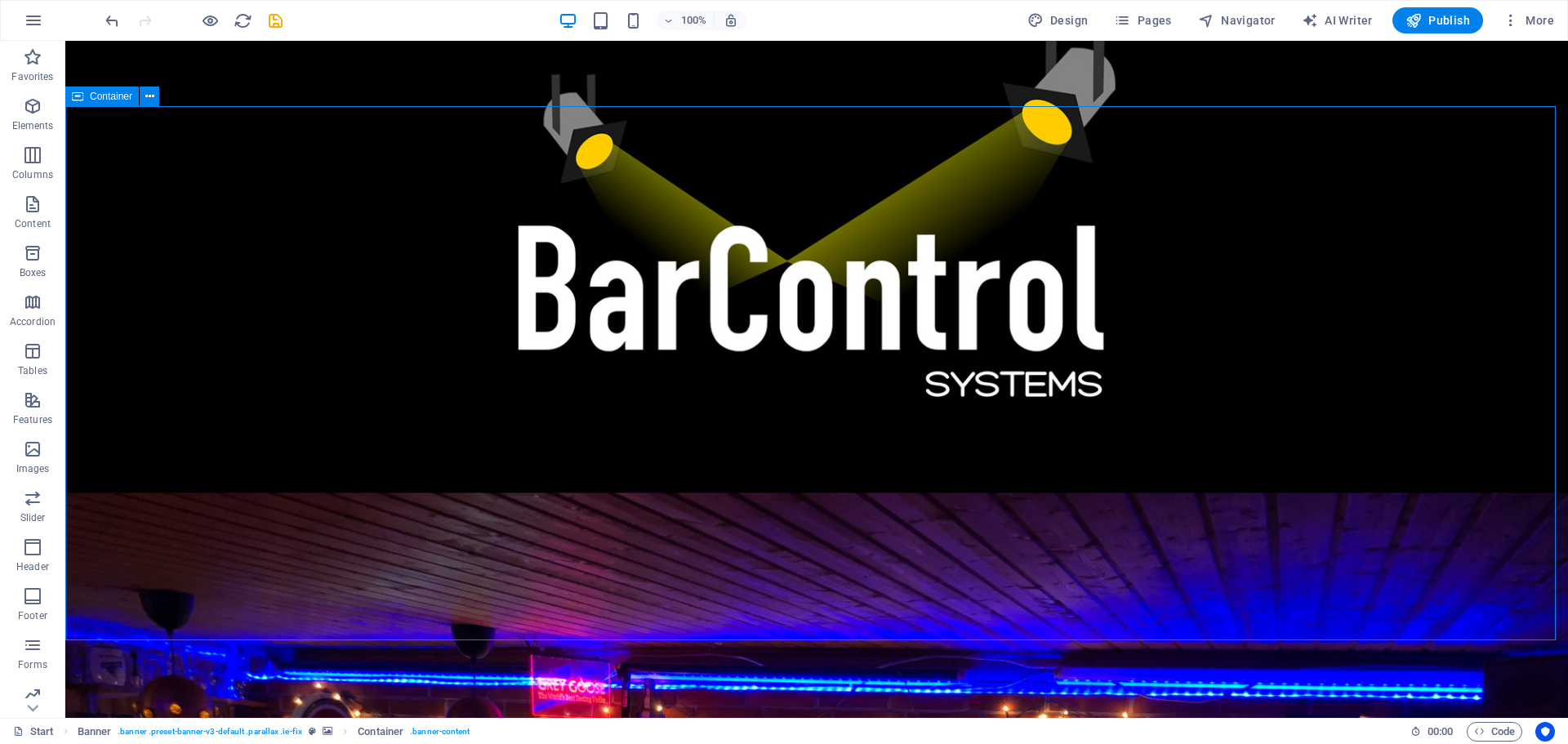
drag, startPoint x: 1140, startPoint y: 505, endPoint x: 1430, endPoint y: 505, distance: 290.0
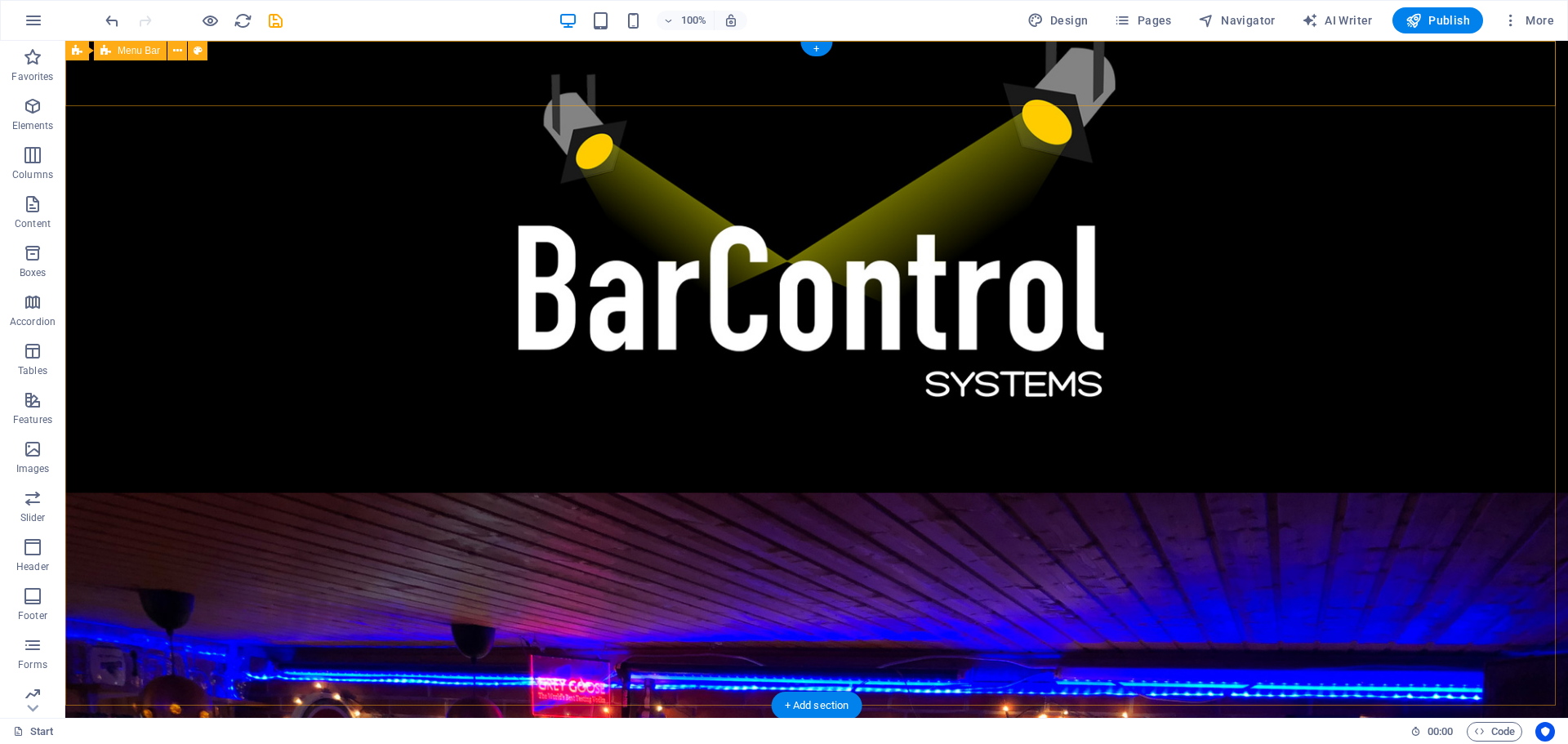
click at [225, 716] on div "Home About Services Portfolio News Contact Menu" at bounding box center [816, 748] width 1503 height 65
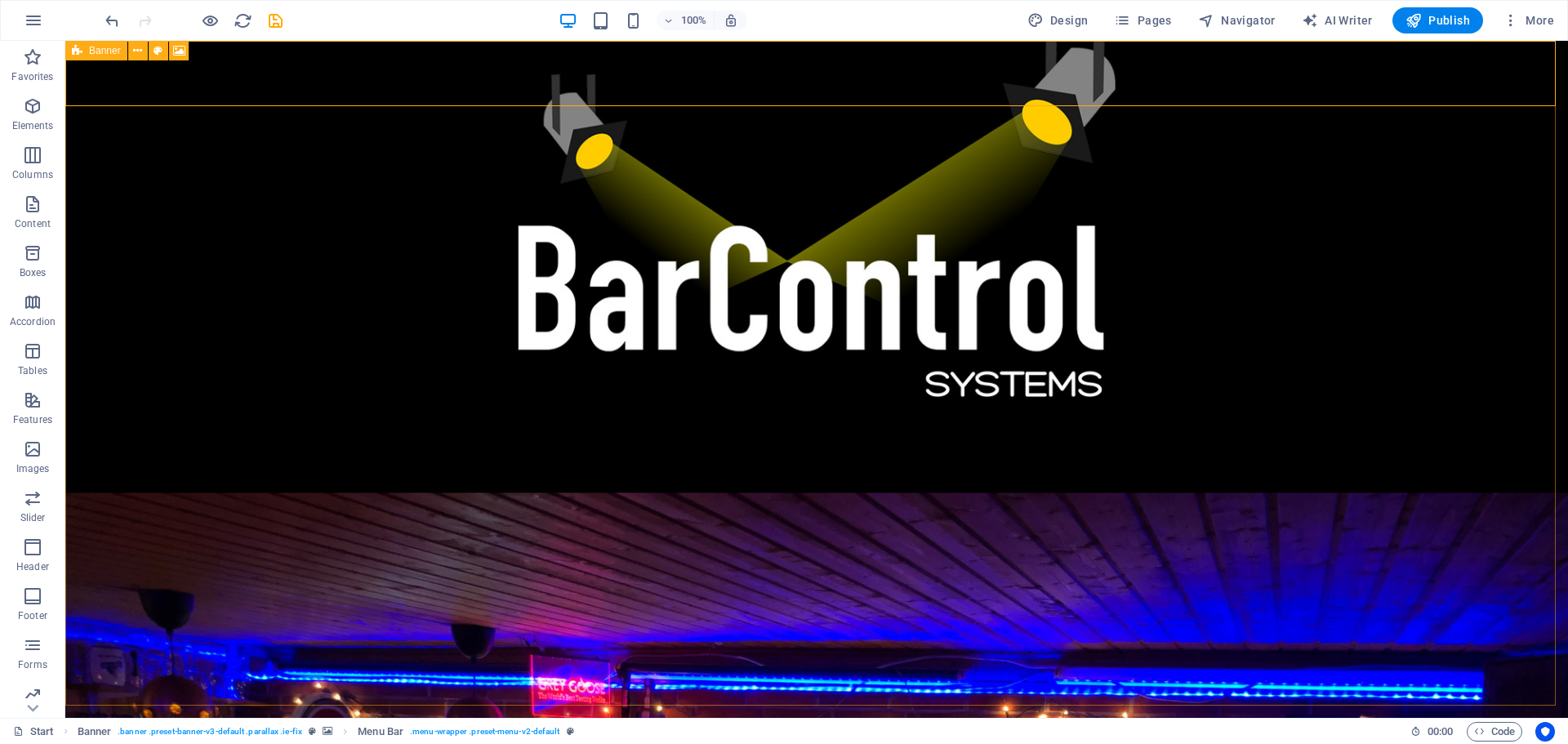
click at [109, 50] on span "Banner" at bounding box center [105, 50] width 32 height 10
select select "%"
select select "px"
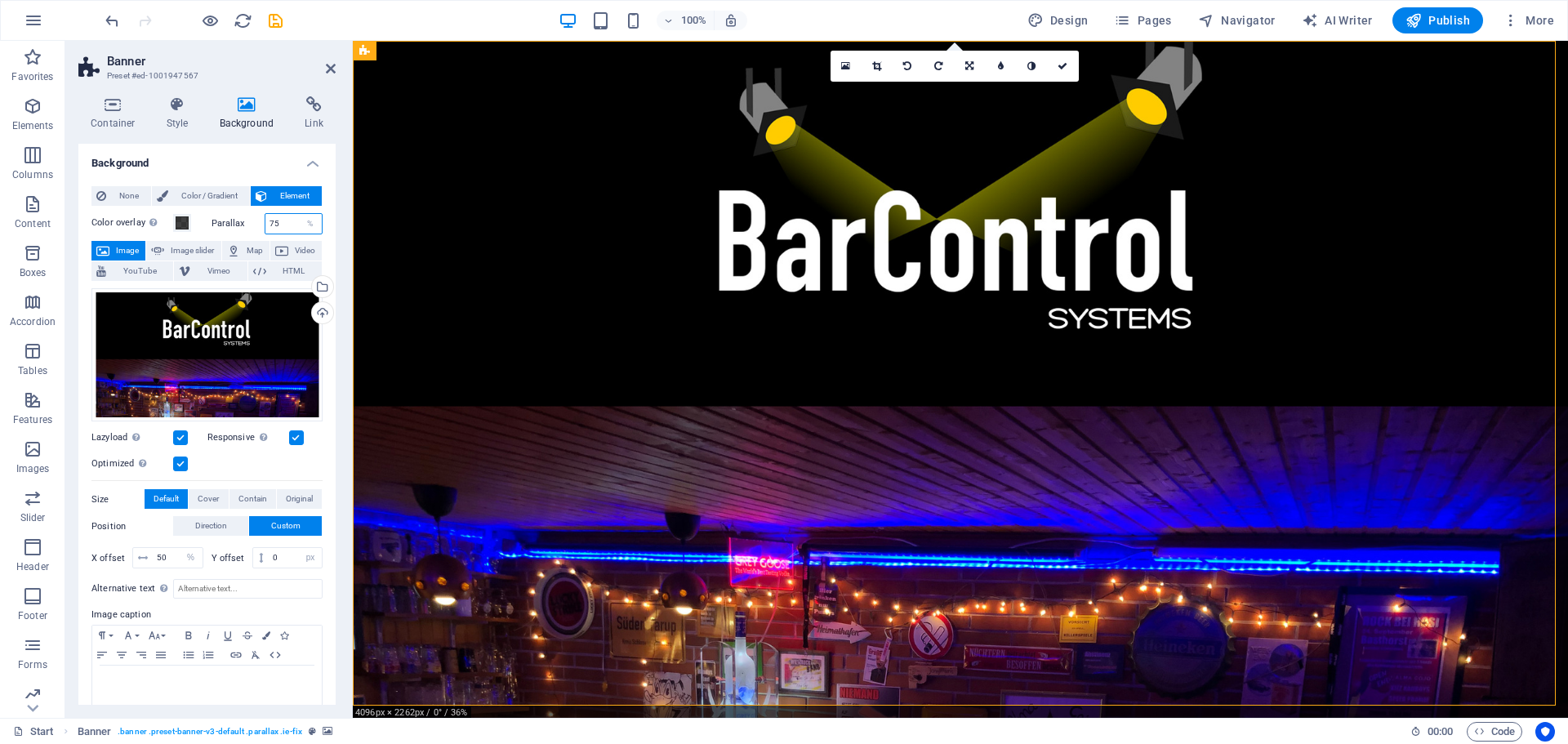
drag, startPoint x: 279, startPoint y: 220, endPoint x: 248, endPoint y: 221, distance: 31.0
click at [248, 221] on div "Parallax 75 %" at bounding box center [267, 224] width 112 height 21
type input "50"
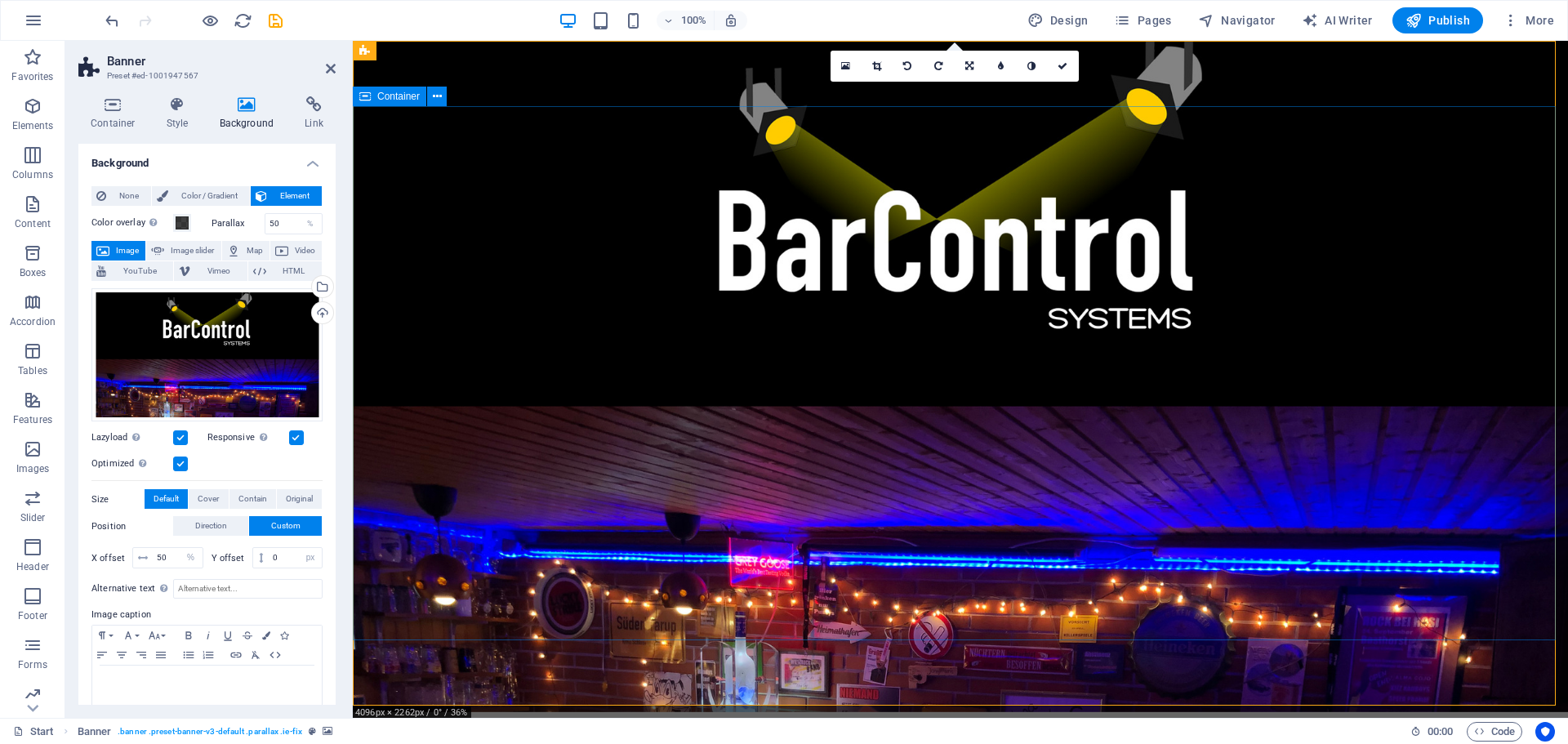
click at [328, 72] on icon at bounding box center [331, 68] width 10 height 13
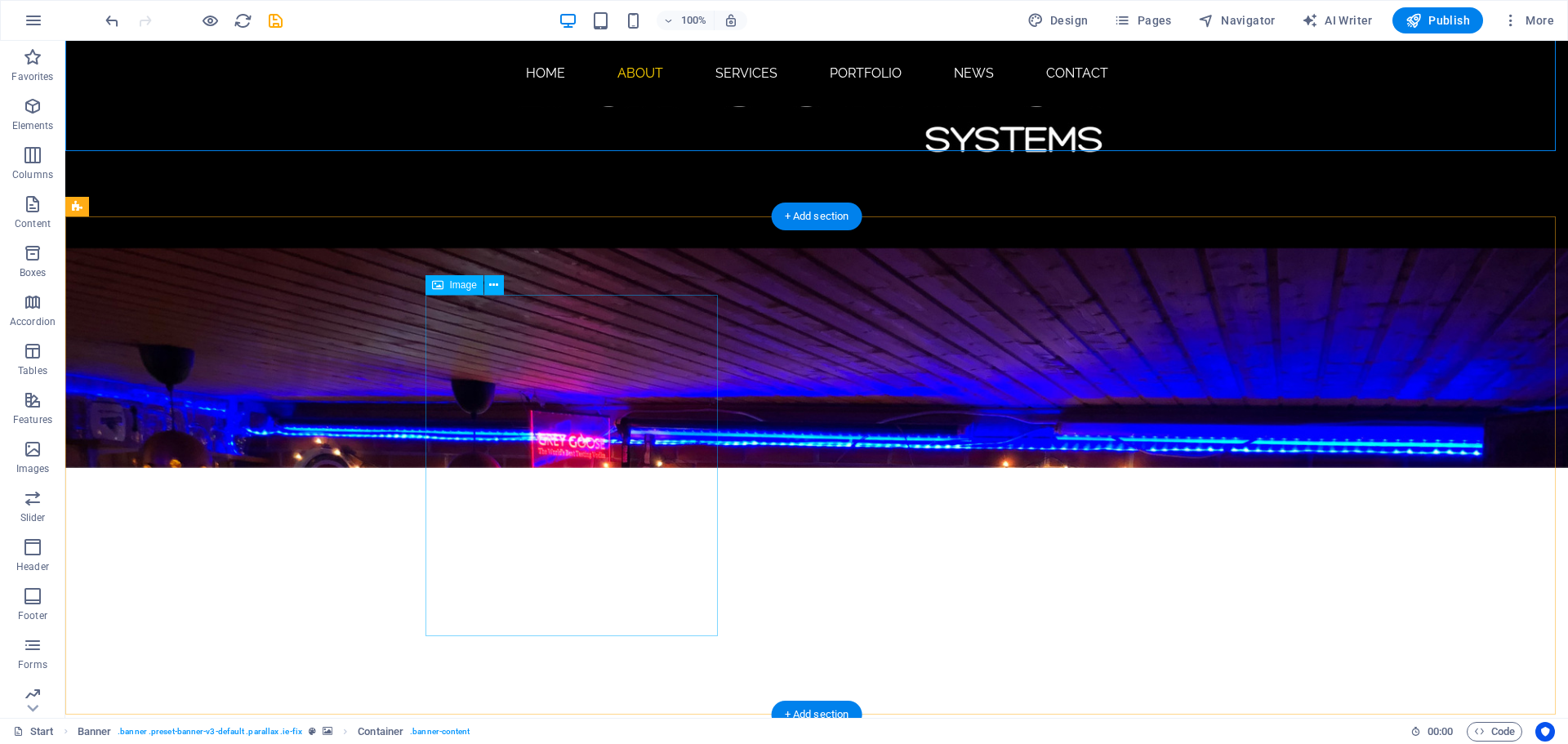
scroll to position [490, 0]
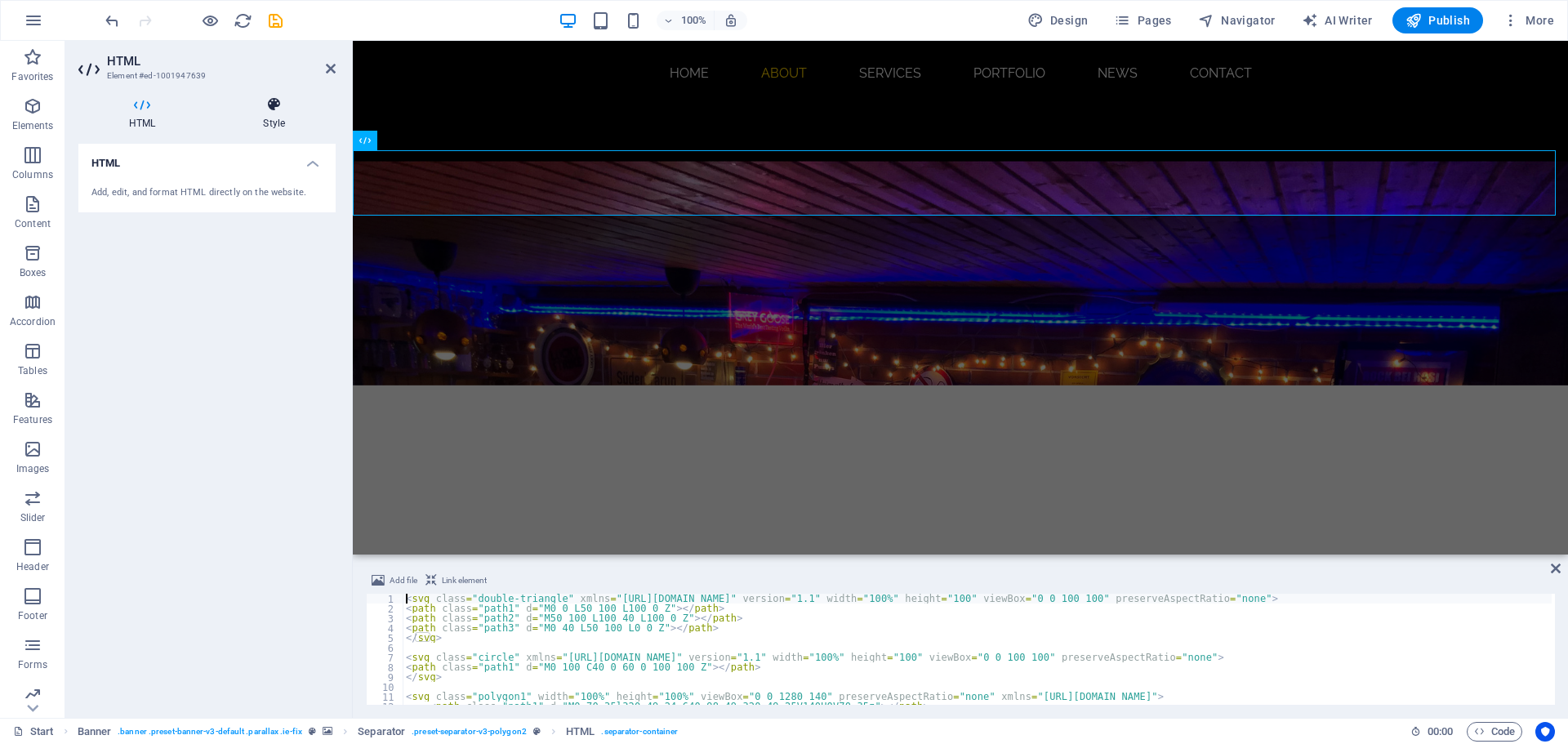
click at [288, 111] on icon at bounding box center [274, 104] width 123 height 17
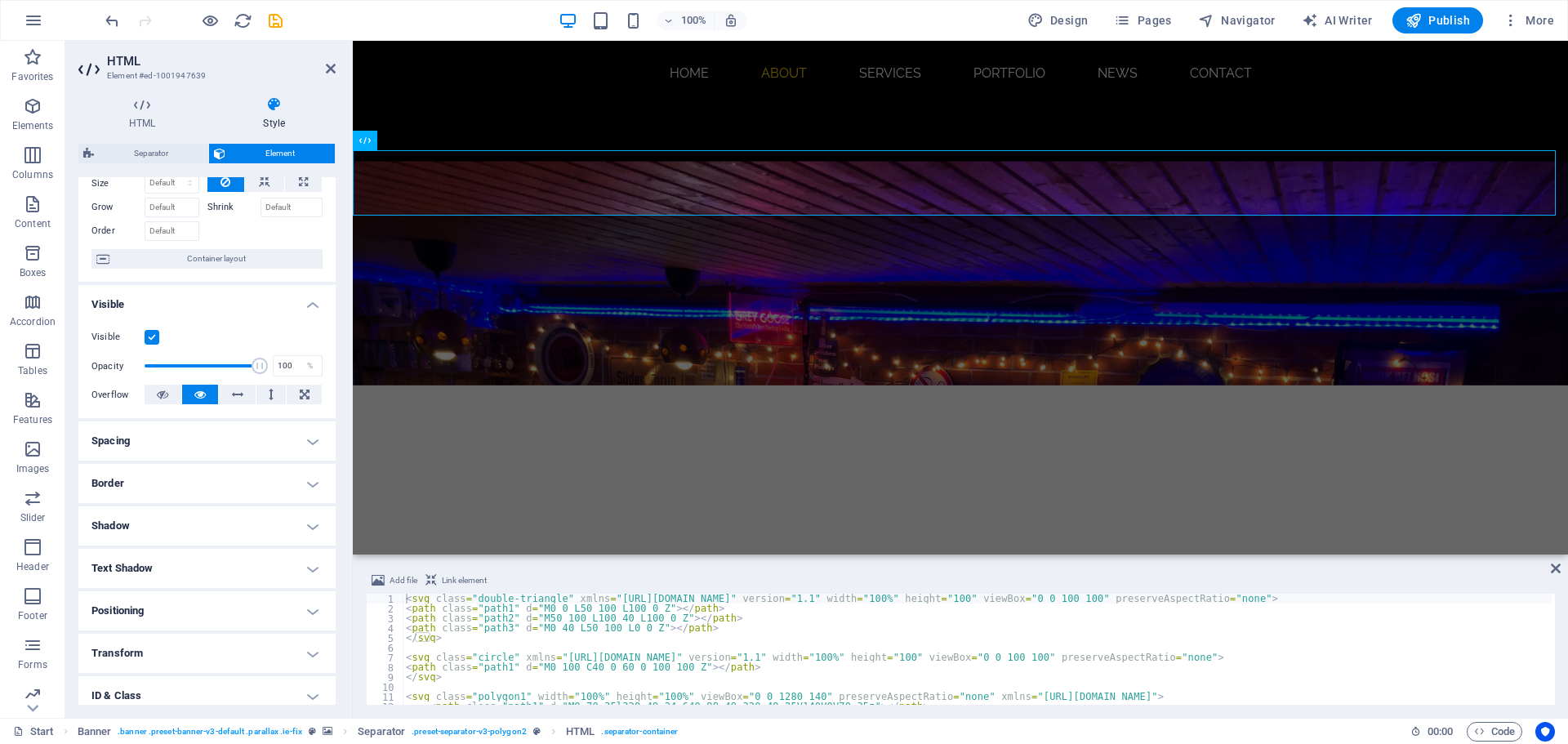
scroll to position [162, 0]
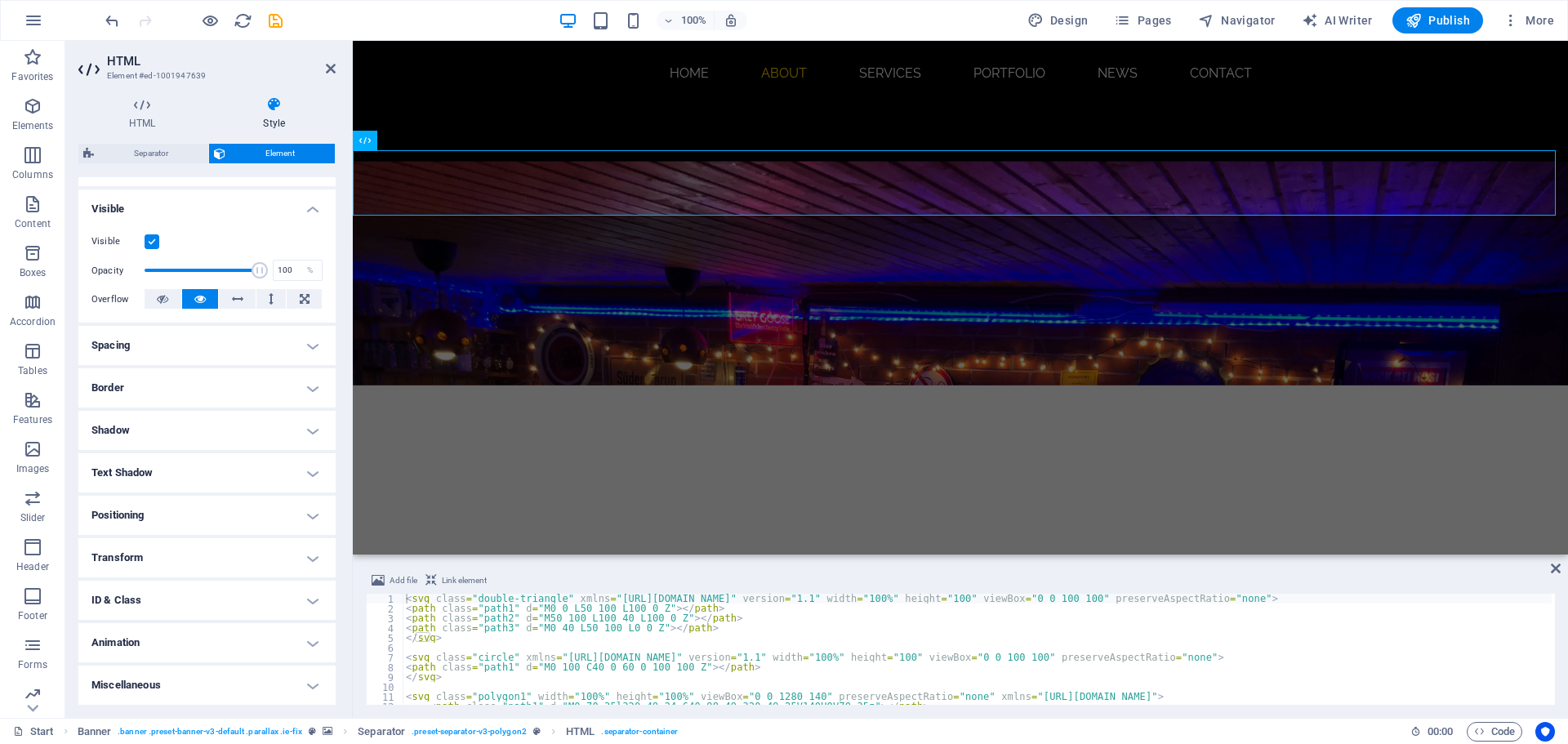
click at [231, 350] on h4 "Spacing" at bounding box center [207, 346] width 257 height 39
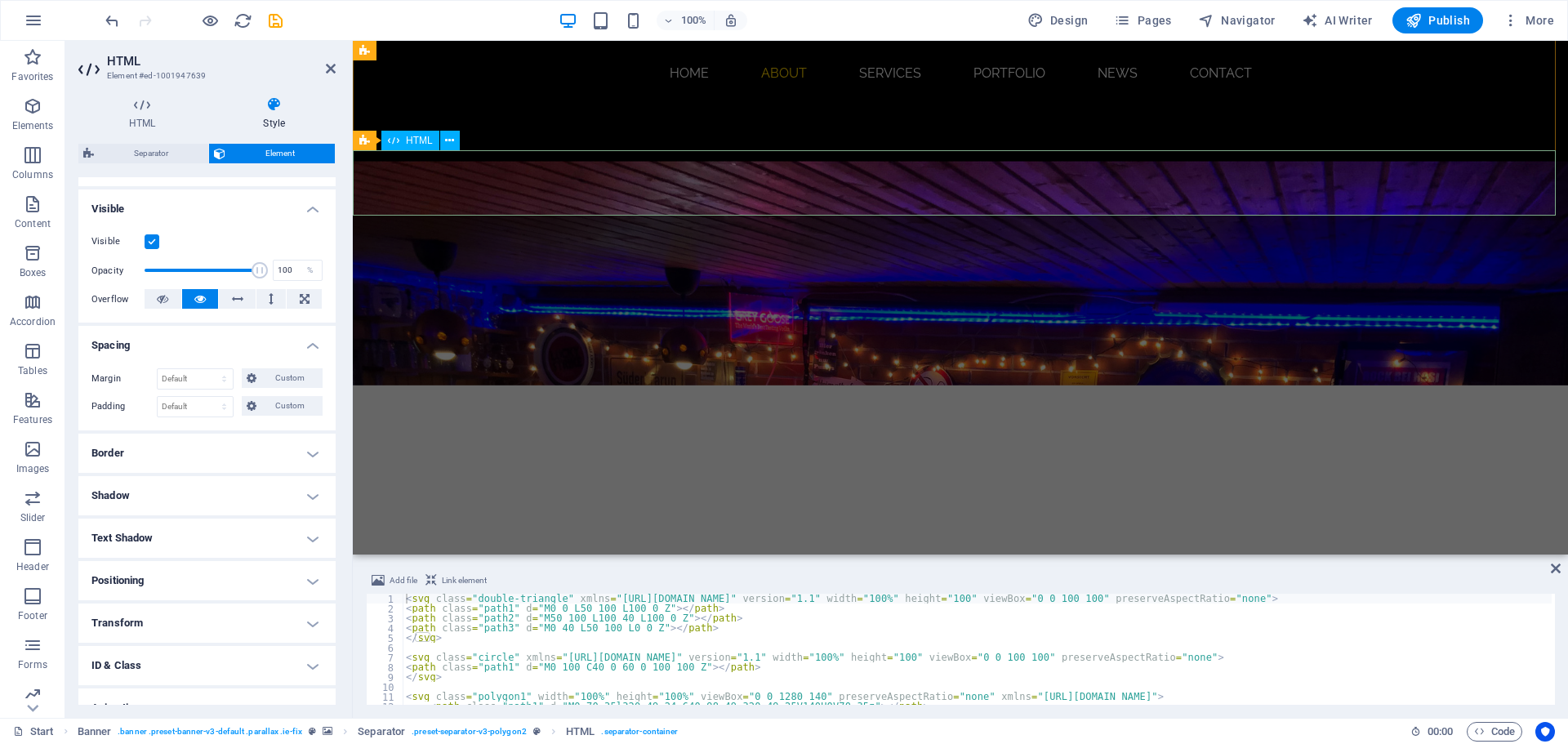
click at [368, 139] on icon at bounding box center [365, 140] width 11 height 19
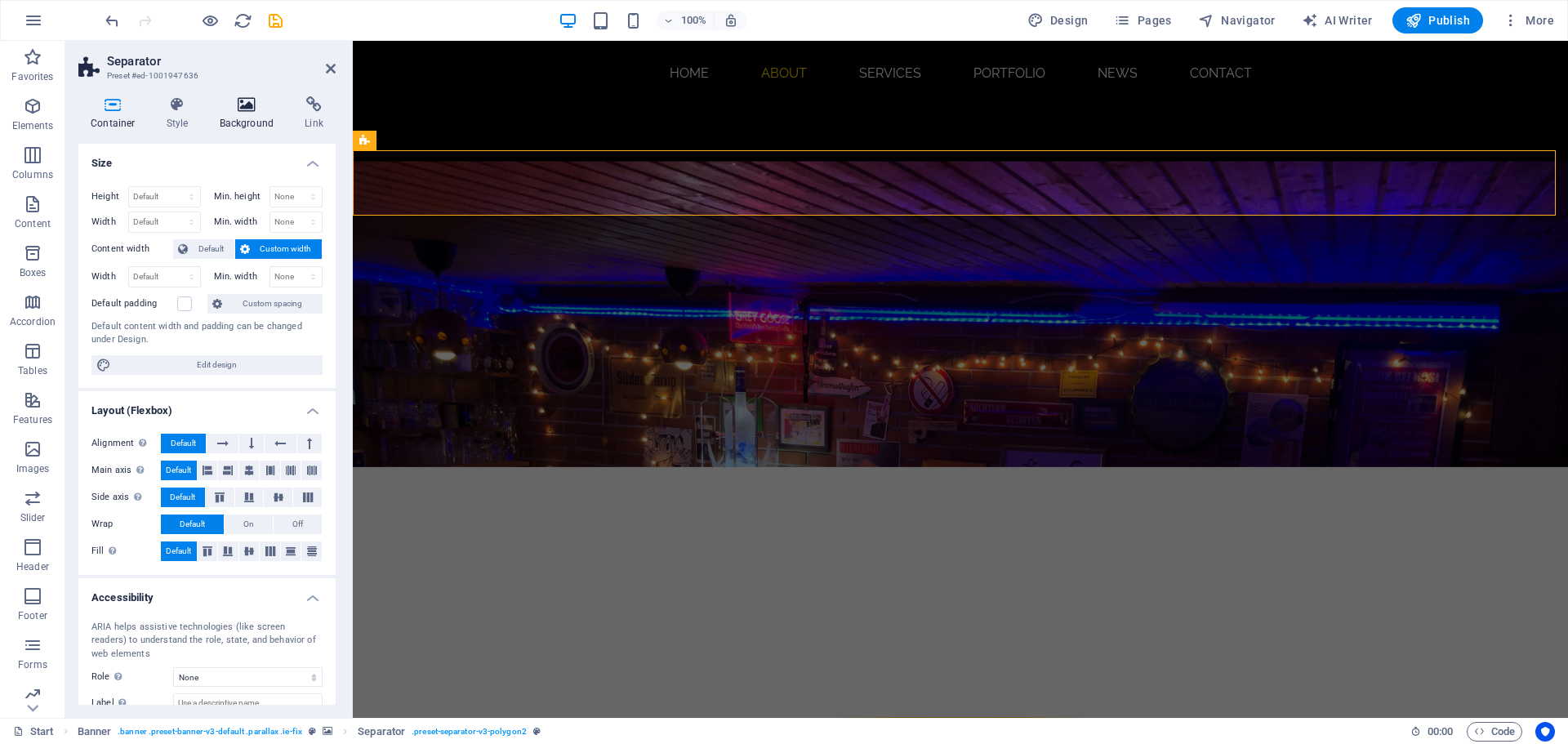
click at [243, 123] on h4 "Background" at bounding box center [249, 113] width 85 height 34
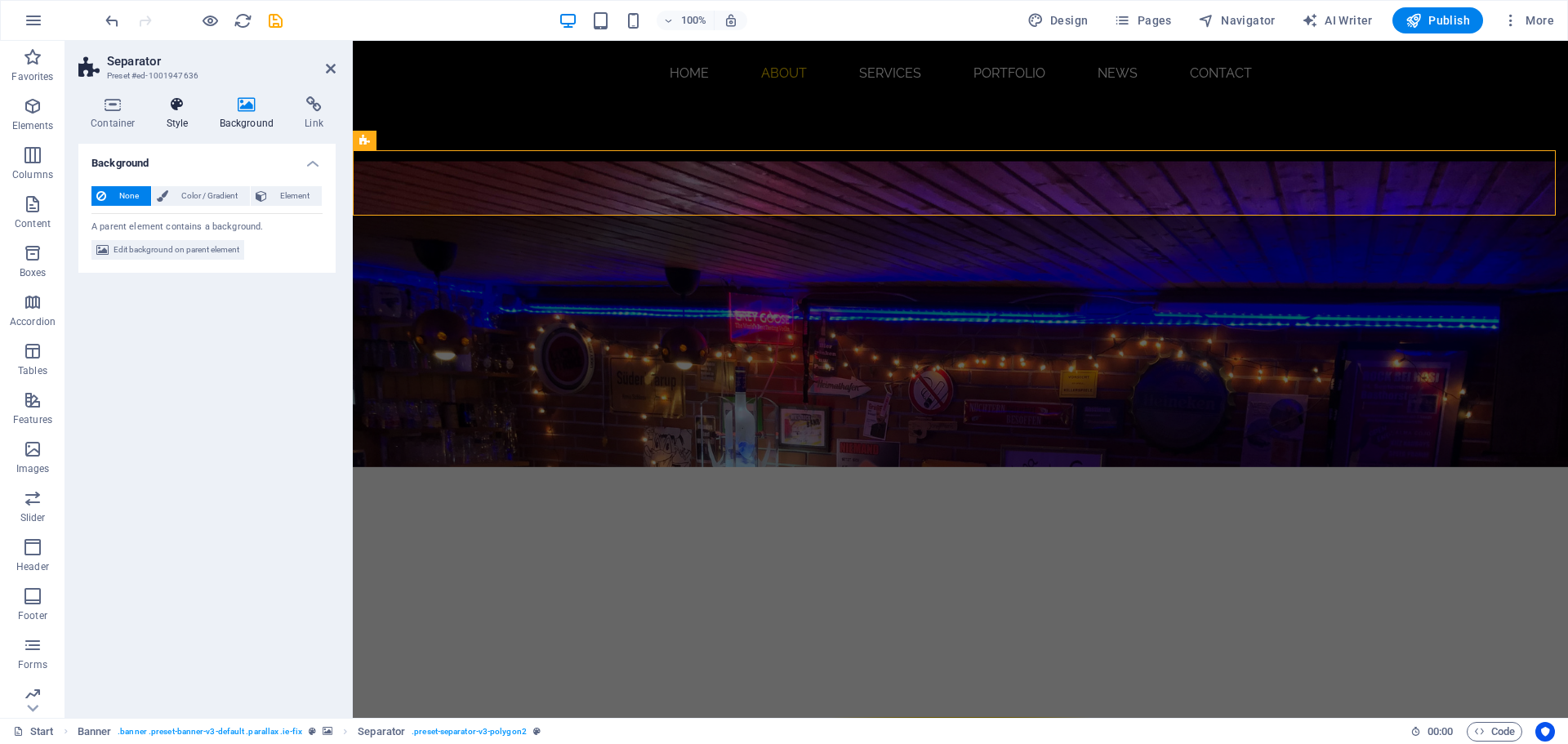
click at [182, 117] on h4 "Style" at bounding box center [181, 113] width 53 height 34
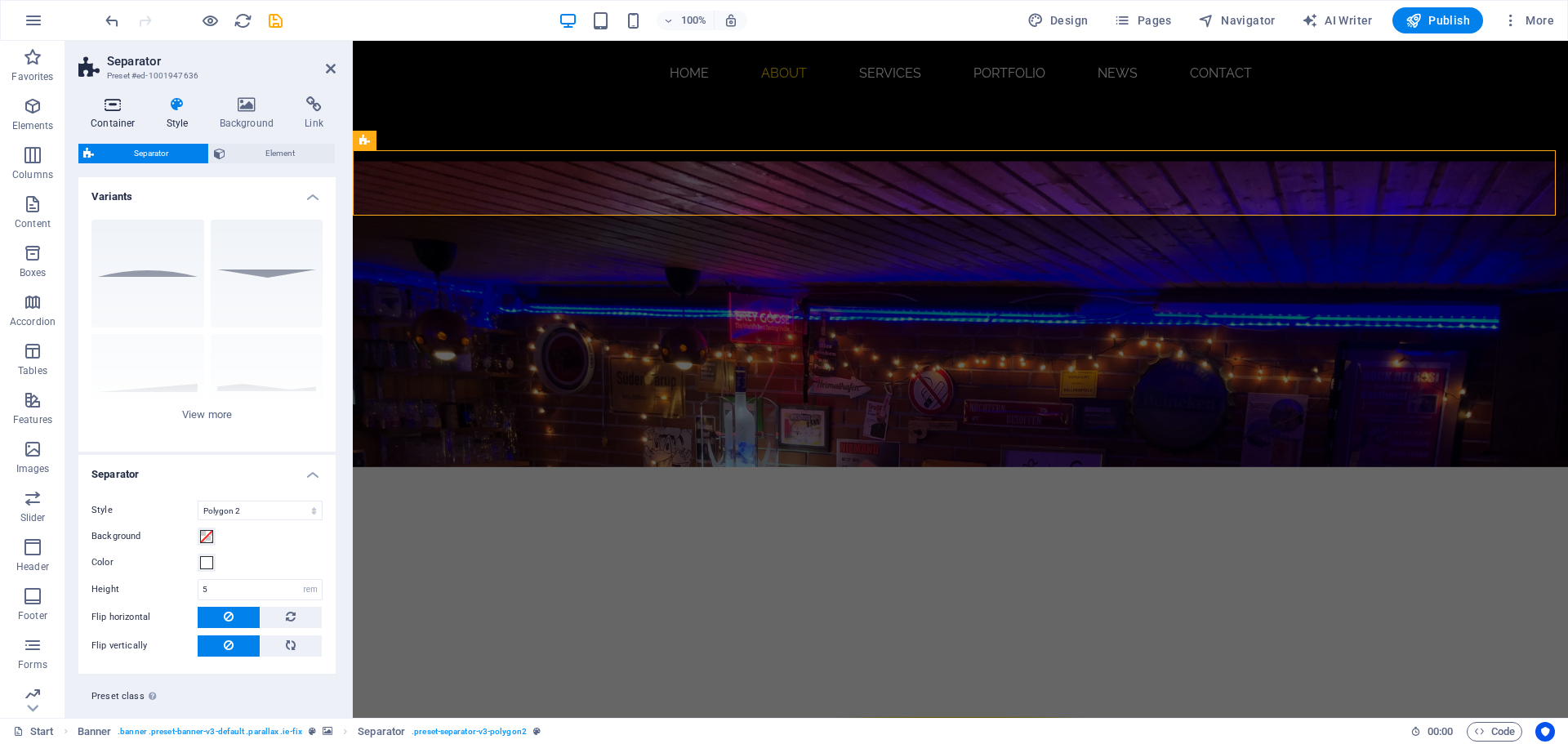
click at [117, 112] on icon at bounding box center [113, 104] width 70 height 17
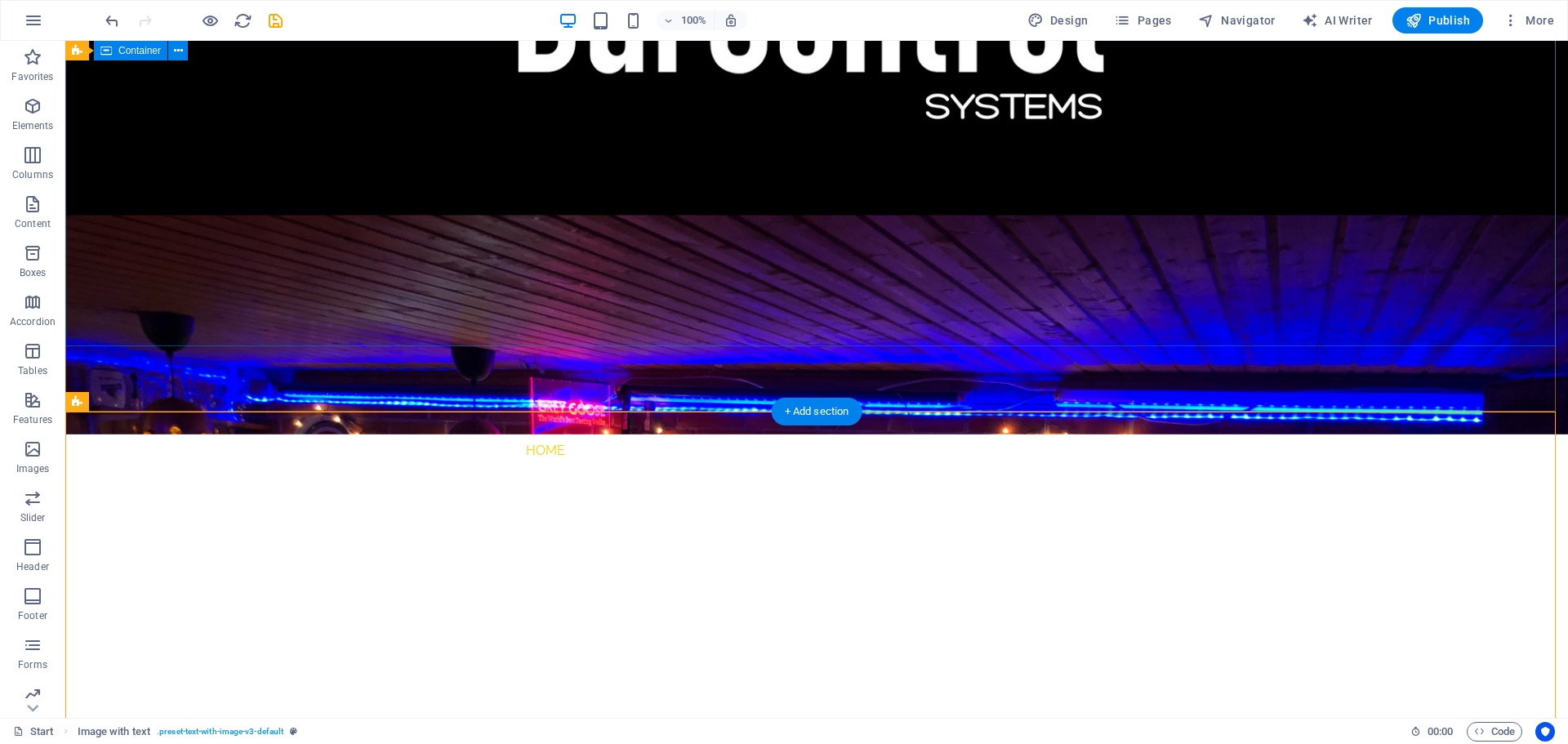
scroll to position [0, 0]
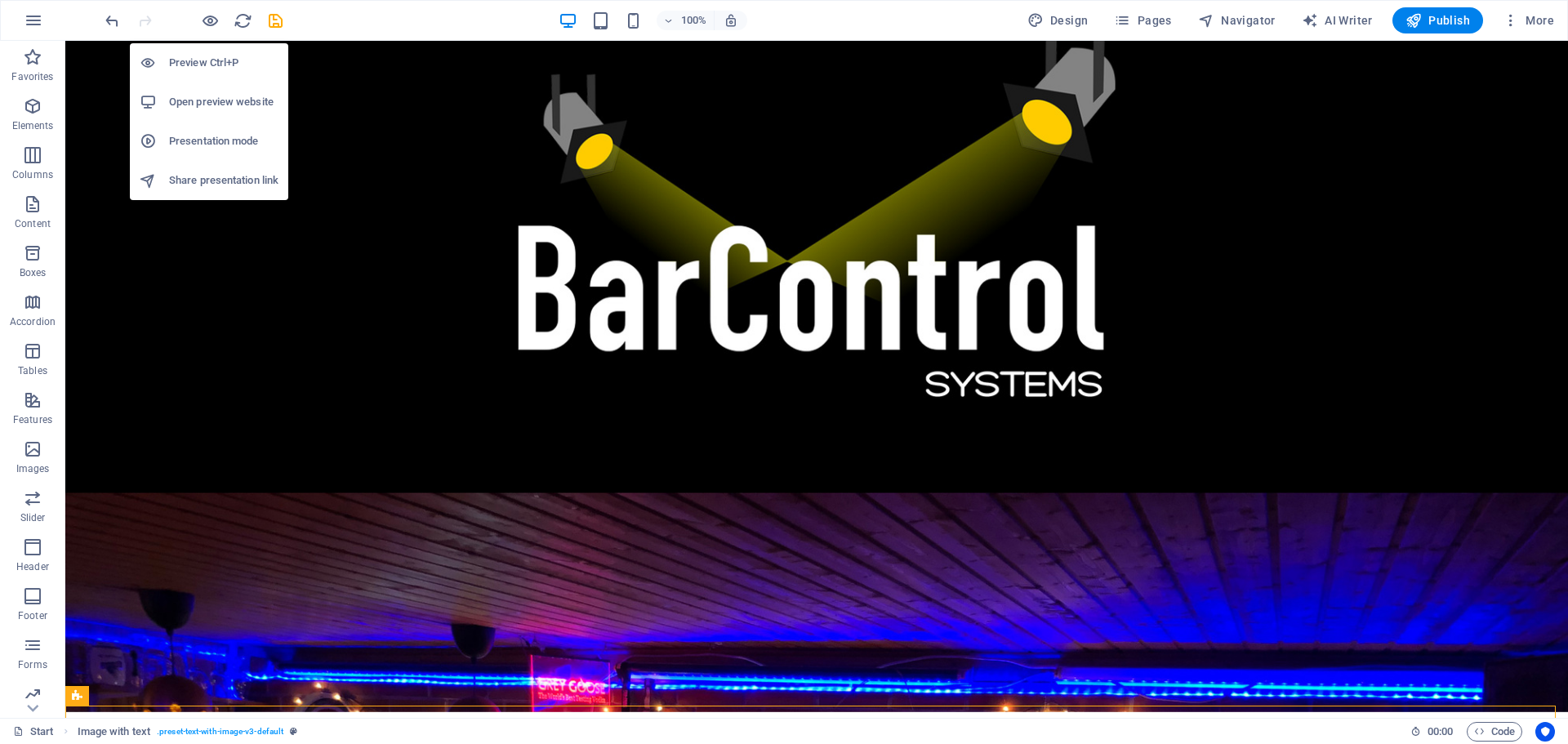
click at [229, 70] on h6 "Preview Ctrl+P" at bounding box center [224, 63] width 109 height 19
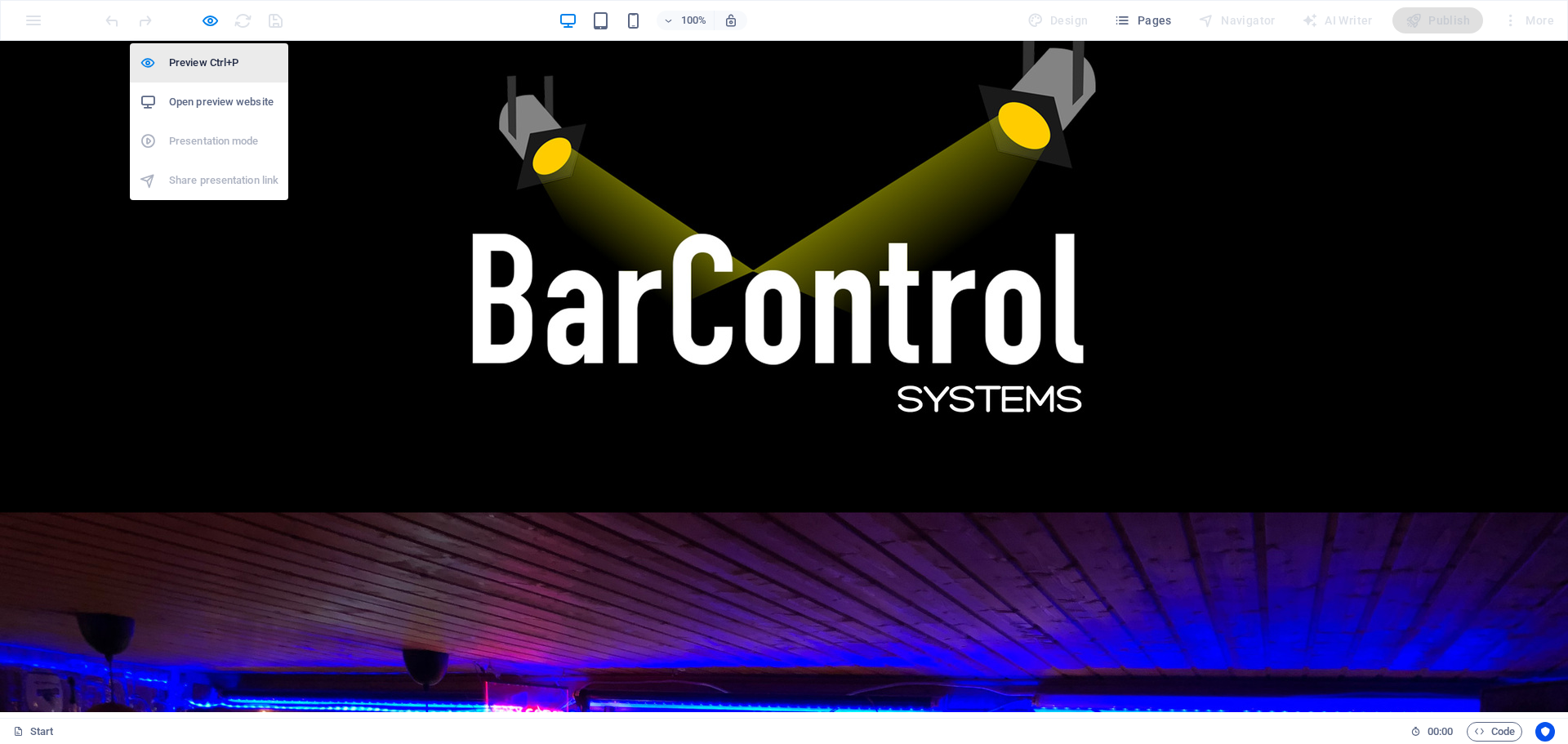
click at [218, 61] on h6 "Preview Ctrl+P" at bounding box center [224, 63] width 109 height 19
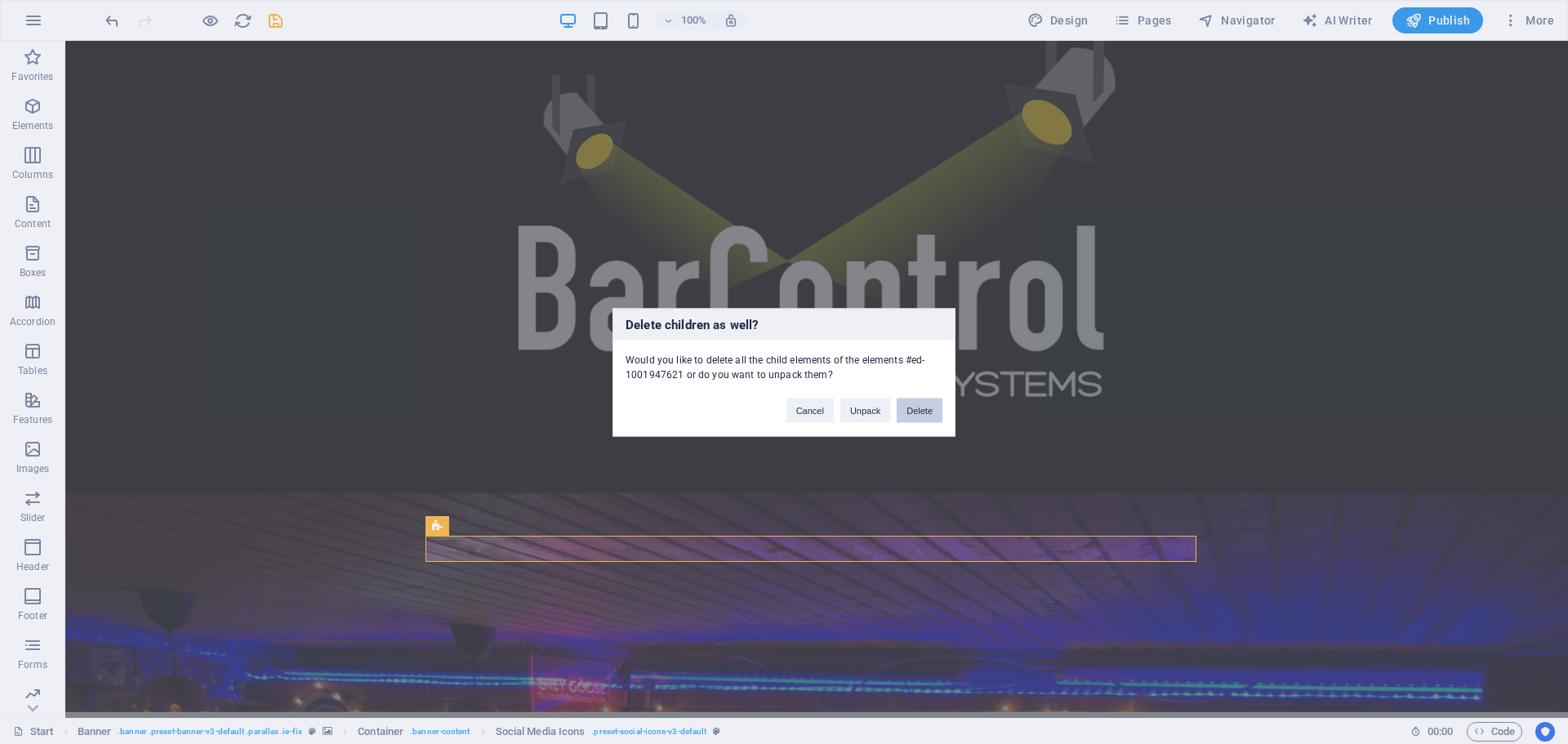
click at [917, 411] on button "Delete" at bounding box center [920, 410] width 46 height 25
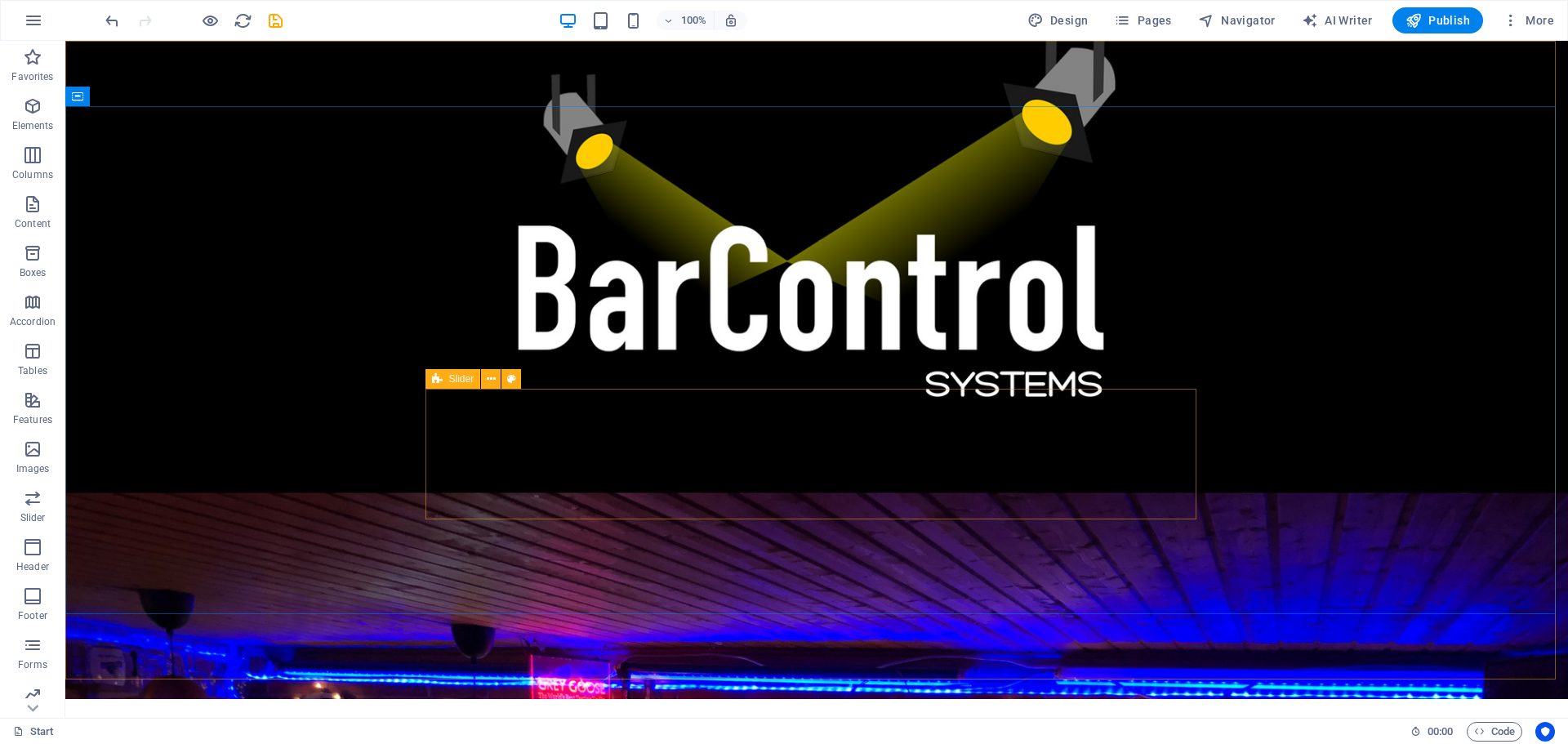
click at [432, 380] on icon at bounding box center [437, 379] width 11 height 19
click at [440, 383] on icon at bounding box center [437, 379] width 11 height 19
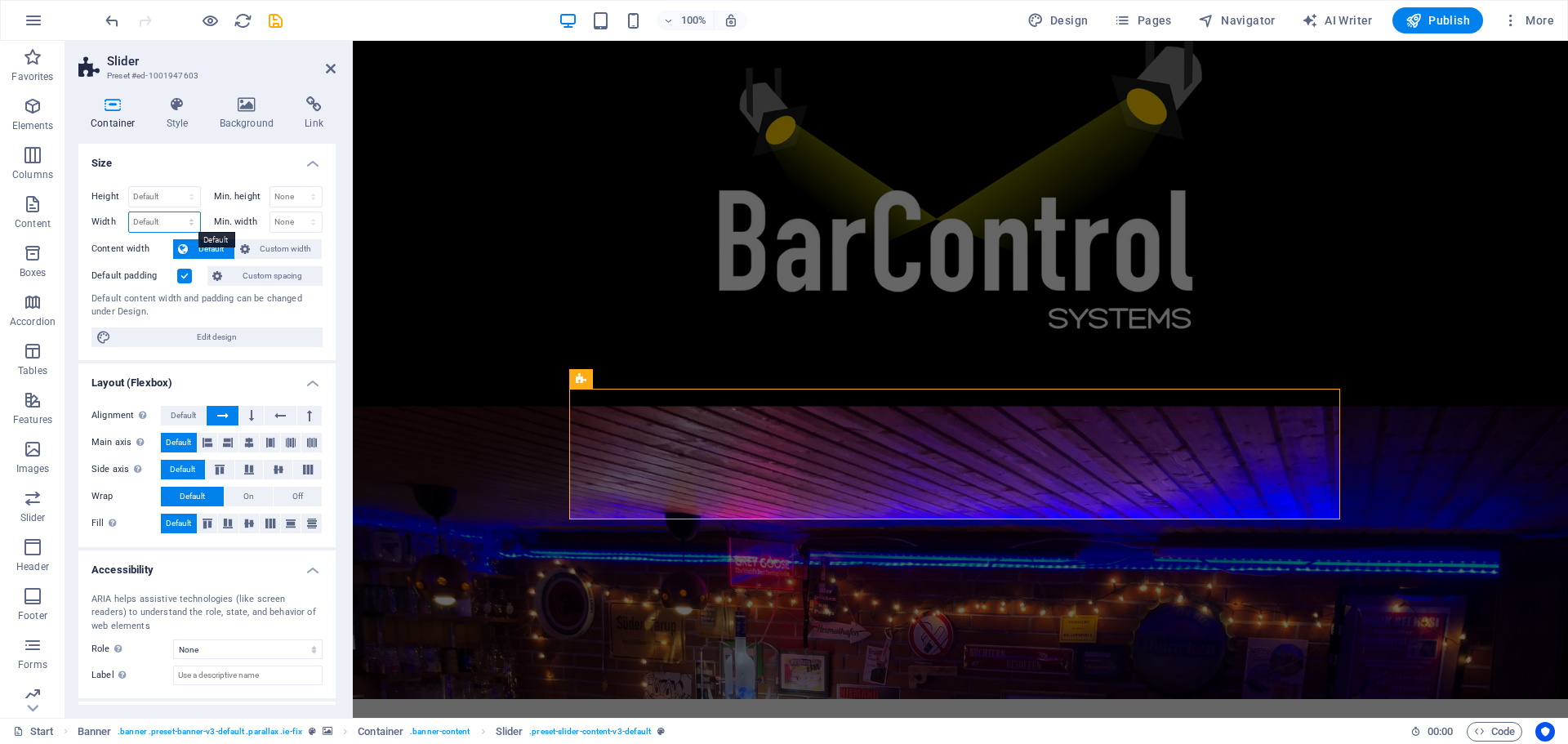
click at [186, 222] on select "Default px rem % em vh vw" at bounding box center [164, 222] width 71 height 19
click at [220, 341] on span "Edit design" at bounding box center [217, 338] width 202 height 19
select select "px"
select select "300"
select select "px"
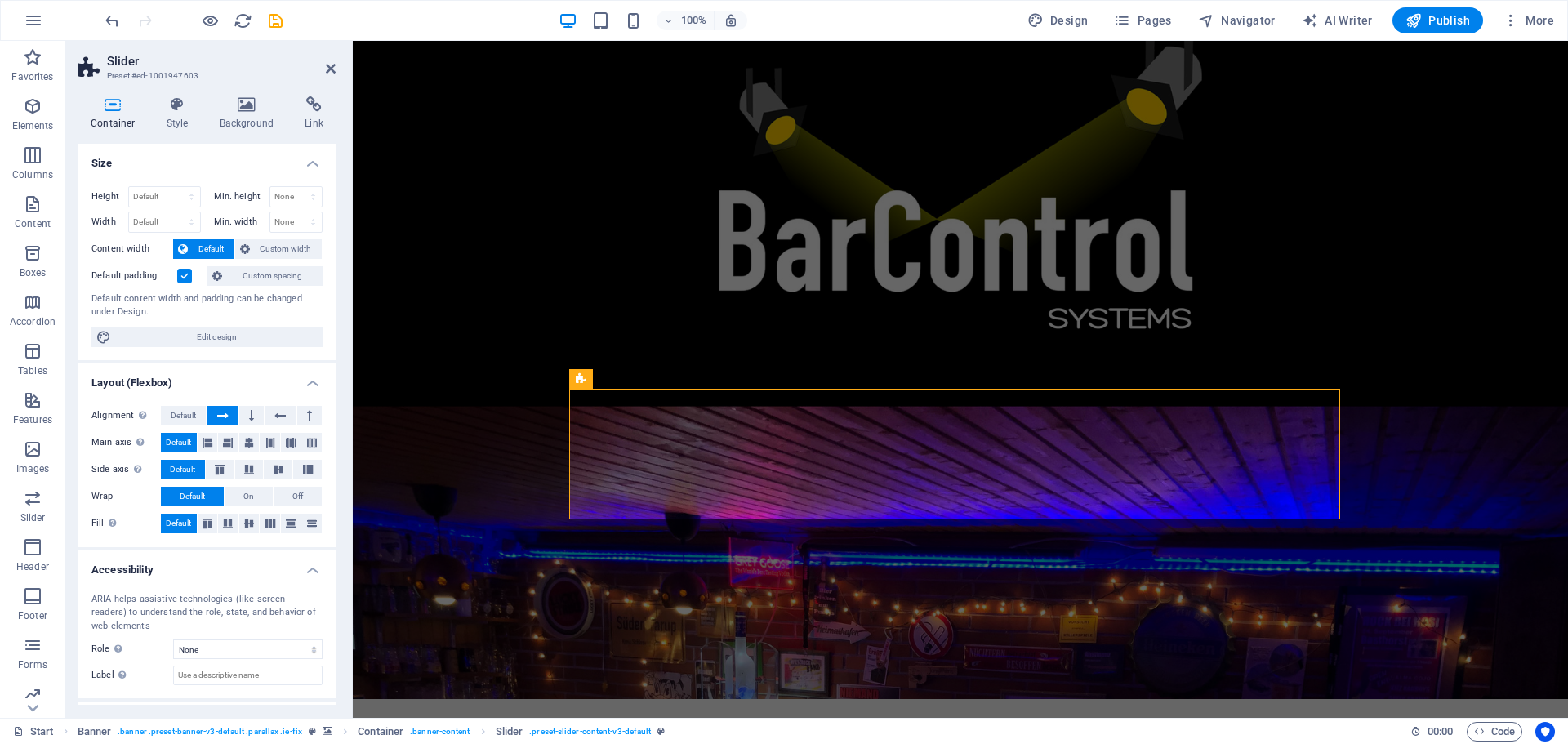
select select "rem"
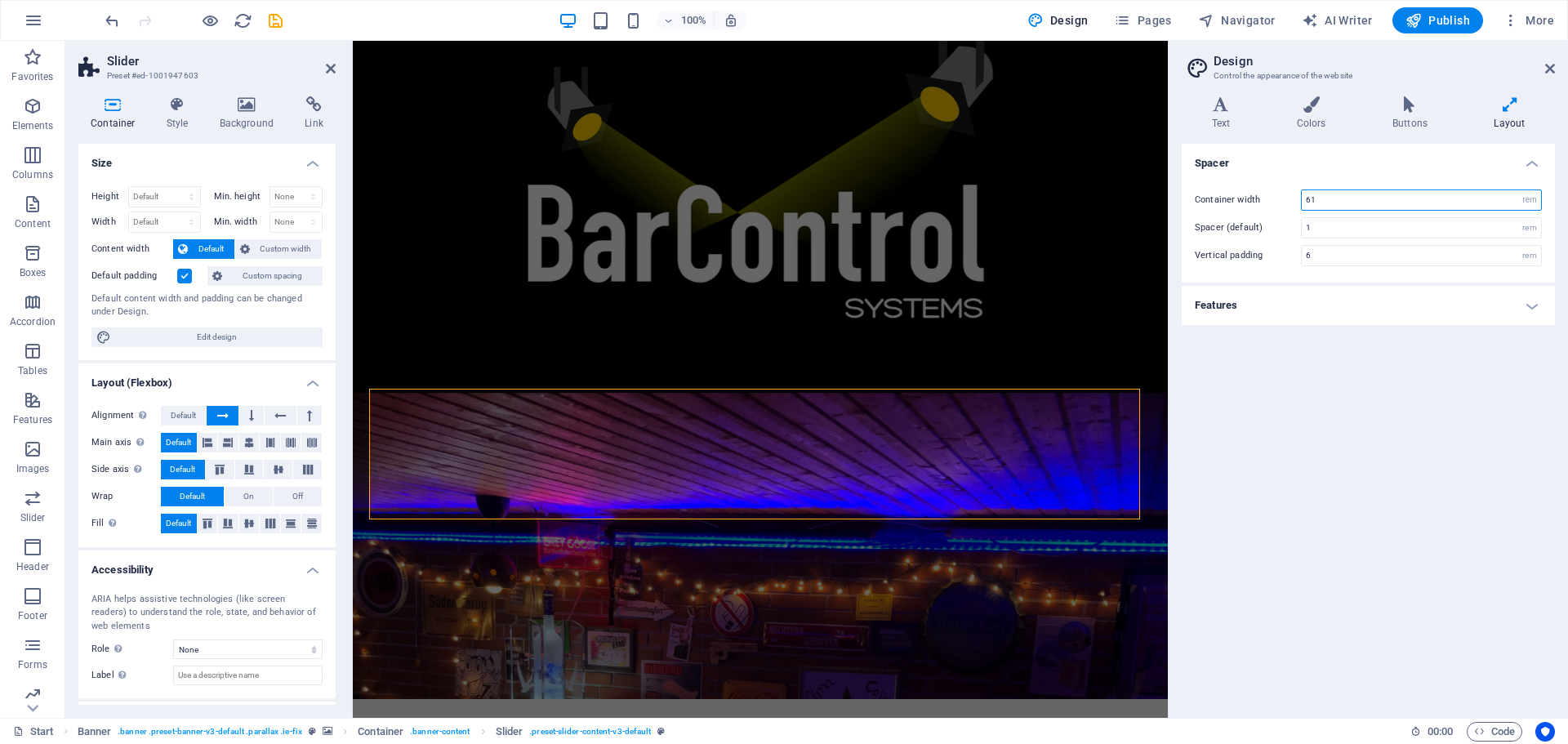
click at [1371, 206] on input "61" at bounding box center [1422, 200] width 240 height 19
drag, startPoint x: 1330, startPoint y: 197, endPoint x: 1245, endPoint y: 190, distance: 85.3
click at [1245, 190] on div "Container width 61 rem px" at bounding box center [1369, 200] width 347 height 21
drag, startPoint x: 1335, startPoint y: 197, endPoint x: 1289, endPoint y: 194, distance: 46.1
click at [1289, 194] on div "Container width 80 rem px" at bounding box center [1369, 200] width 347 height 21
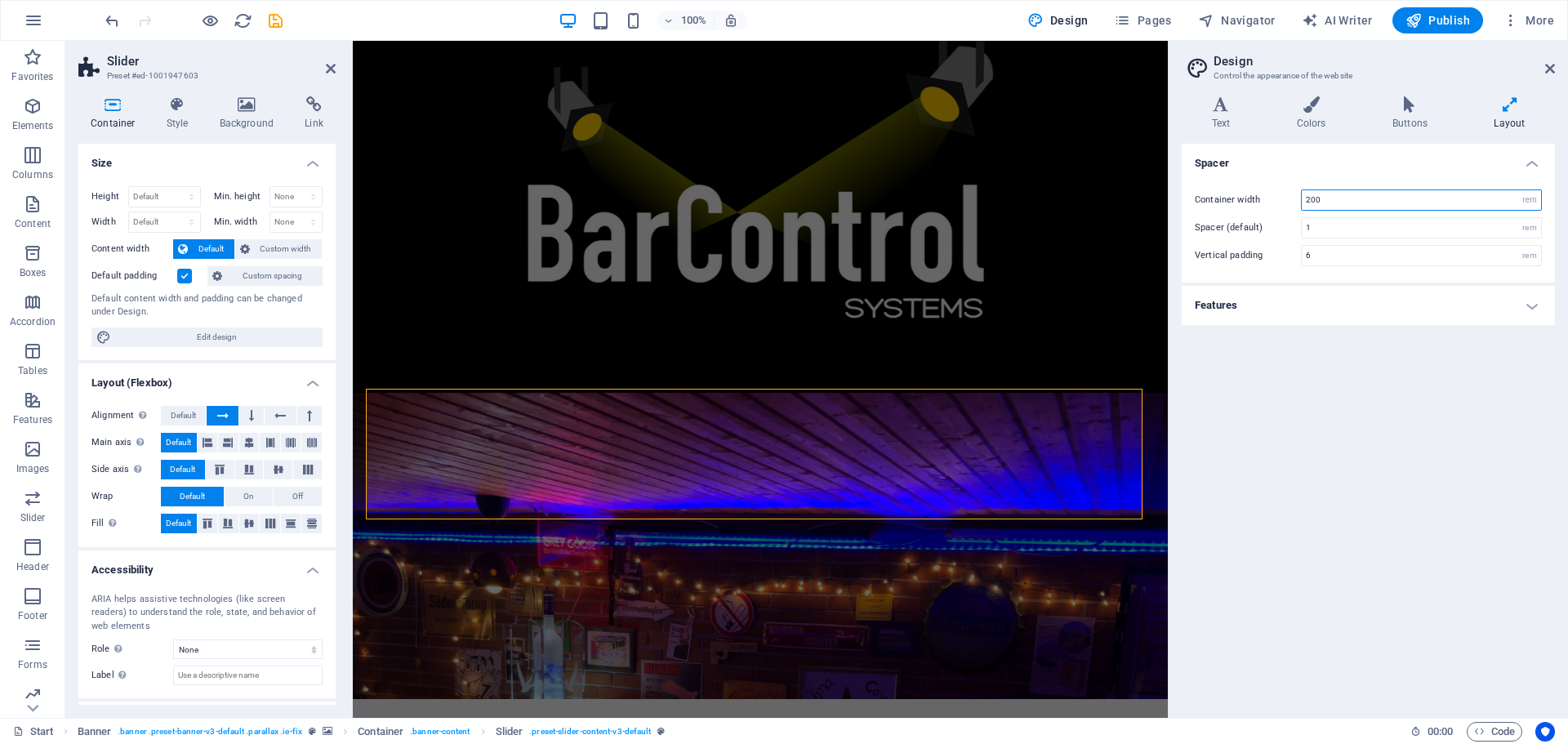
type input "200"
click at [1292, 392] on div "Spacer Container width 200 rem px Spacer (default) 1 rem Vertical padding 6 rem…" at bounding box center [1369, 424] width 374 height 562
click at [1551, 60] on h2 "Design" at bounding box center [1384, 61] width 341 height 15
click at [1554, 71] on icon at bounding box center [1549, 68] width 10 height 13
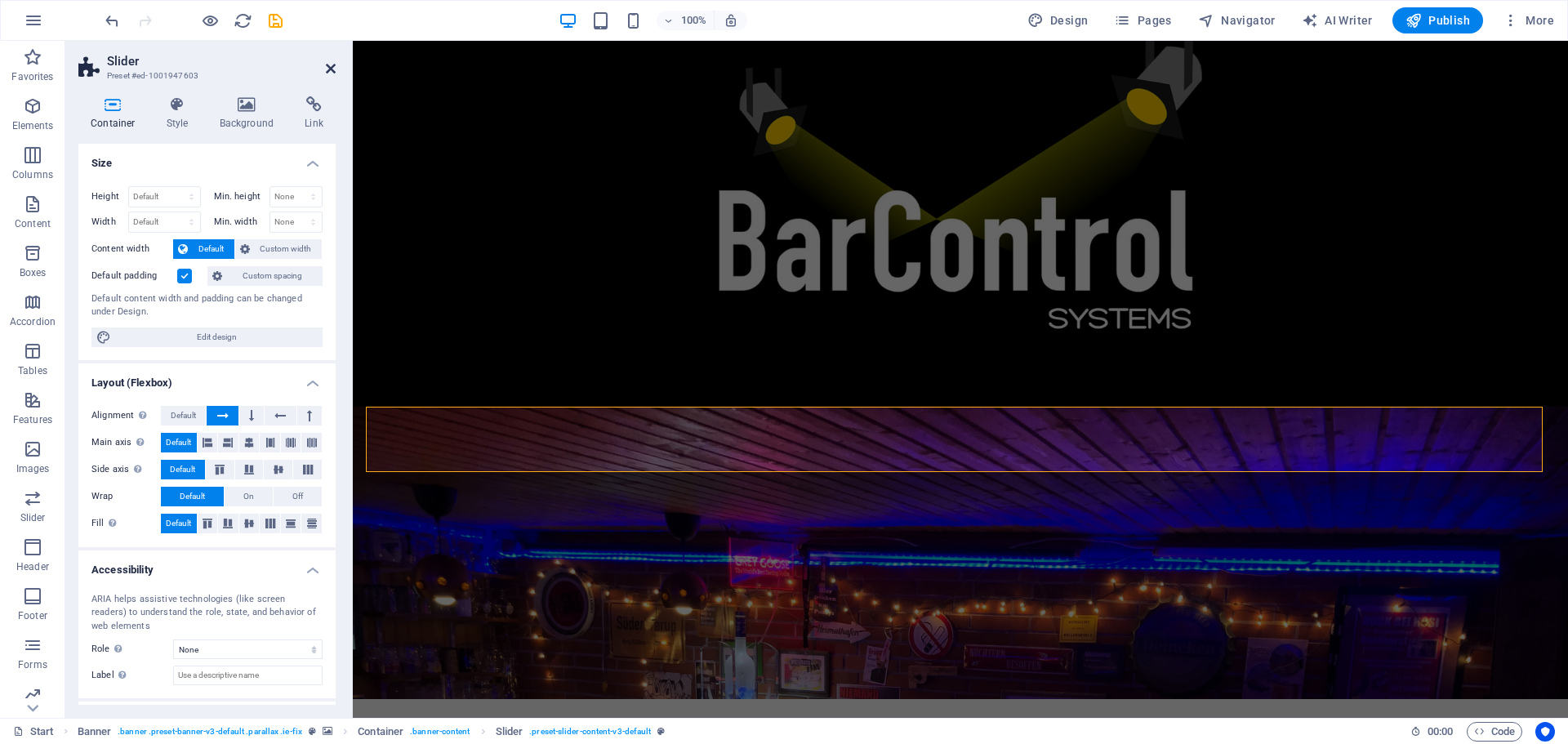
click at [326, 63] on icon at bounding box center [331, 68] width 10 height 13
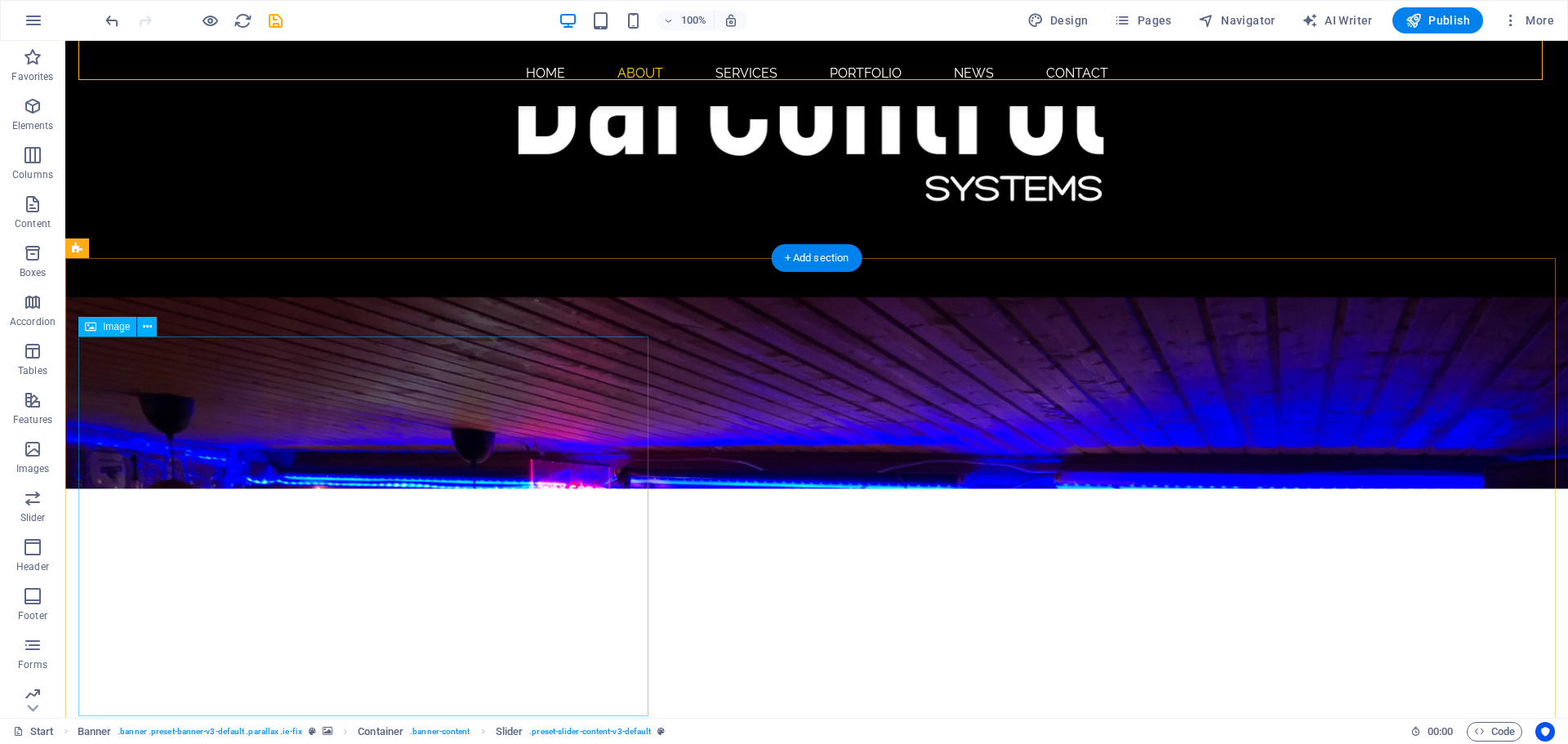
scroll to position [392, 0]
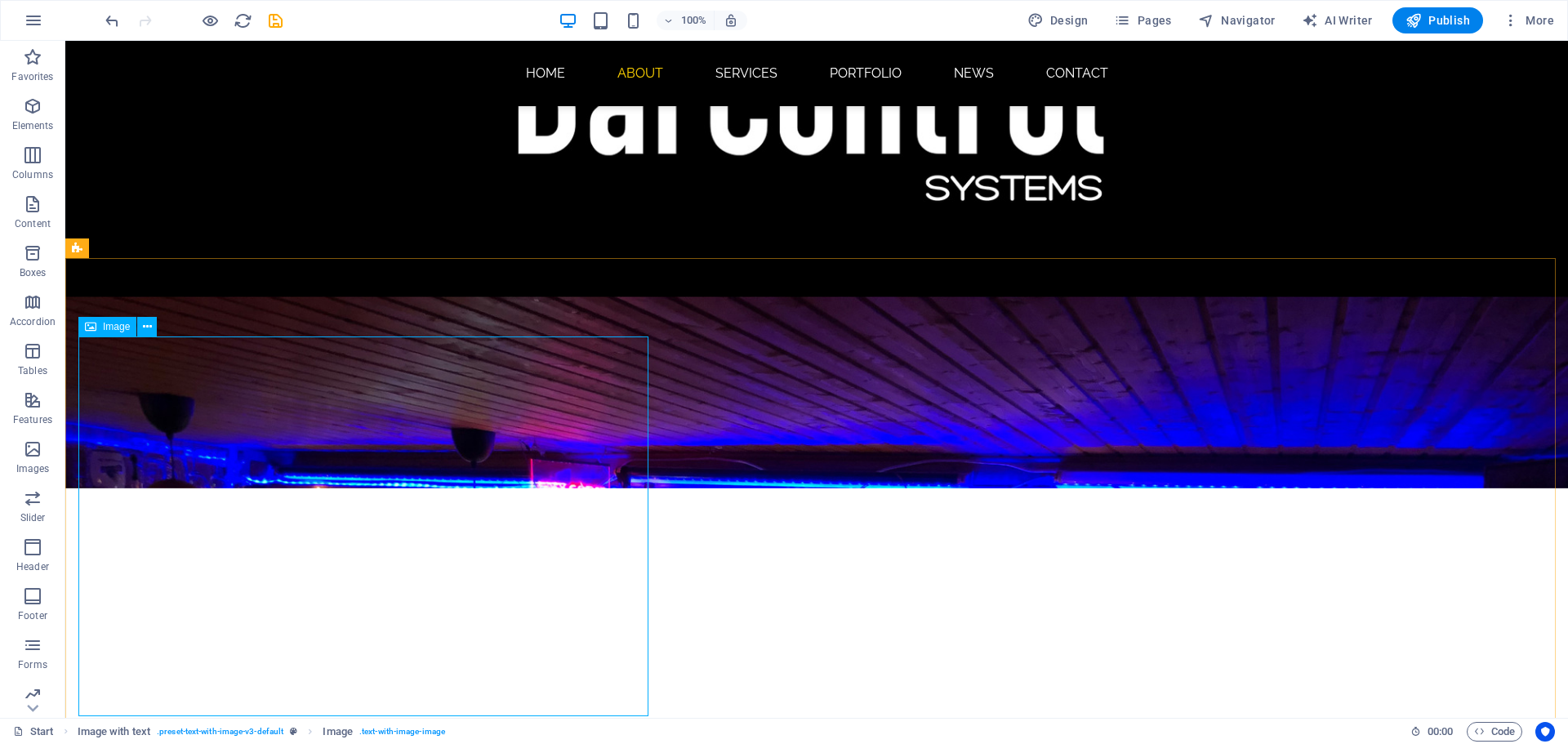
click at [115, 331] on span "Image" at bounding box center [116, 326] width 27 height 10
click at [114, 327] on span "Image" at bounding box center [116, 326] width 27 height 10
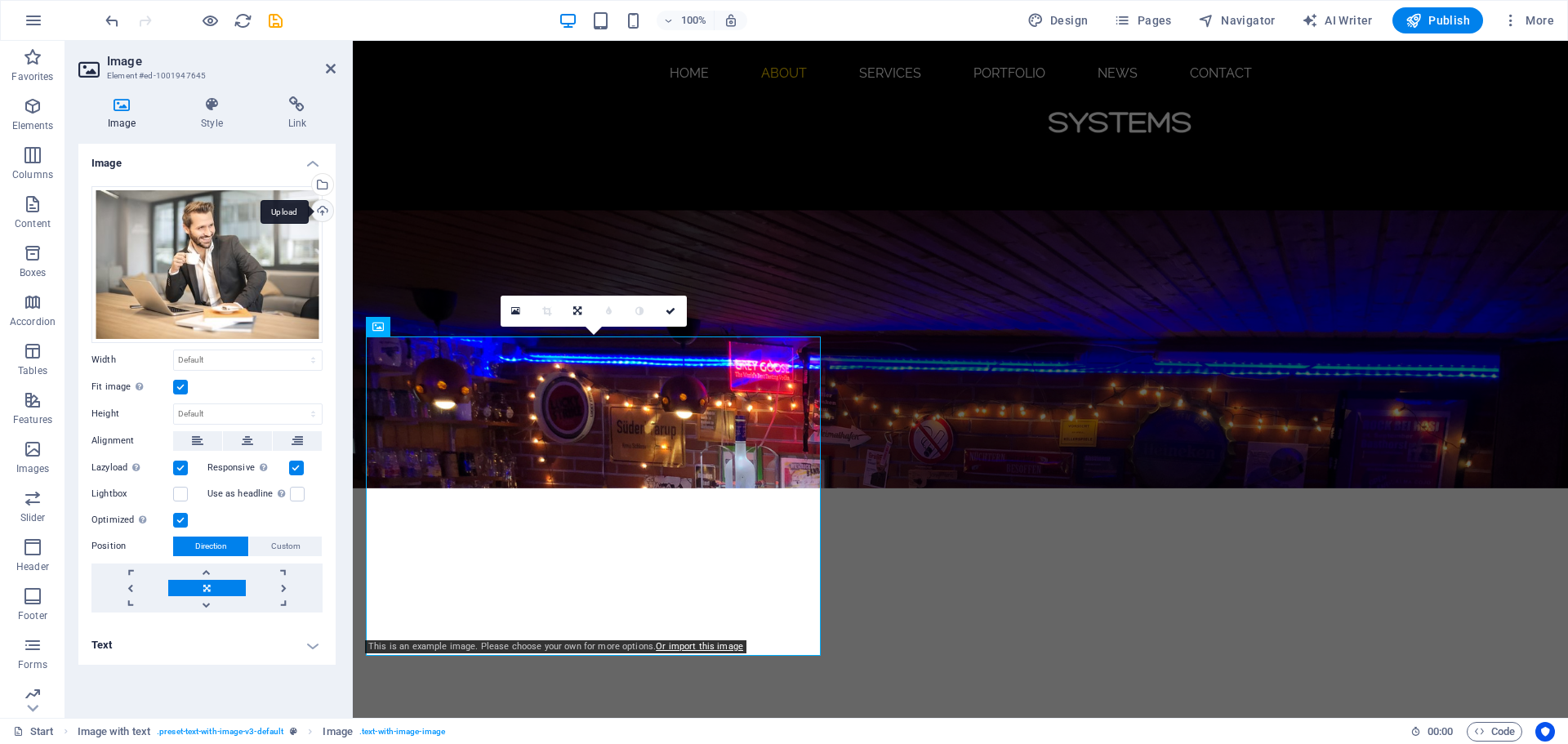
click at [325, 211] on div "Upload" at bounding box center [321, 212] width 25 height 25
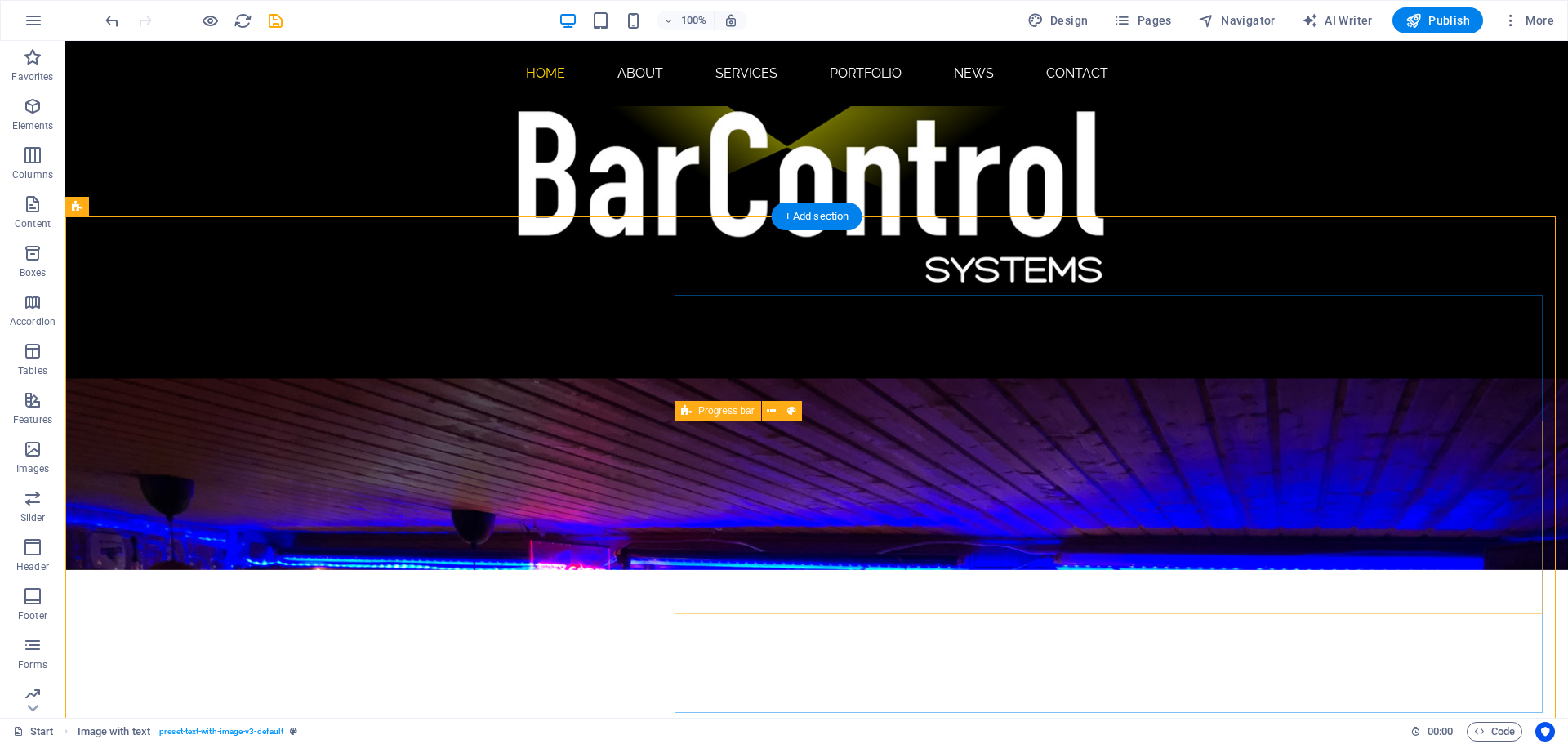
scroll to position [490, 0]
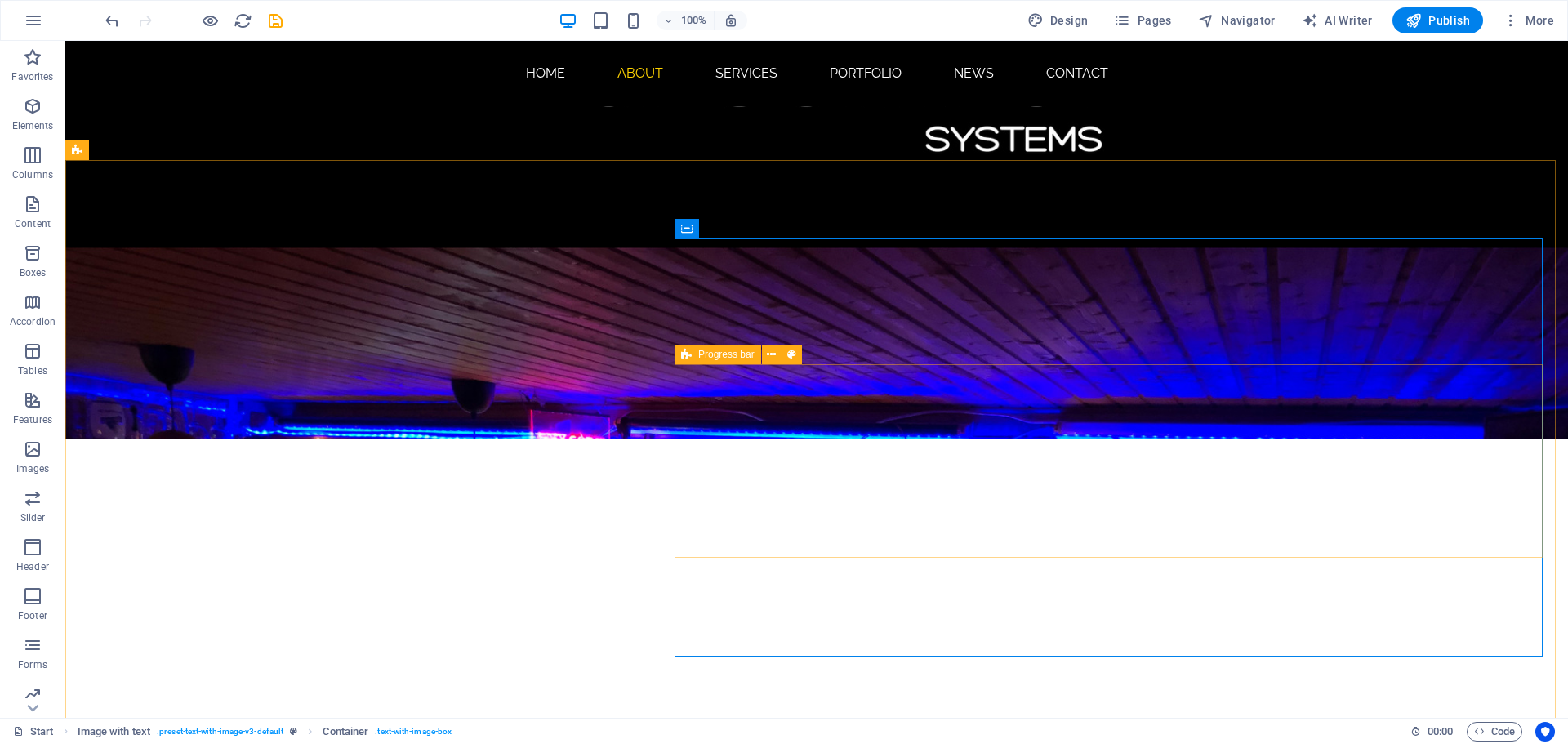
click at [695, 357] on div "Progress bar" at bounding box center [717, 354] width 86 height 19
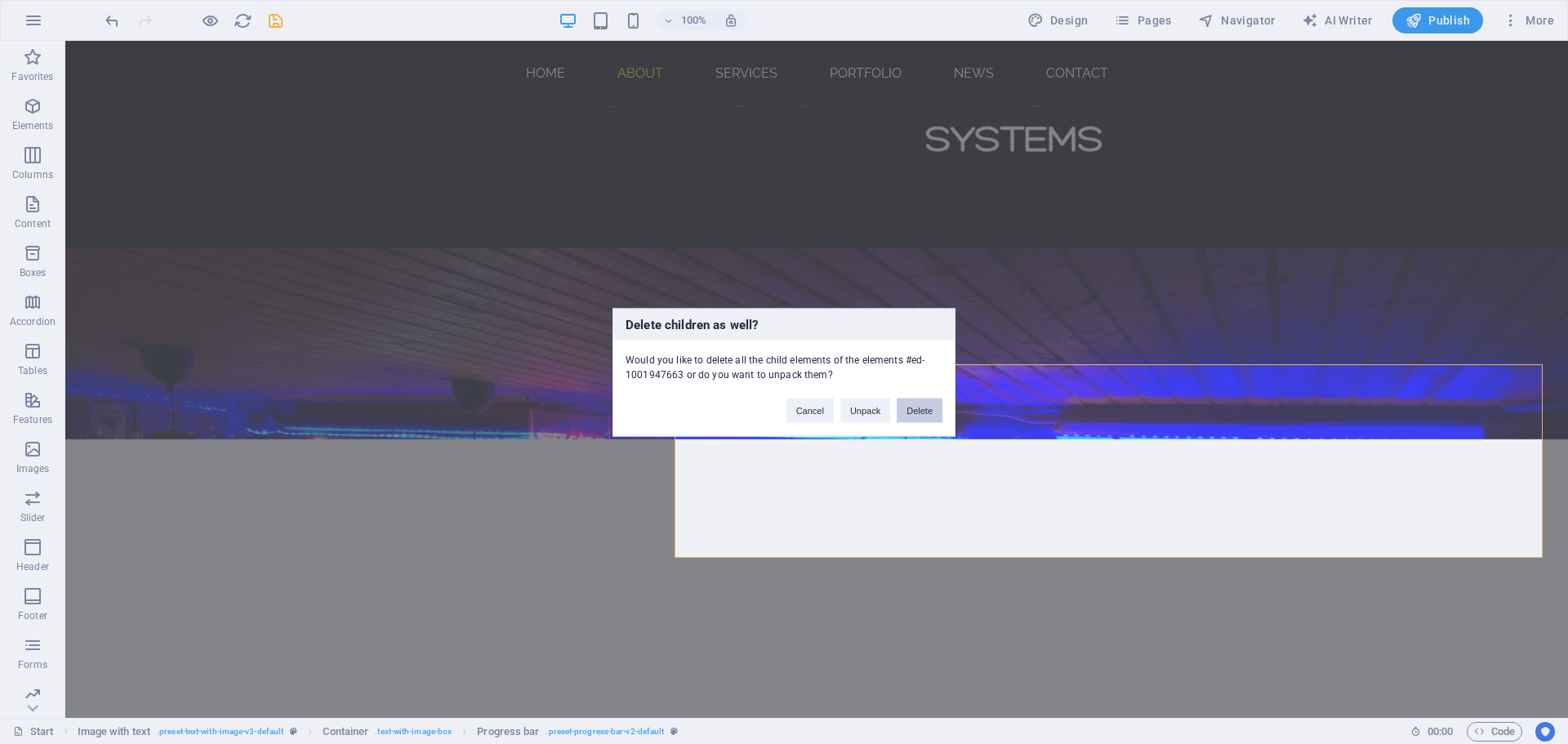
click at [929, 412] on button "Delete" at bounding box center [920, 410] width 46 height 25
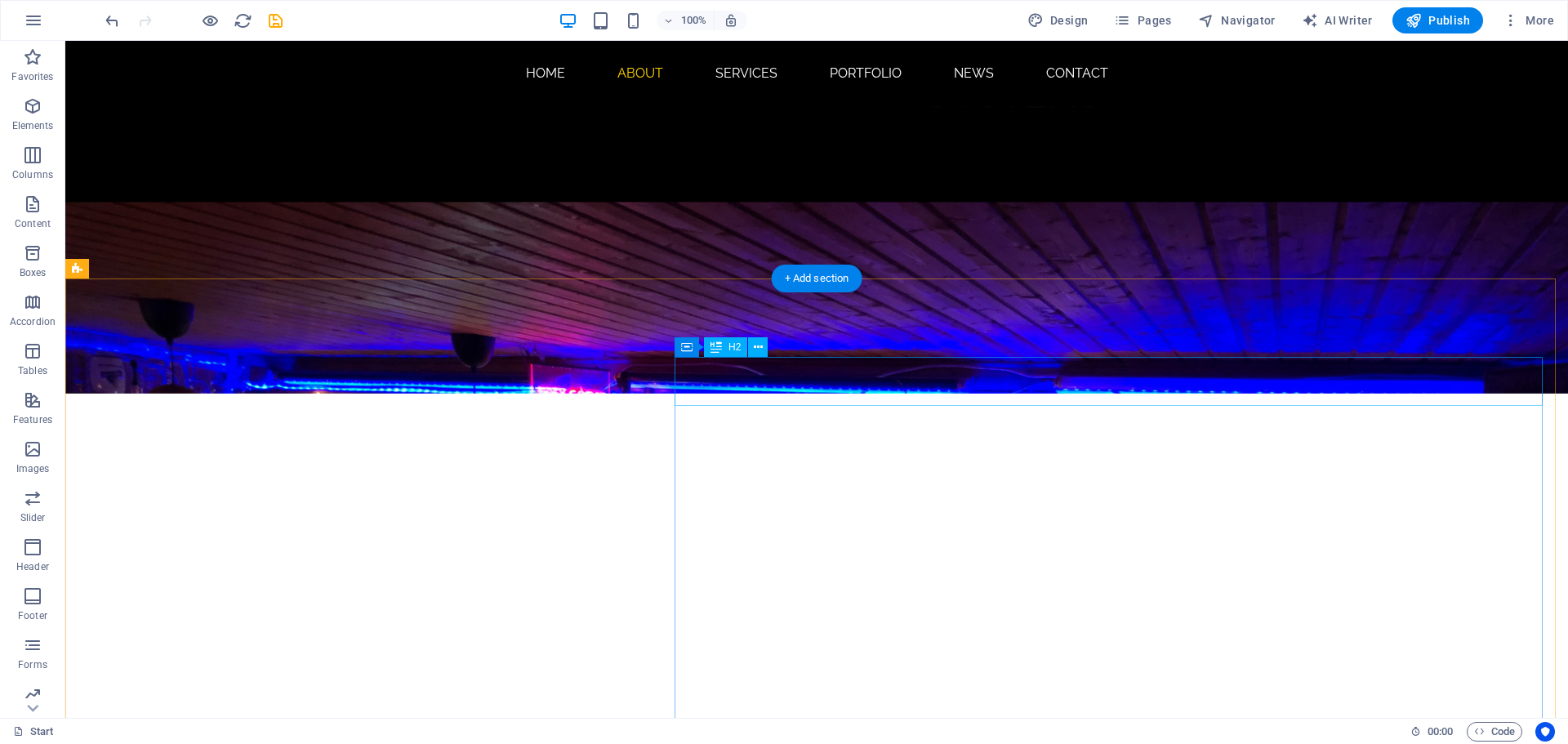
scroll to position [588, 0]
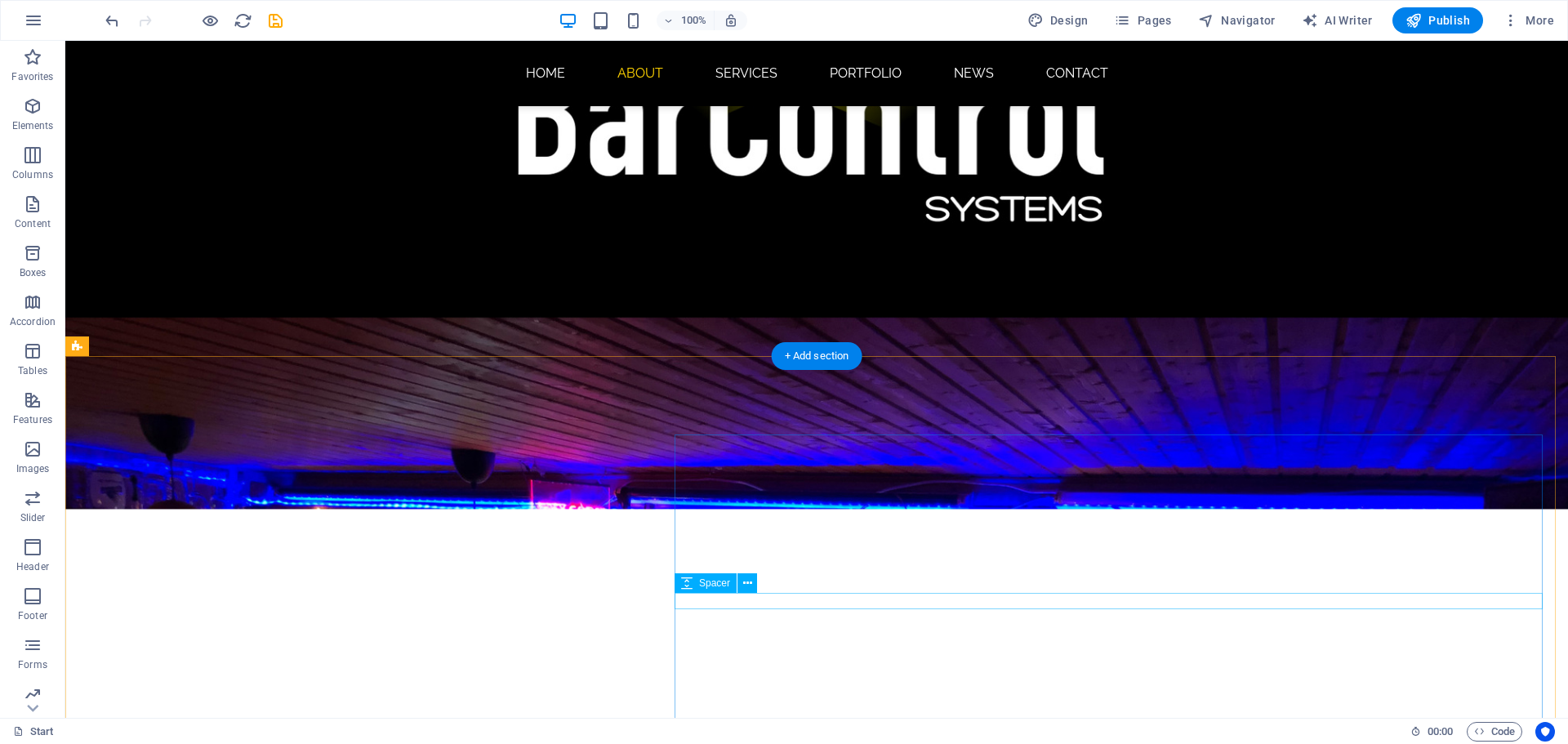
scroll to position [490, 0]
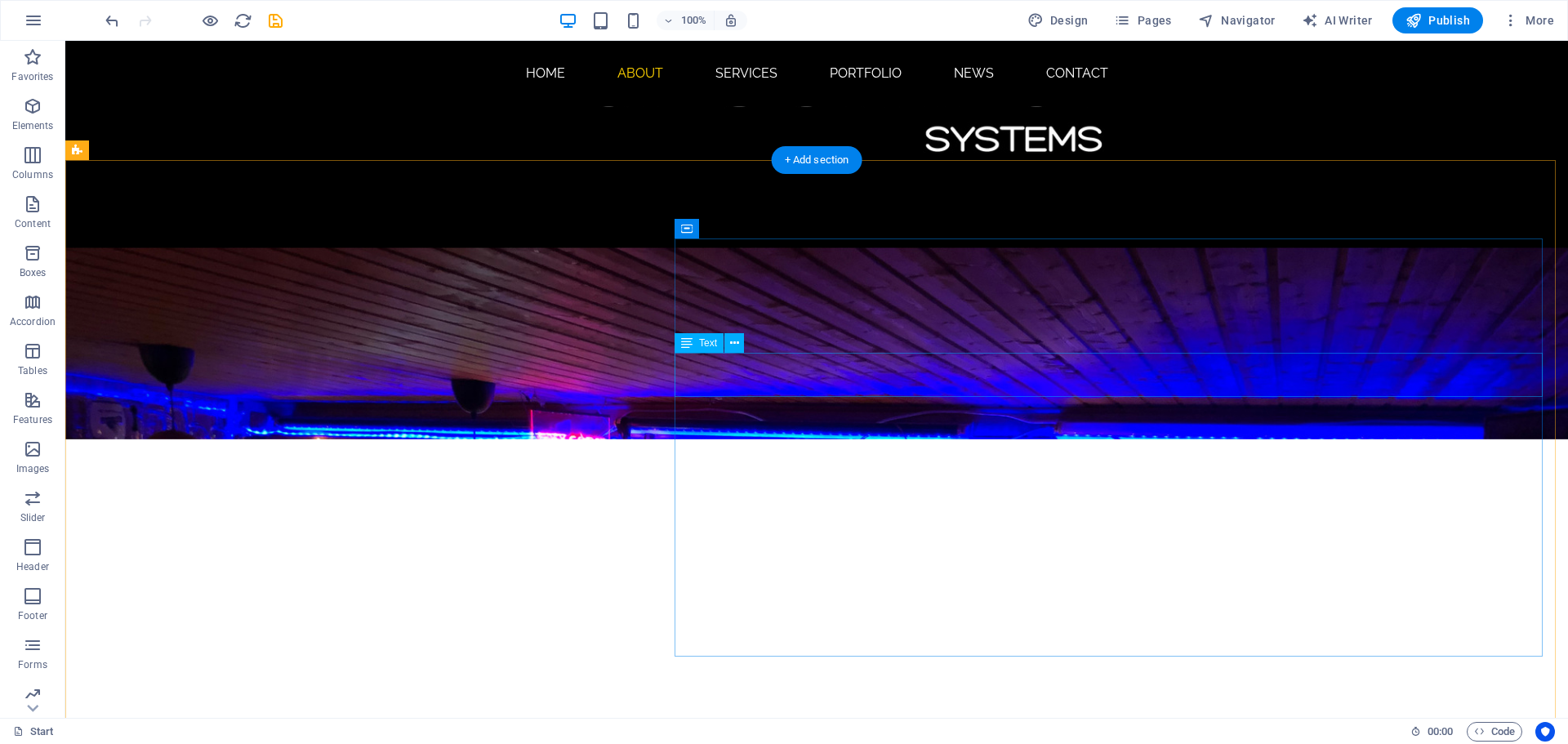
click at [759, 78] on nav "Home About Services Portfolio News Contact" at bounding box center [817, 73] width 1477 height 39
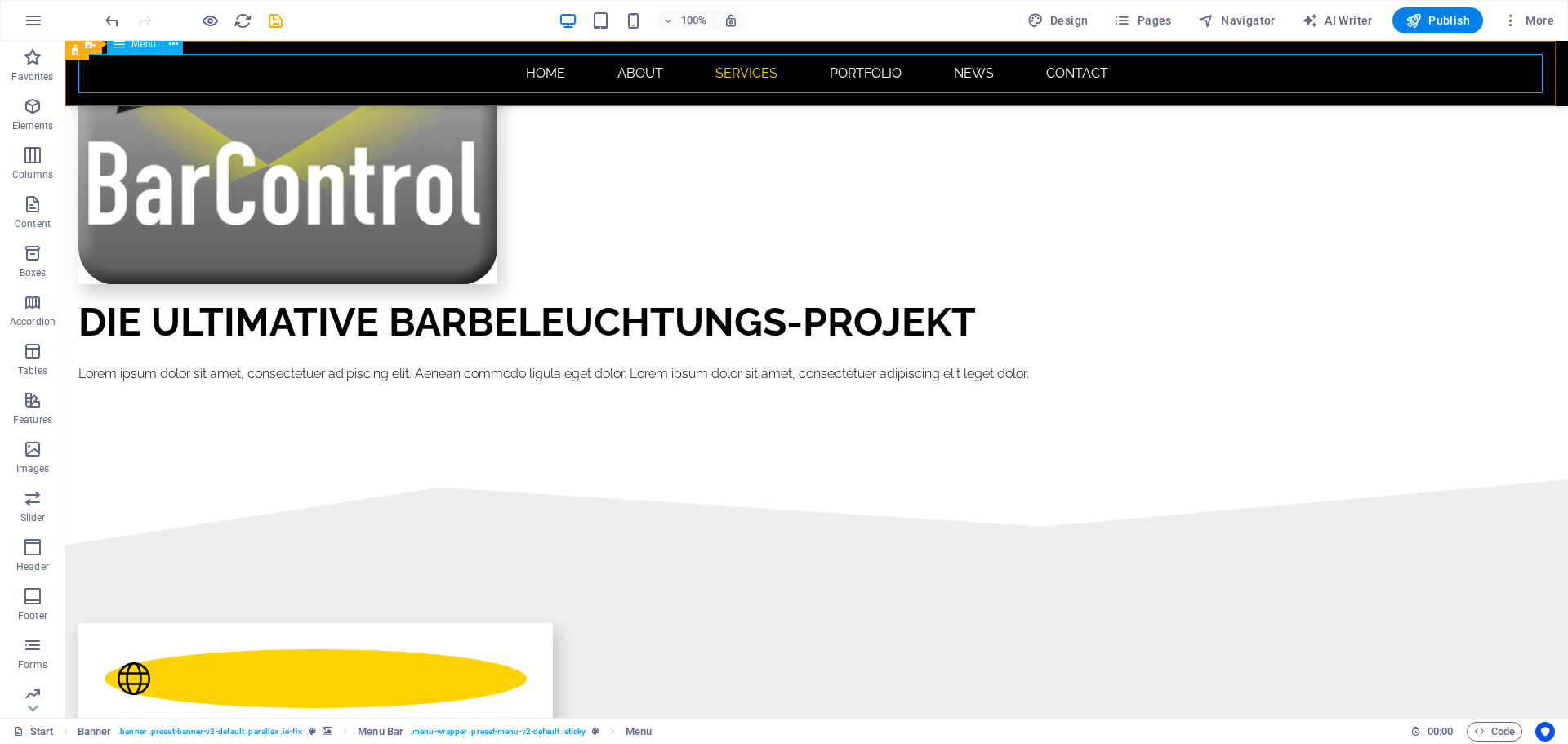
scroll to position [1373, 0]
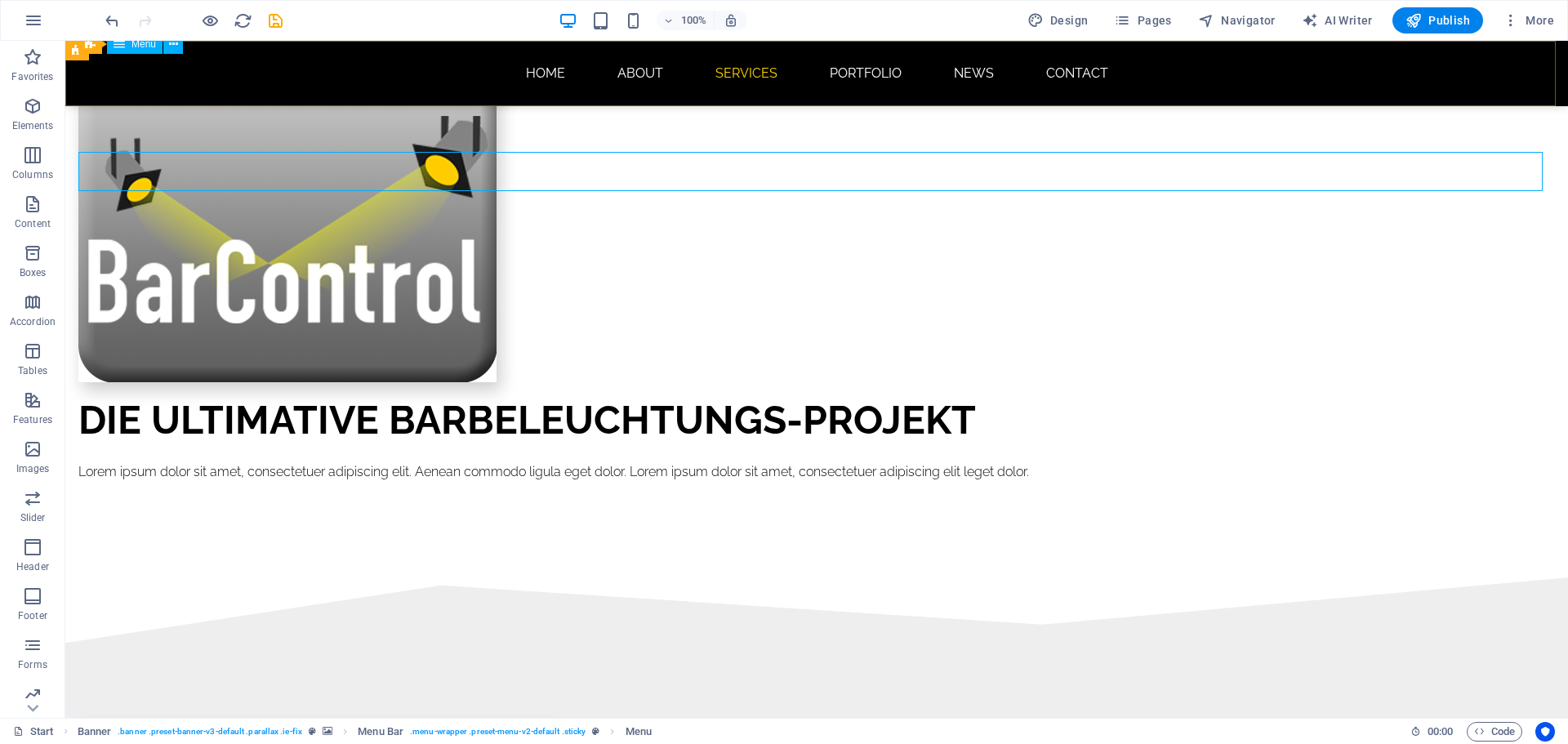
click at [147, 50] on div "Menu" at bounding box center [134, 44] width 56 height 19
select select
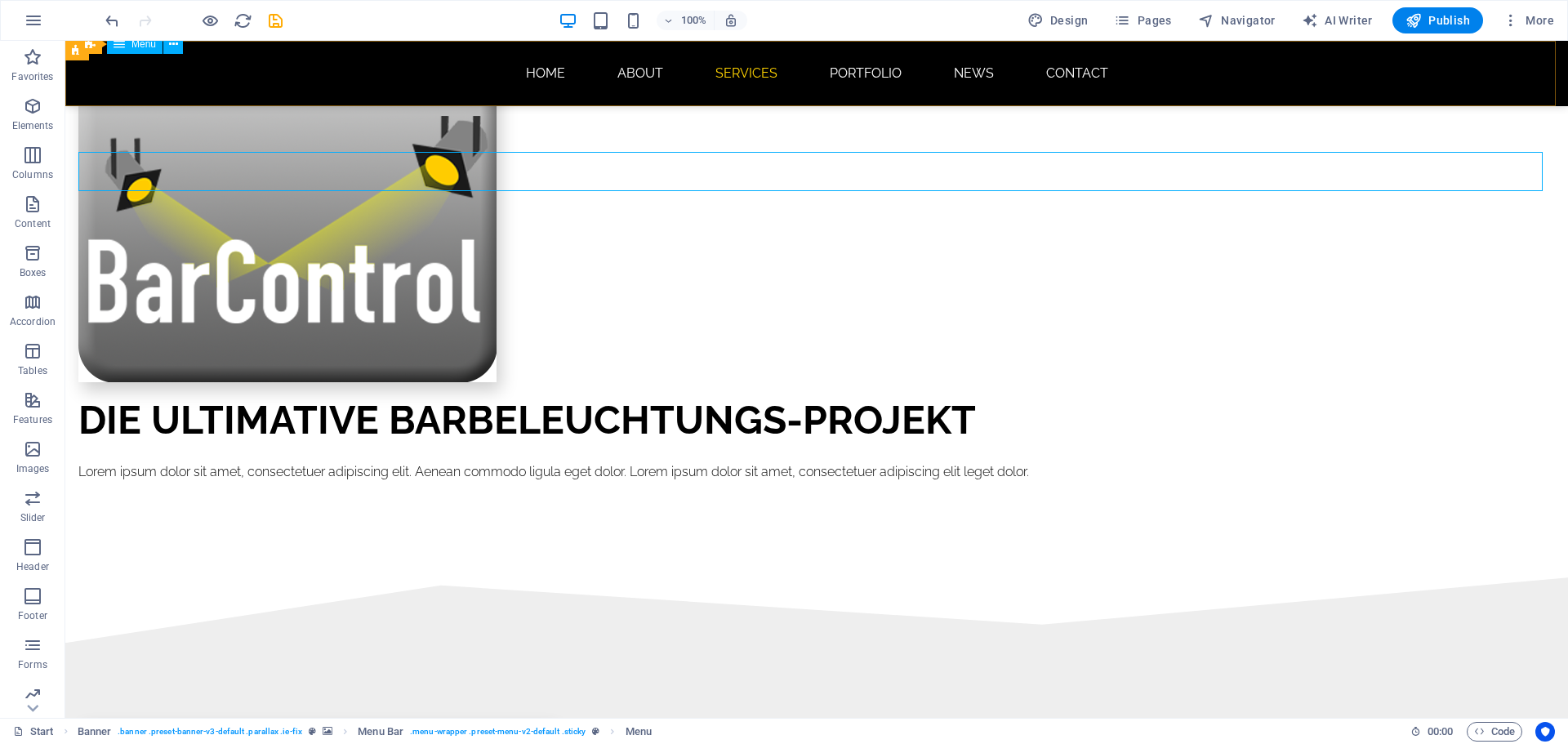
select select
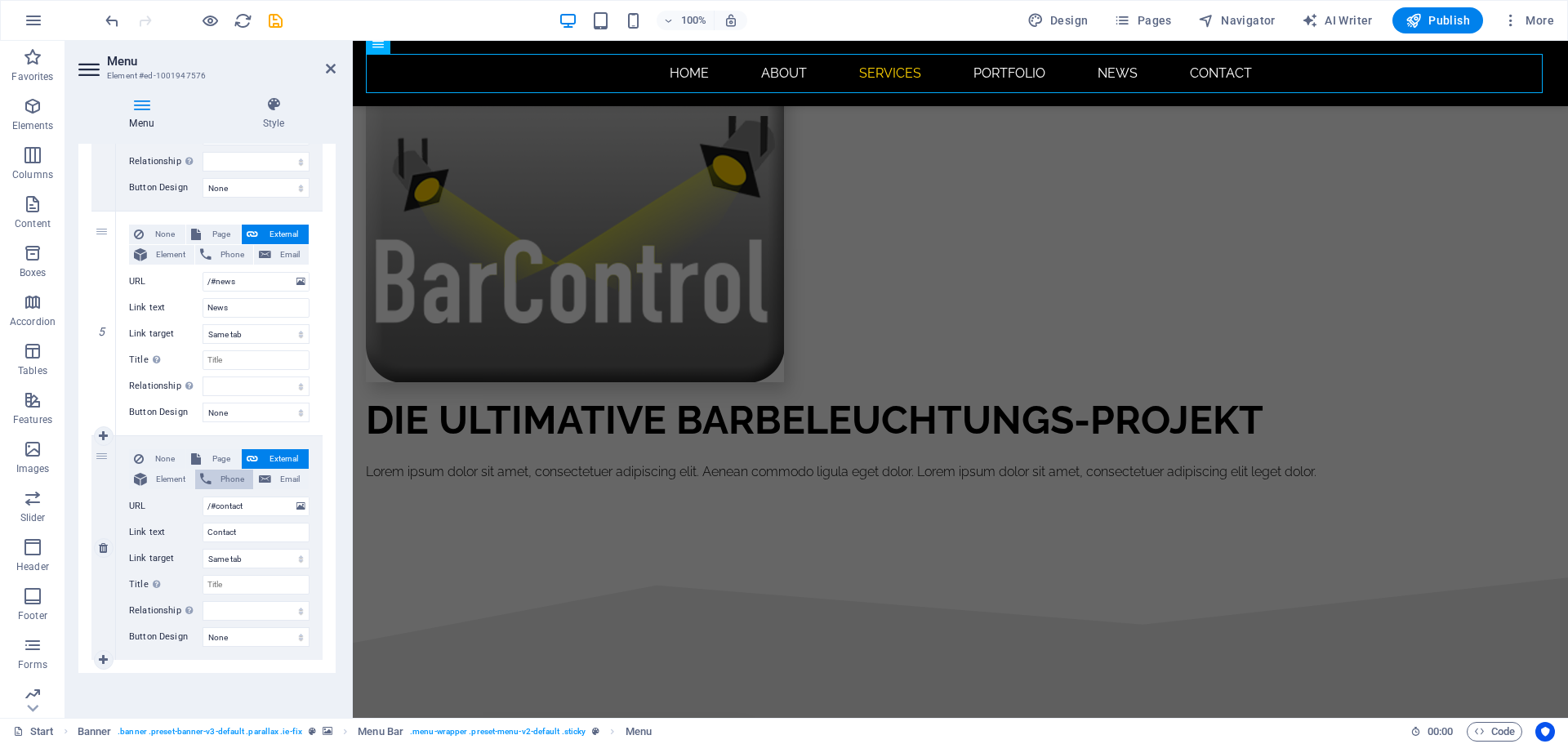
scroll to position [987, 0]
click at [396, 543] on span "Container" at bounding box center [398, 543] width 42 height 10
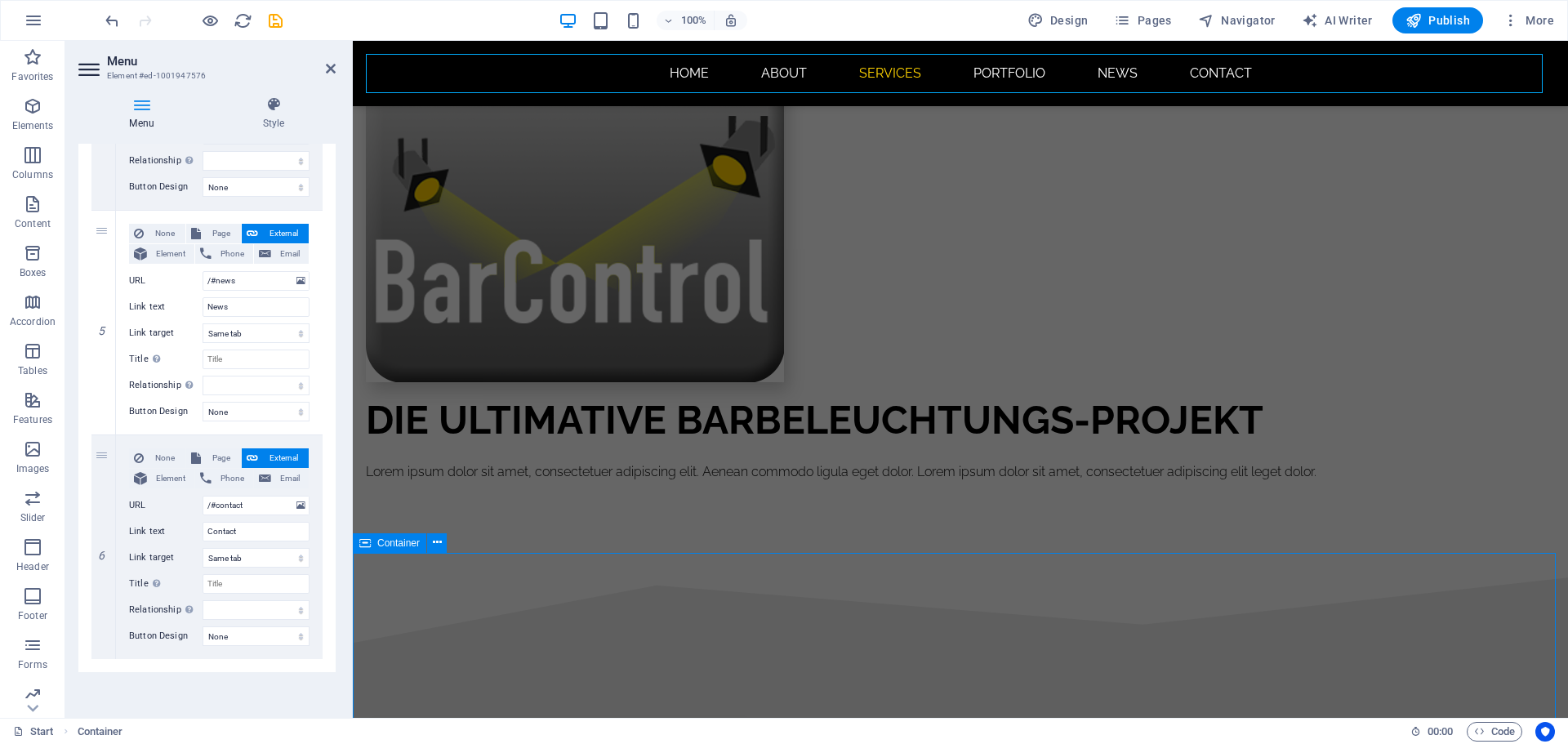
click at [396, 543] on span "Container" at bounding box center [398, 543] width 42 height 10
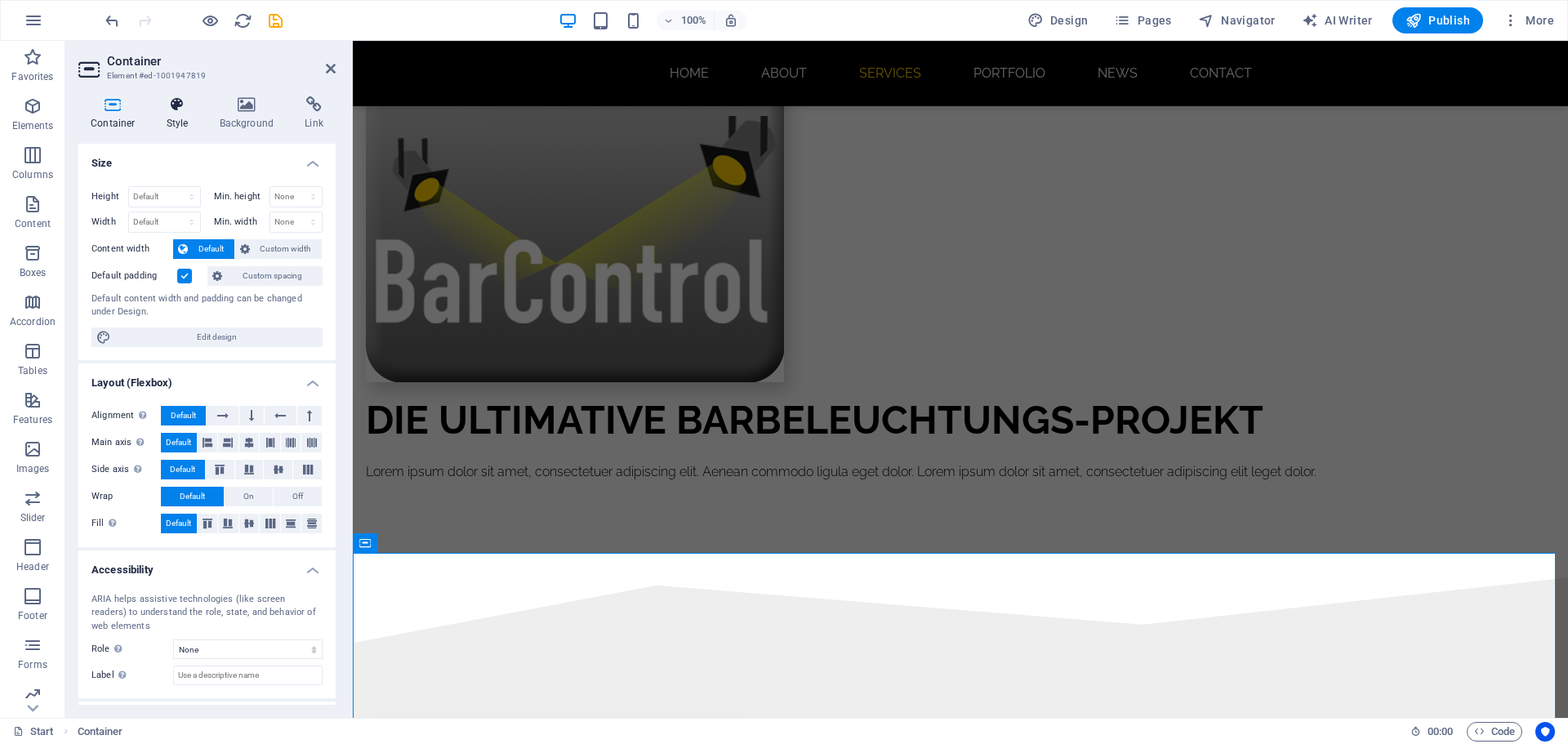
click at [167, 117] on h4 "Style" at bounding box center [181, 113] width 53 height 34
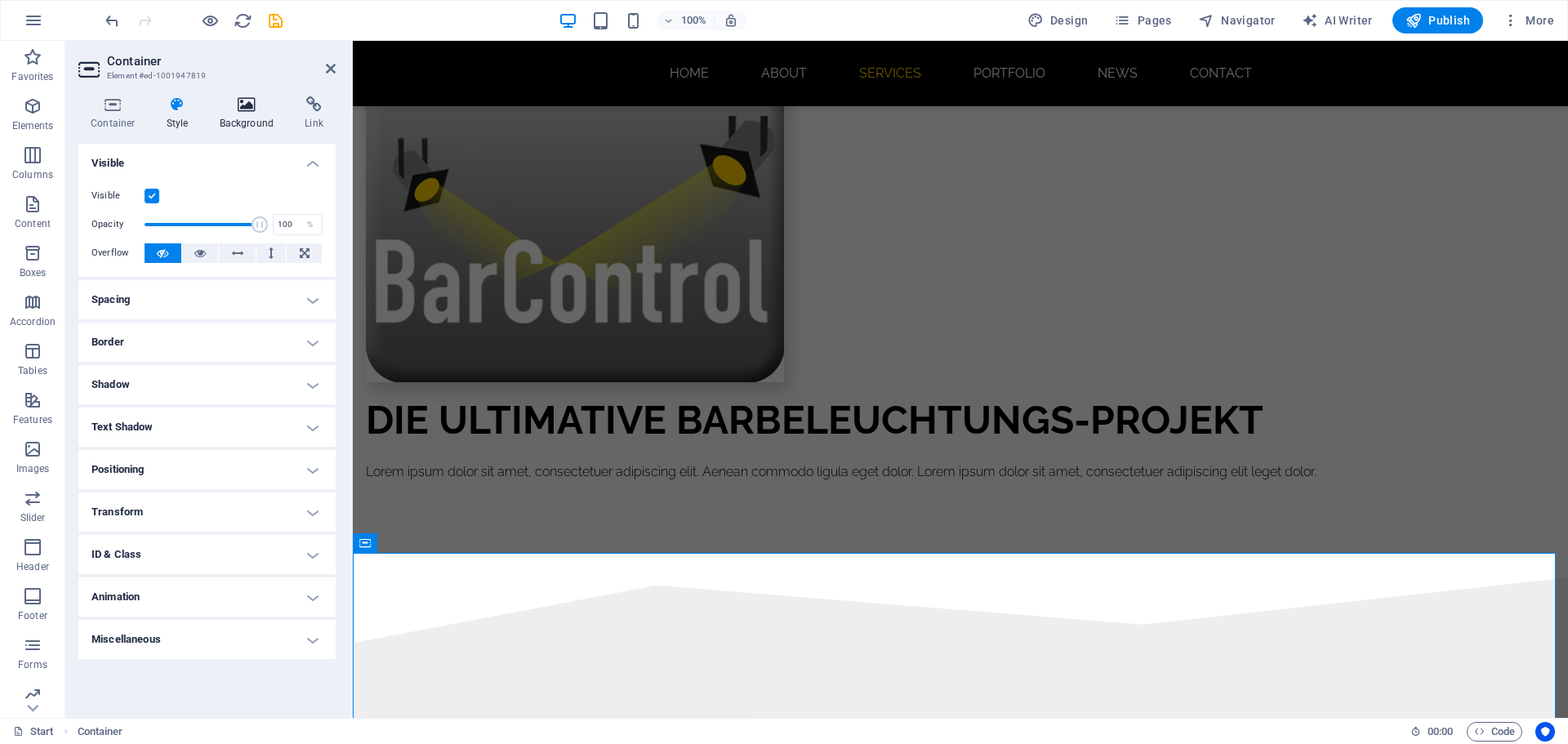
click at [235, 121] on h4 "Background" at bounding box center [249, 113] width 85 height 34
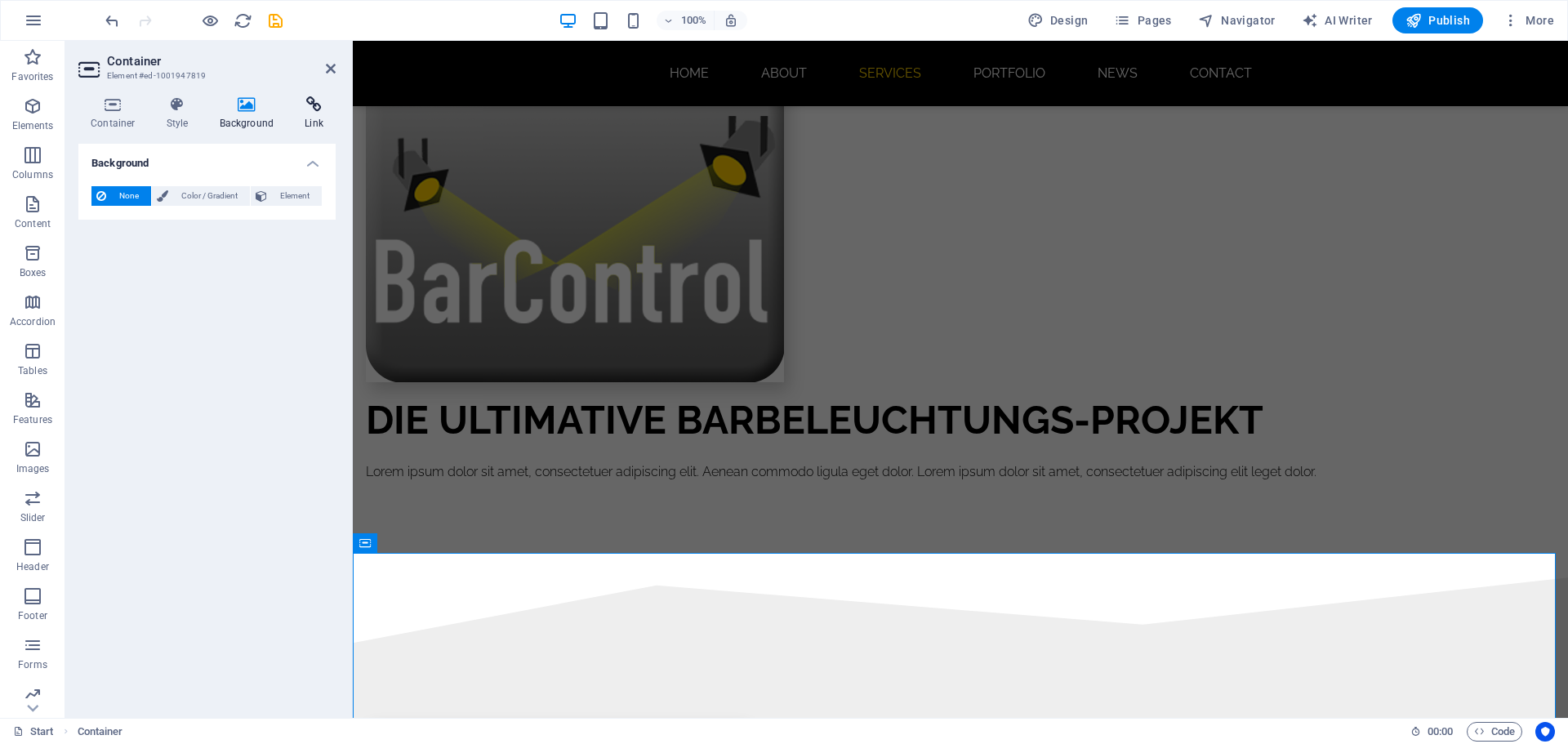
click at [301, 116] on h4 "Link" at bounding box center [314, 113] width 43 height 34
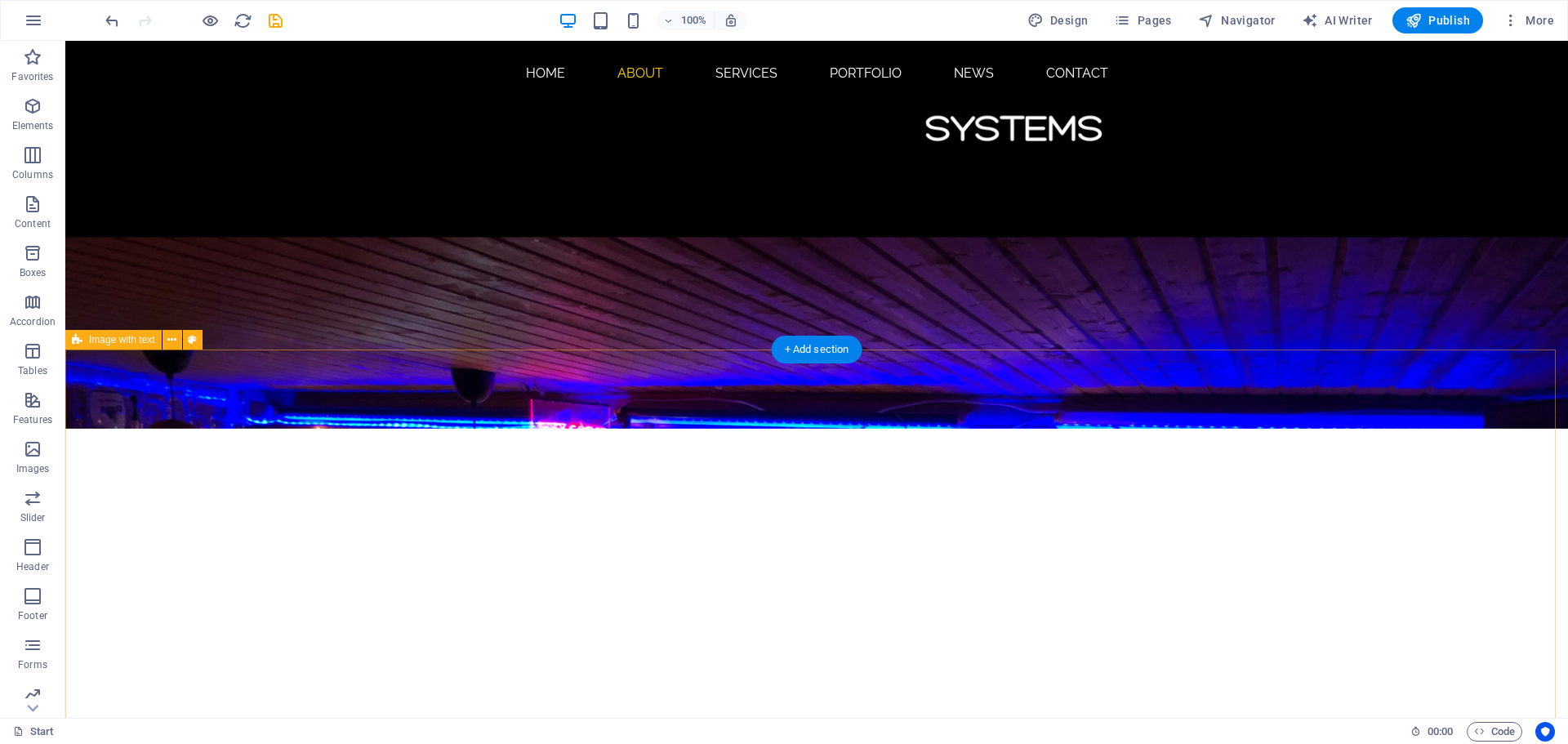
scroll to position [588, 0]
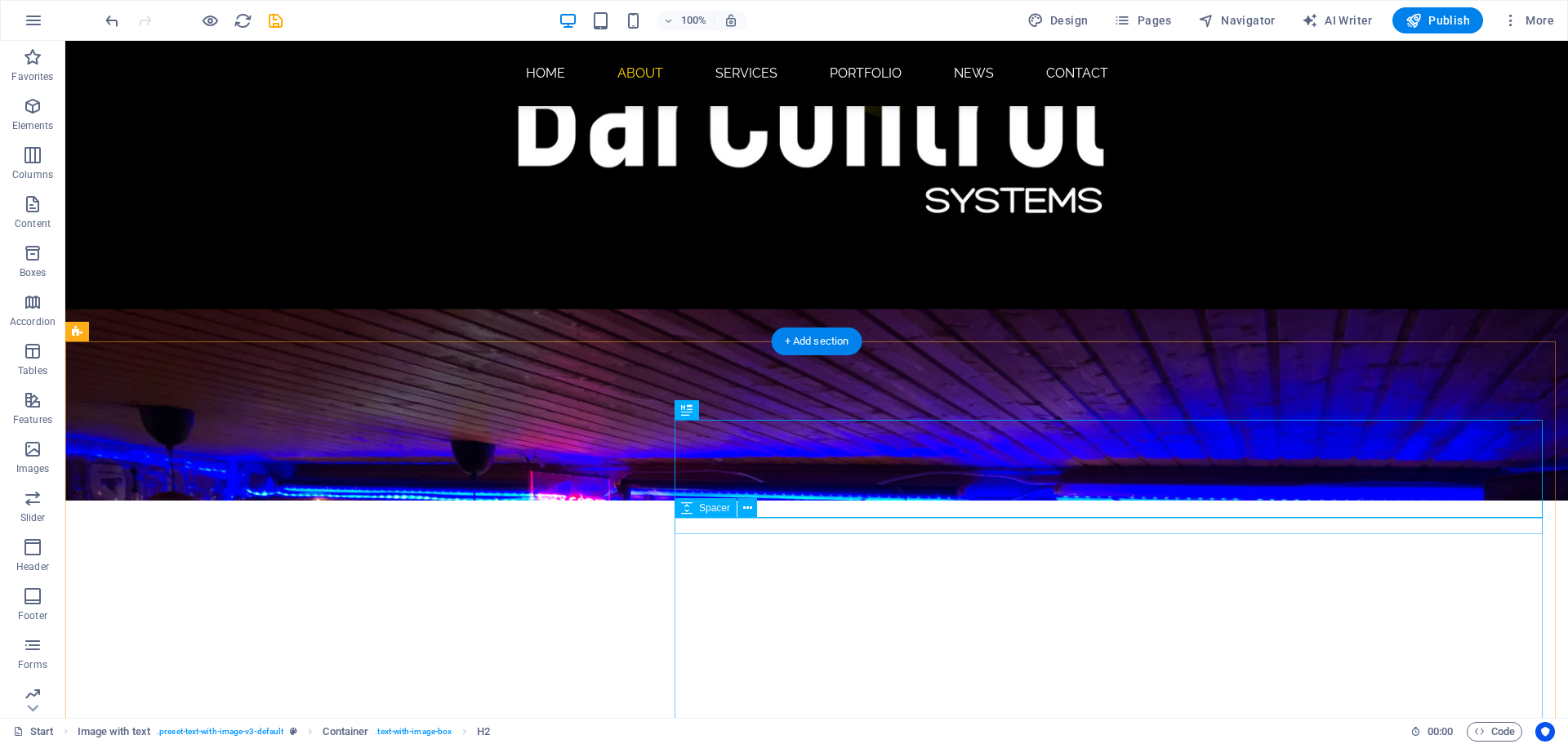
scroll to position [392, 0]
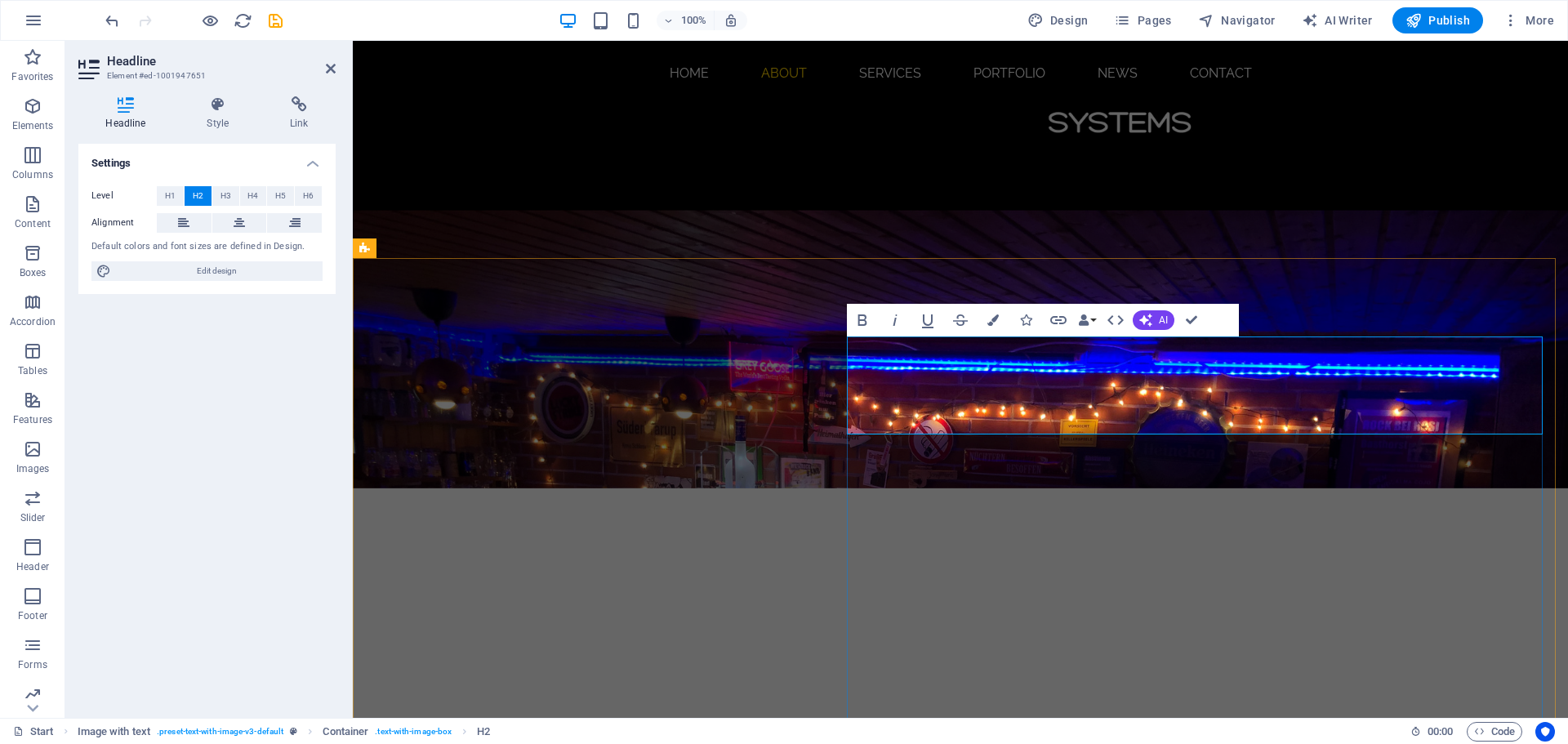
drag, startPoint x: 1436, startPoint y: 415, endPoint x: 1331, endPoint y: 408, distance: 105.2
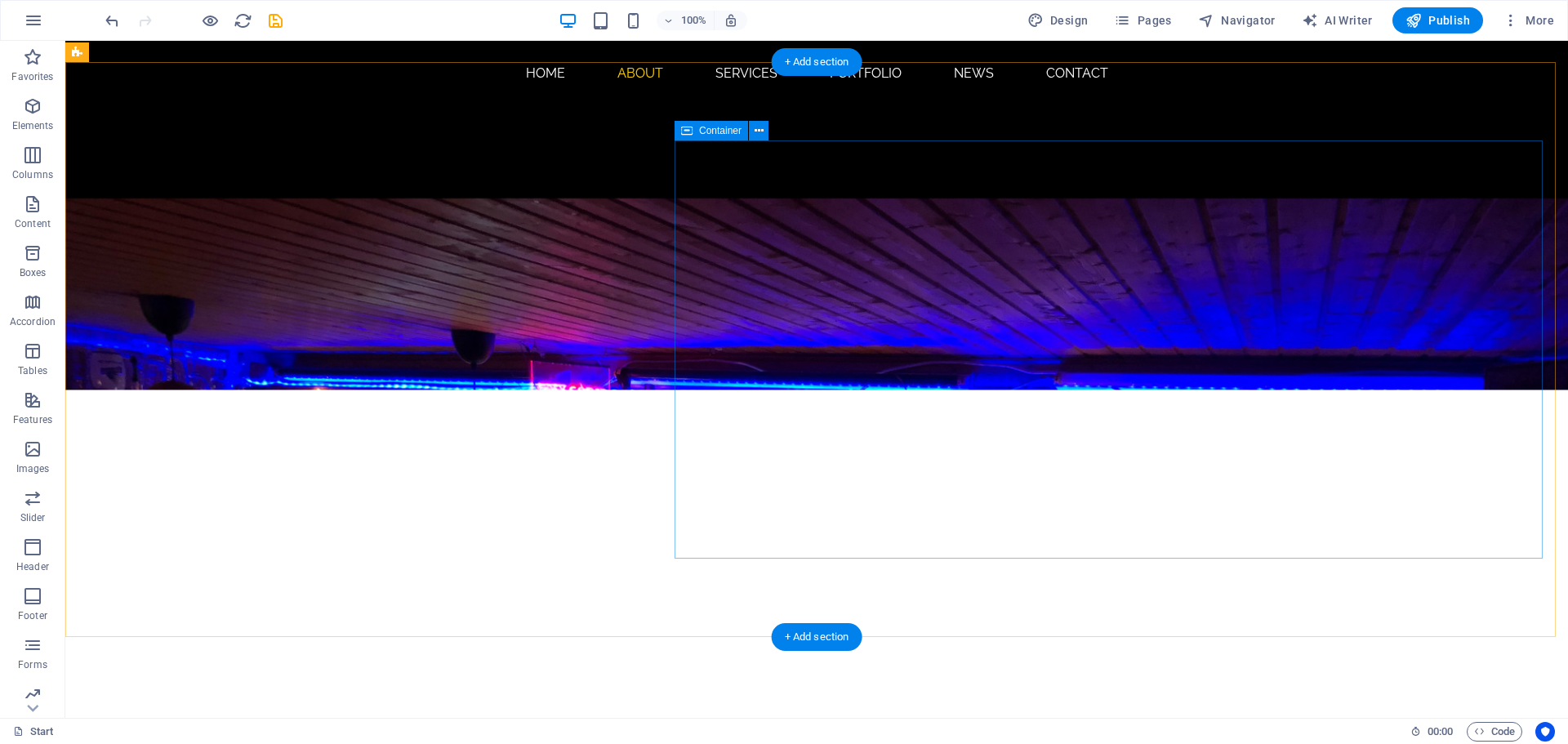
scroll to position [588, 0]
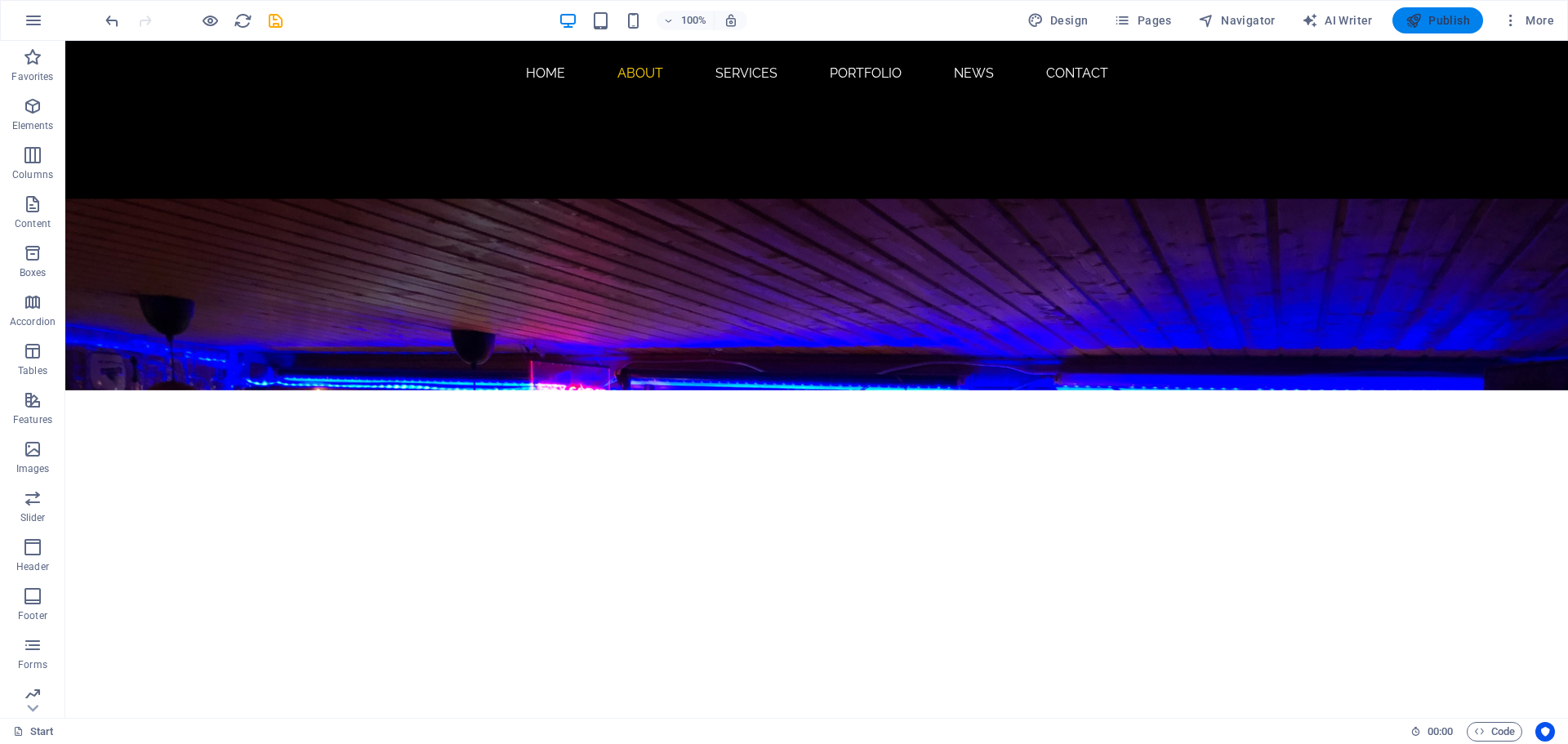
click at [1440, 18] on span "Publish" at bounding box center [1438, 20] width 64 height 17
checkbox input "false"
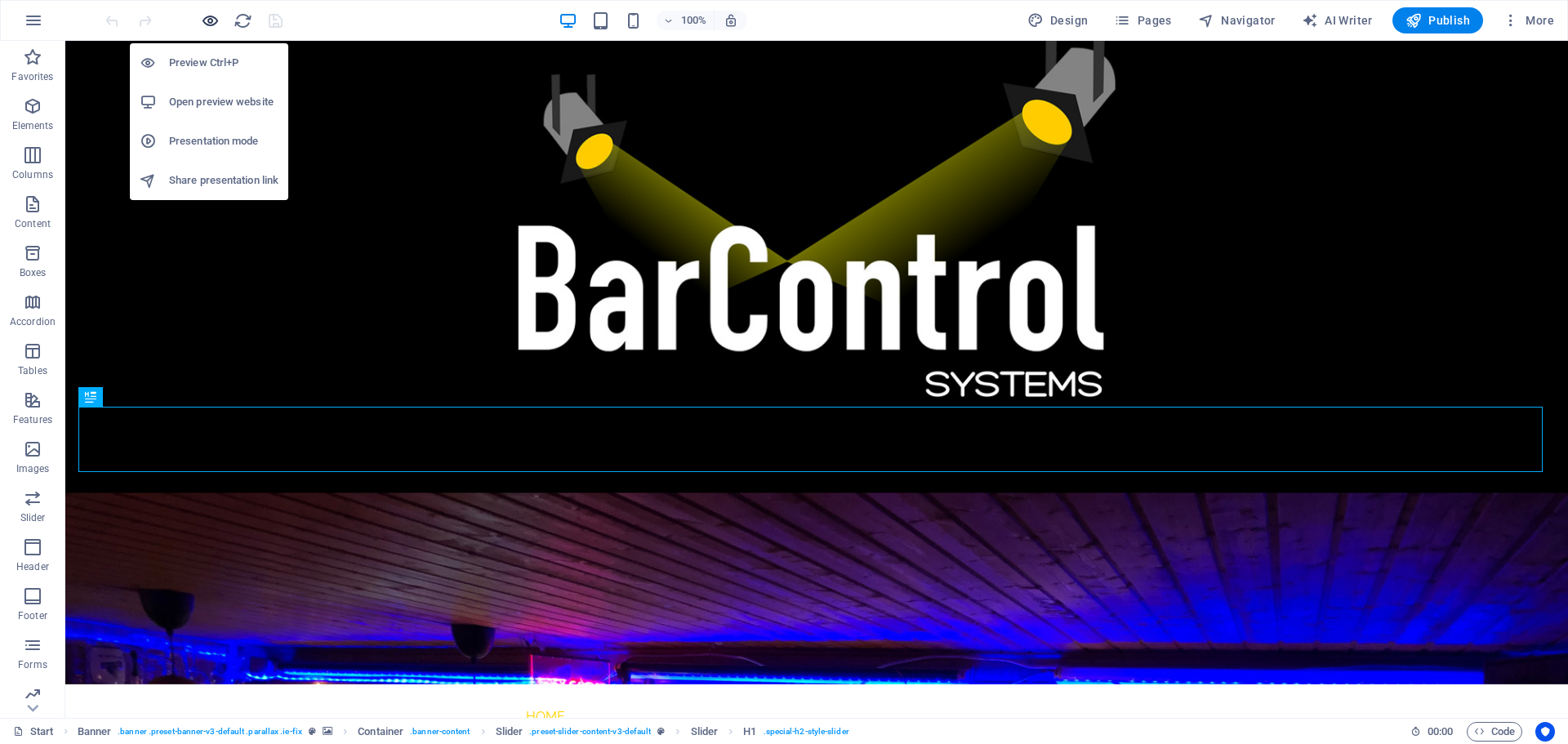
click at [215, 26] on icon "button" at bounding box center [210, 20] width 19 height 19
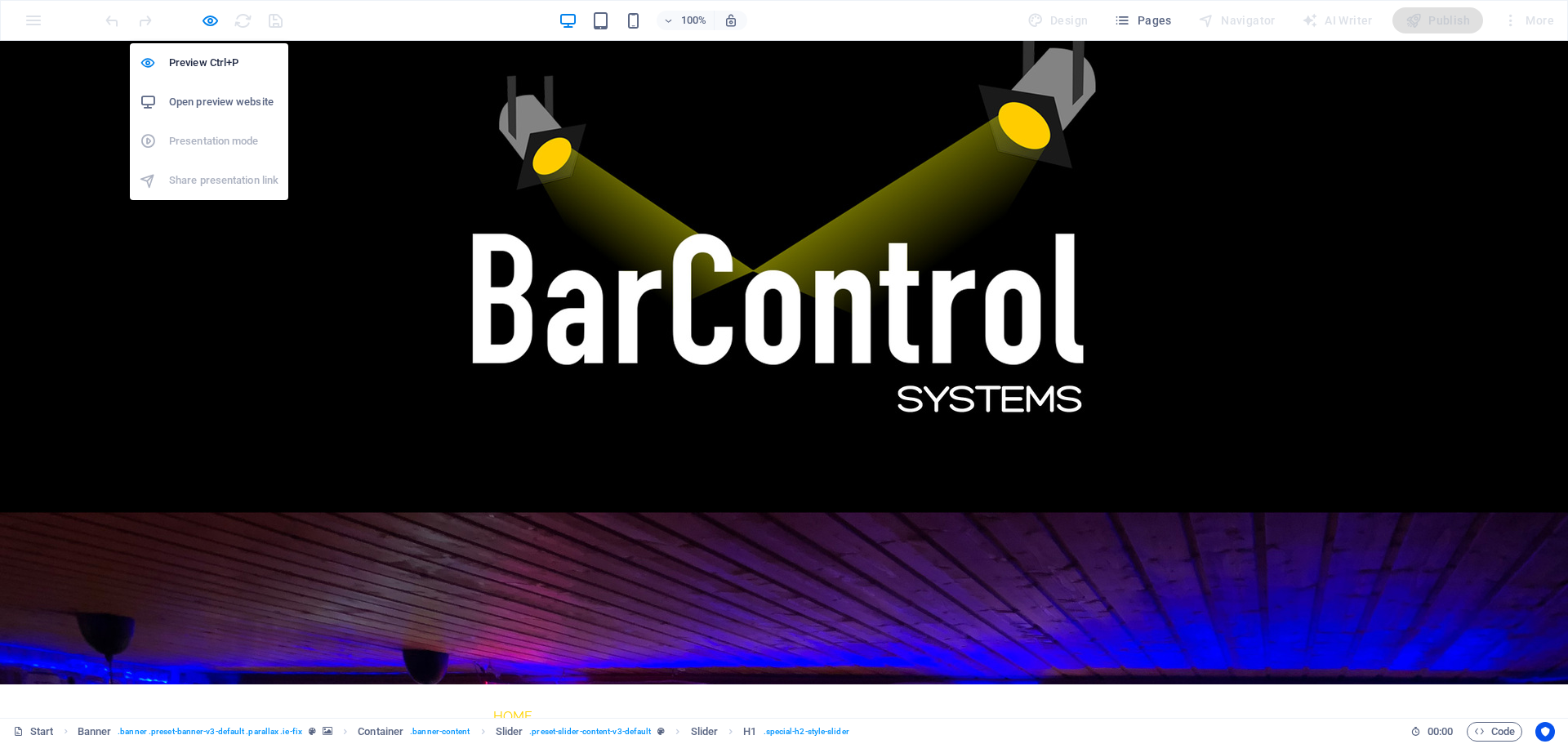
click at [221, 100] on h6 "Open preview website" at bounding box center [224, 102] width 109 height 19
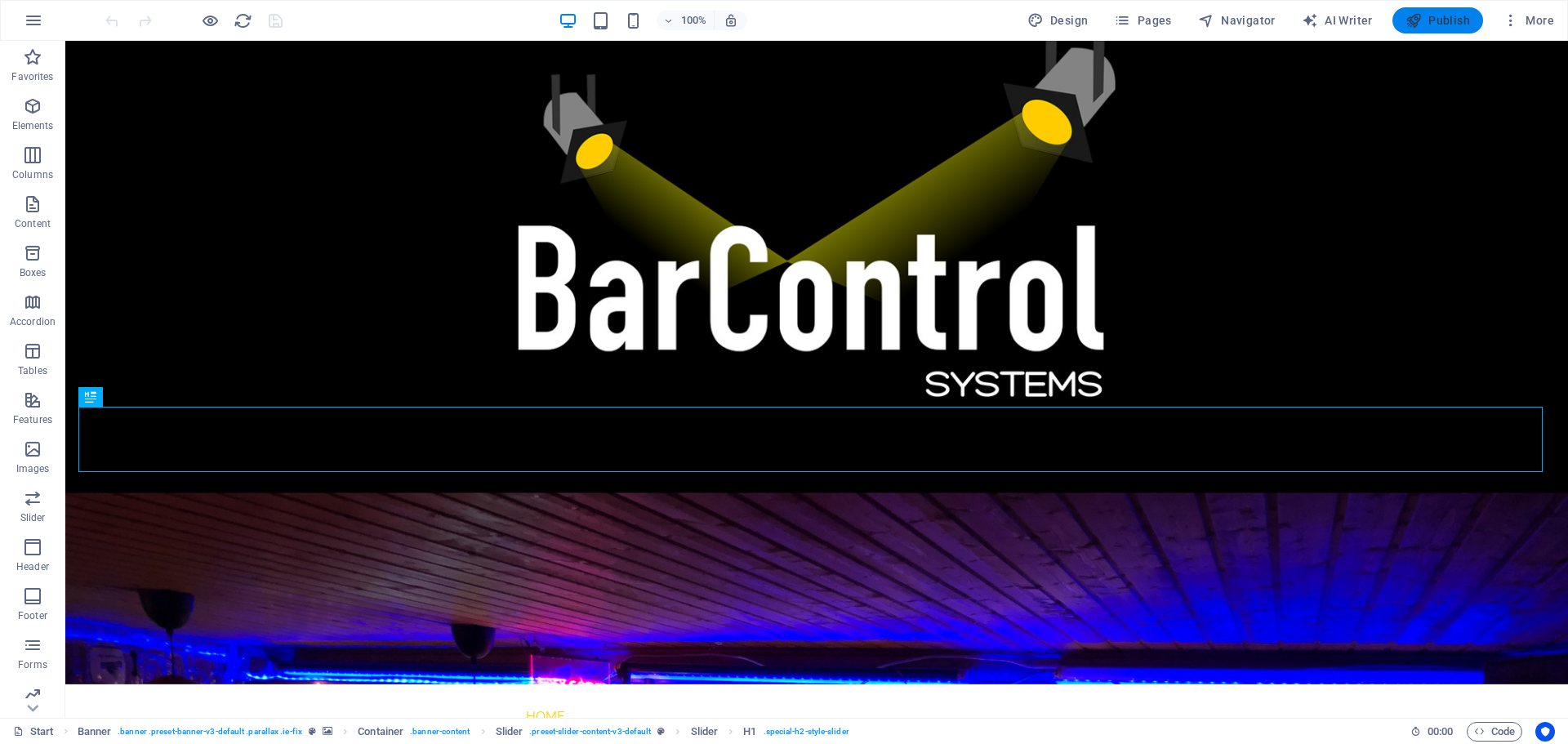
click at [1416, 9] on button "Publish" at bounding box center [1438, 20] width 91 height 26
